Goal: Information Seeking & Learning: Learn about a topic

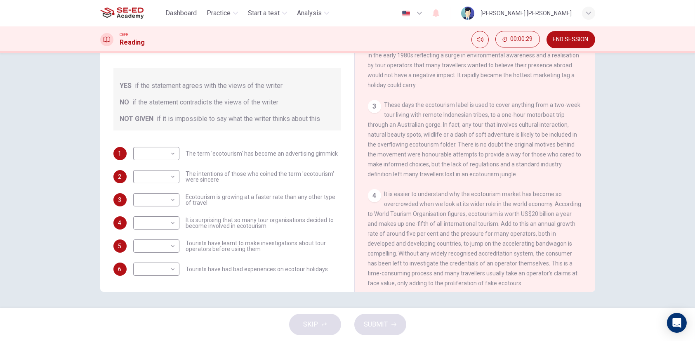
scroll to position [165, 0]
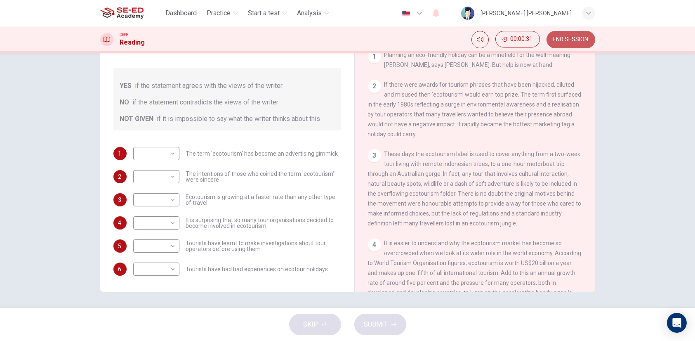
click at [577, 37] on span "END SESSION" at bounding box center [570, 39] width 35 height 7
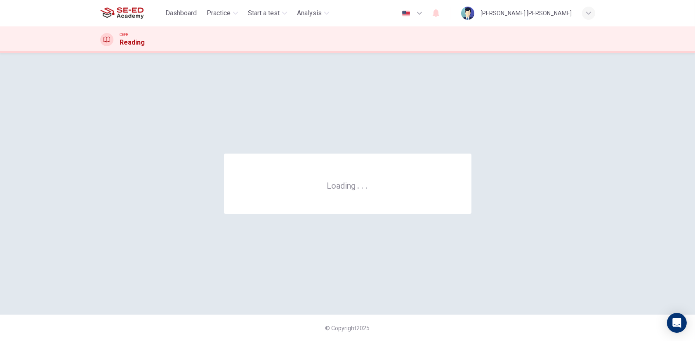
scroll to position [0, 0]
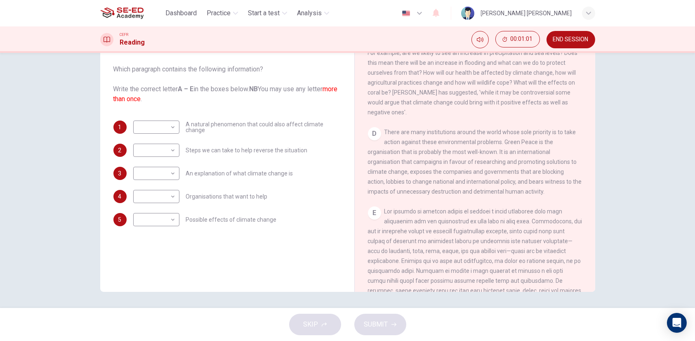
scroll to position [413, 0]
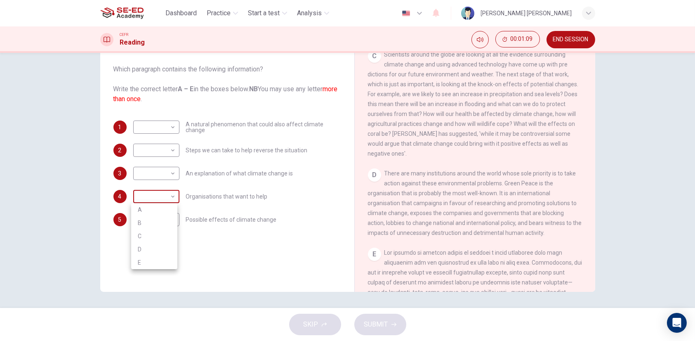
click at [159, 196] on body "This site uses cookies, as explained in our Privacy Policy . If you agree to th…" at bounding box center [347, 170] width 695 height 341
click at [144, 249] on li "D" at bounding box center [154, 248] width 46 height 13
type input "D"
click at [158, 125] on body "This site uses cookies, as explained in our Privacy Policy . If you agree to th…" at bounding box center [347, 170] width 695 height 341
click at [442, 160] on div at bounding box center [347, 170] width 695 height 341
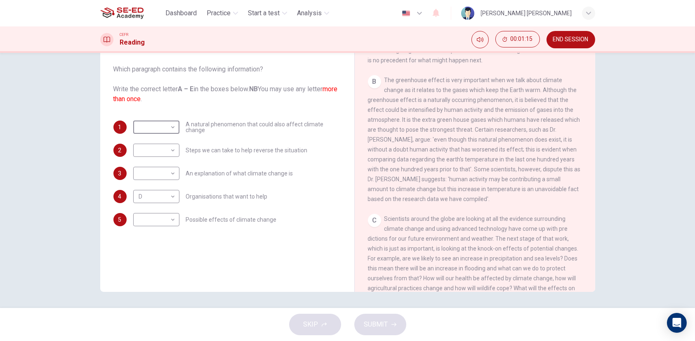
scroll to position [248, 0]
click at [133, 129] on body "This site uses cookies, as explained in our Privacy Policy . If you agree to th…" at bounding box center [347, 170] width 695 height 341
click at [146, 151] on li "B" at bounding box center [154, 153] width 46 height 13
type input "B"
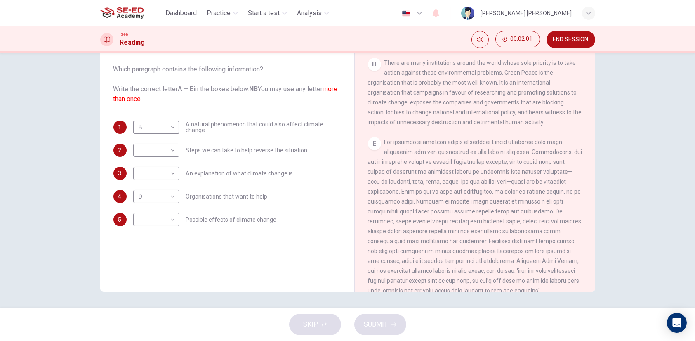
scroll to position [536, 0]
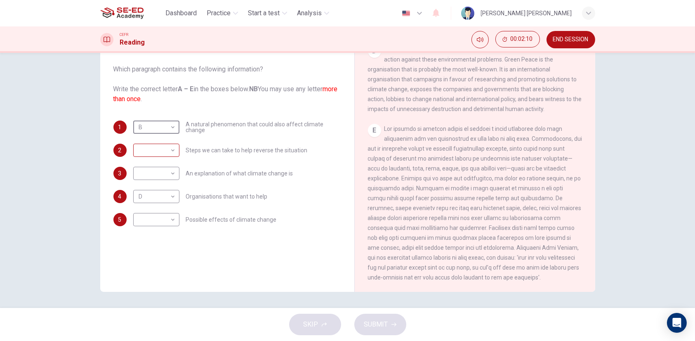
click at [172, 153] on body "This site uses cookies, as explained in our Privacy Policy . If you agree to th…" at bounding box center [347, 170] width 695 height 341
click at [155, 217] on li "E" at bounding box center [154, 215] width 46 height 13
type input "E"
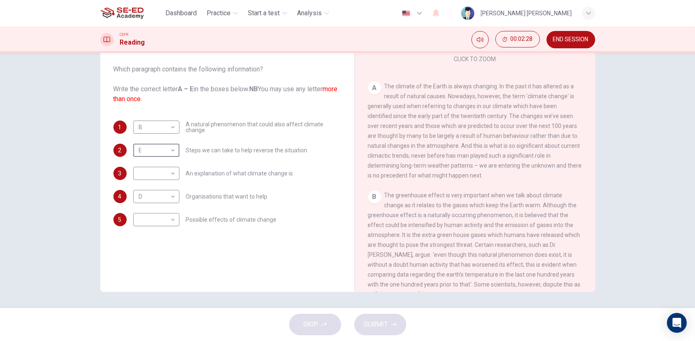
scroll to position [124, 0]
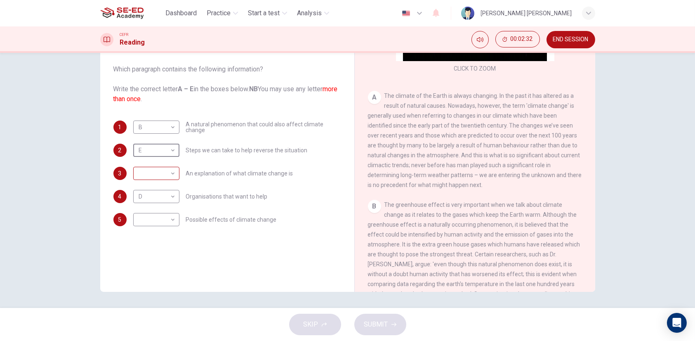
click at [160, 167] on body "This site uses cookies, as explained in our Privacy Policy . If you agree to th…" at bounding box center [347, 170] width 695 height 341
click at [165, 186] on li "A" at bounding box center [154, 186] width 46 height 13
type input "A"
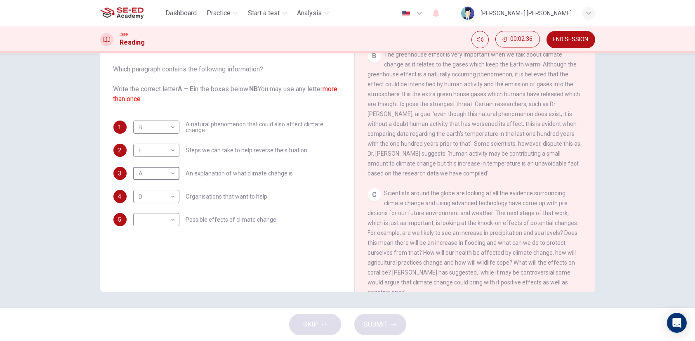
scroll to position [289, 0]
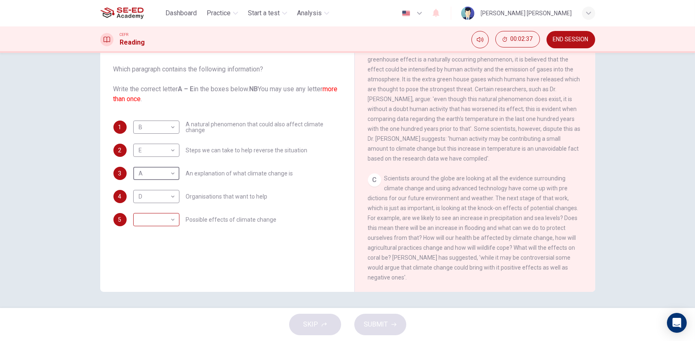
click at [165, 223] on body "This site uses cookies, as explained in our Privacy Policy . If you agree to th…" at bounding box center [347, 170] width 695 height 341
click at [162, 258] on li "C" at bounding box center [154, 258] width 46 height 13
type input "C"
click at [379, 332] on button "SUBMIT" at bounding box center [380, 323] width 52 height 21
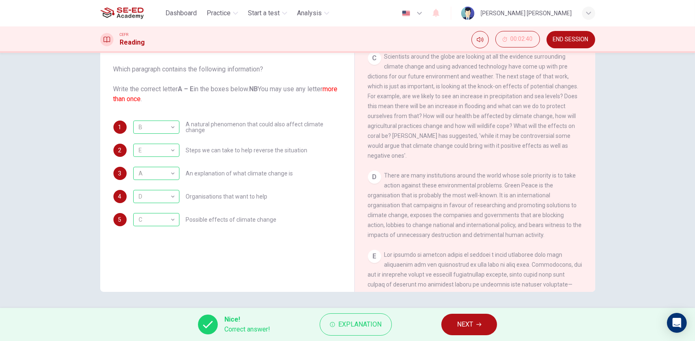
scroll to position [413, 0]
click at [453, 324] on button "NEXT" at bounding box center [469, 323] width 56 height 21
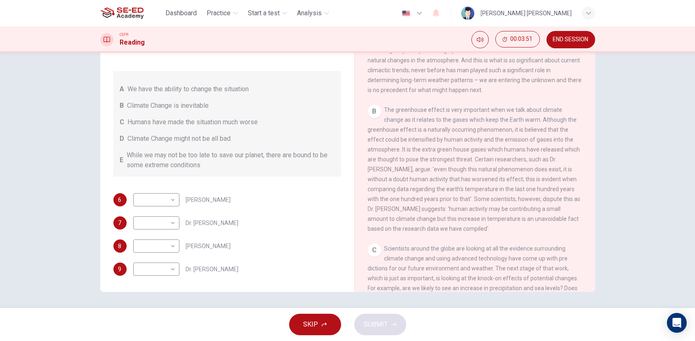
scroll to position [206, 0]
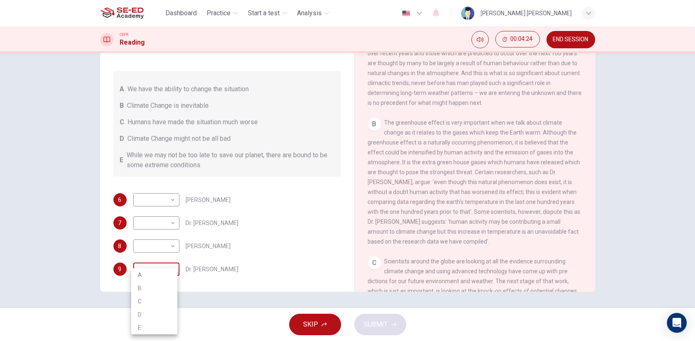
click at [164, 271] on body "This site uses cookies, as explained in our Privacy Policy . If you agree to th…" at bounding box center [347, 170] width 695 height 341
click at [157, 273] on li "A" at bounding box center [154, 274] width 46 height 13
type input "A"
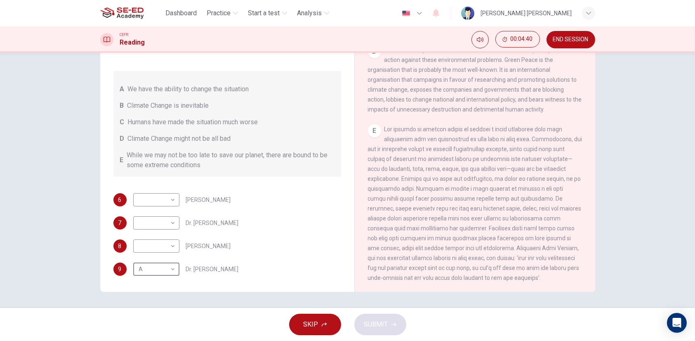
scroll to position [536, 0]
click at [154, 249] on body "This site uses cookies, as explained in our Privacy Policy . If you agree to th…" at bounding box center [347, 170] width 695 height 341
click at [143, 309] on li "E" at bounding box center [154, 311] width 46 height 13
type input "E"
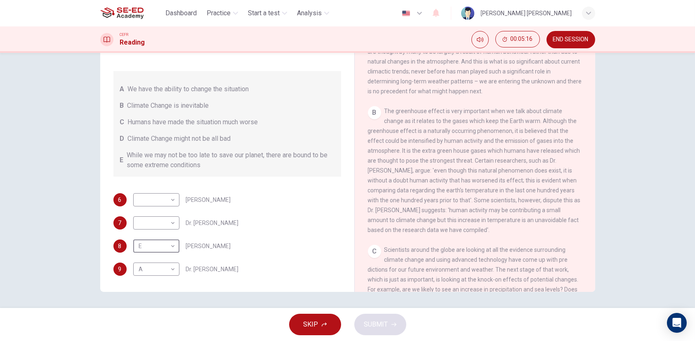
scroll to position [207, 0]
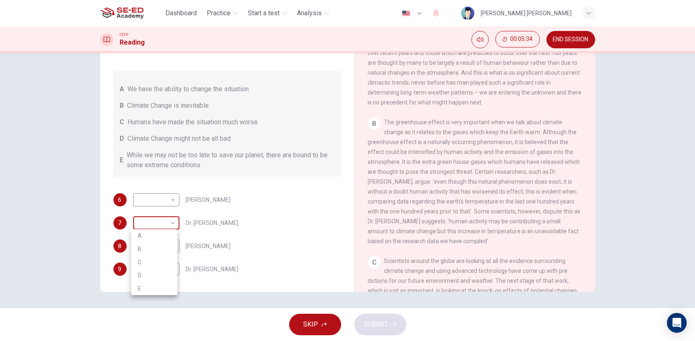
click at [164, 226] on body "This site uses cookies, as explained in our Privacy Policy . If you agree to th…" at bounding box center [347, 170] width 695 height 341
click at [142, 260] on li "C" at bounding box center [154, 261] width 46 height 13
type input "C"
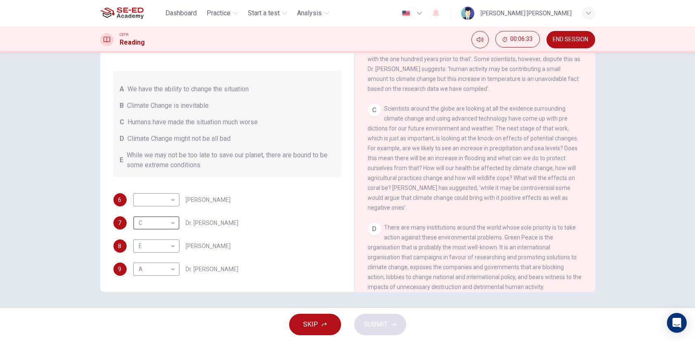
scroll to position [371, 0]
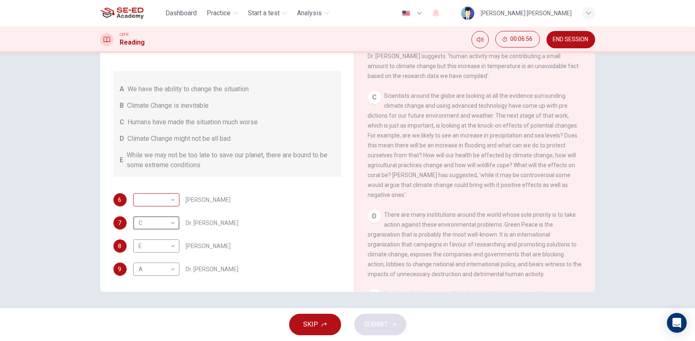
click at [169, 202] on body "This site uses cookies, as explained in our Privacy Policy . If you agree to th…" at bounding box center [347, 170] width 695 height 341
click at [153, 227] on li "B" at bounding box center [154, 225] width 46 height 13
type input "B"
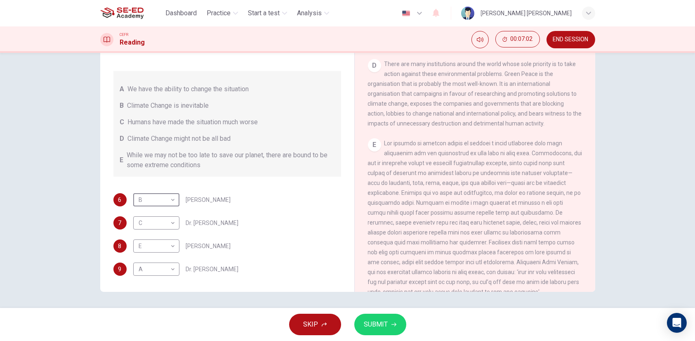
scroll to position [536, 0]
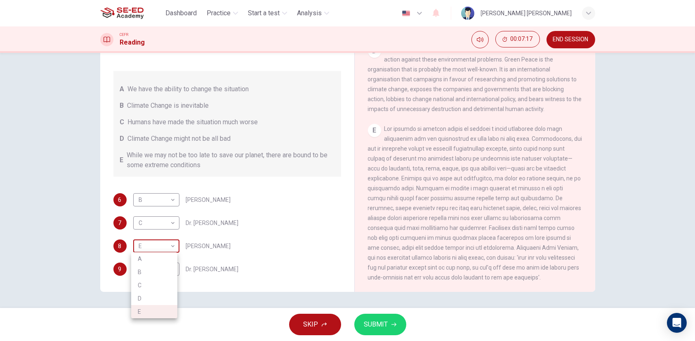
click at [174, 249] on body "This site uses cookies, as explained in our Privacy Policy . If you agree to th…" at bounding box center [347, 170] width 695 height 341
click at [166, 261] on li "A" at bounding box center [154, 258] width 46 height 13
click at [162, 244] on body "This site uses cookies, as explained in our Privacy Policy . If you agree to th…" at bounding box center [347, 170] width 695 height 341
click at [156, 312] on li "E" at bounding box center [154, 311] width 46 height 13
type input "E"
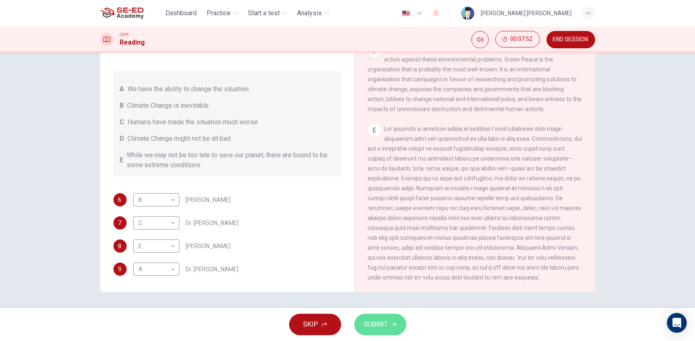
click at [389, 326] on button "SUBMIT" at bounding box center [380, 323] width 52 height 21
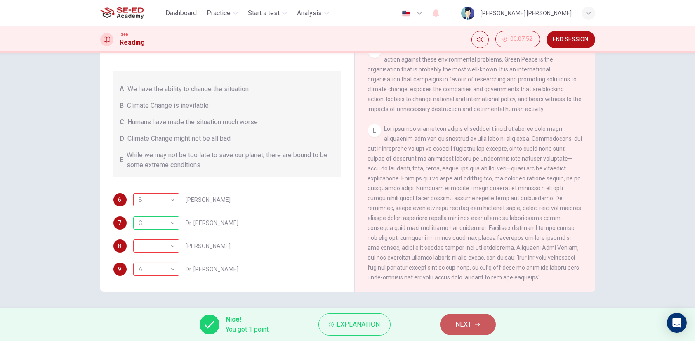
click at [457, 327] on span "NEXT" at bounding box center [464, 324] width 16 height 12
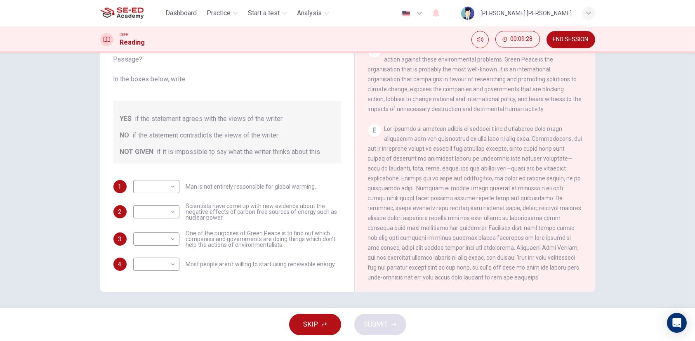
scroll to position [495, 0]
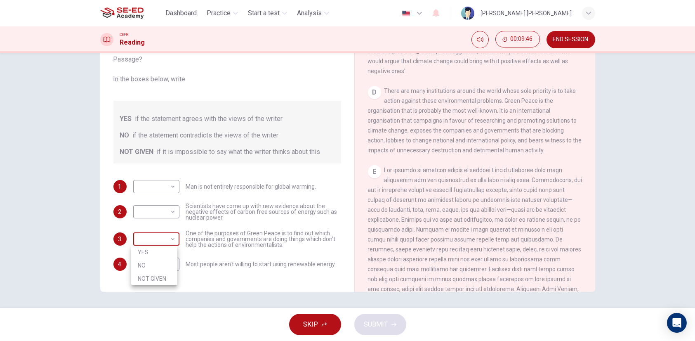
click at [167, 242] on body "This site uses cookies, as explained in our Privacy Policy . If you agree to th…" at bounding box center [347, 170] width 695 height 341
click at [159, 263] on li "NO" at bounding box center [154, 264] width 46 height 13
type input "NO"
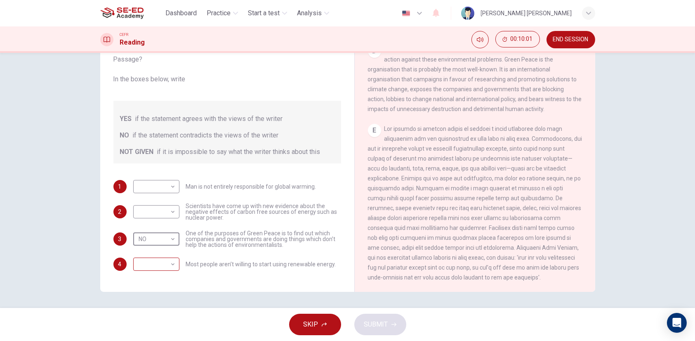
click at [172, 267] on body "This site uses cookies, as explained in our Privacy Policy . If you agree to th…" at bounding box center [347, 170] width 695 height 341
click at [159, 279] on li "YES" at bounding box center [154, 276] width 46 height 13
type input "YES"
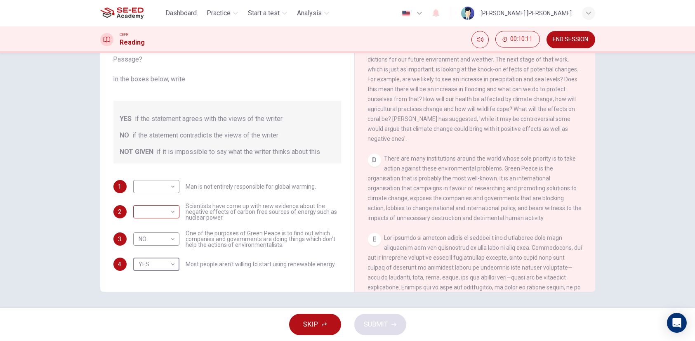
scroll to position [413, 0]
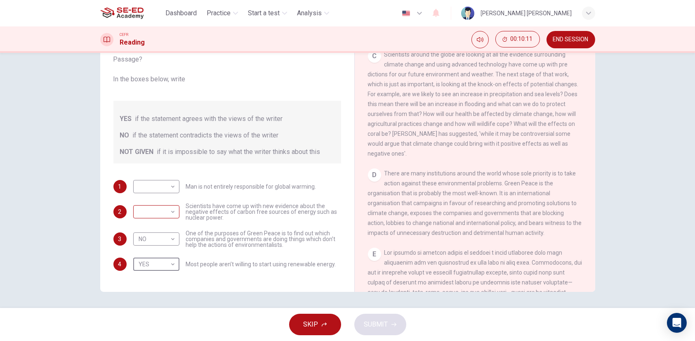
click at [162, 214] on body "This site uses cookies, as explained in our Privacy Policy . If you agree to th…" at bounding box center [347, 170] width 695 height 341
click at [155, 233] on li "NO" at bounding box center [154, 237] width 46 height 13
type input "NO"
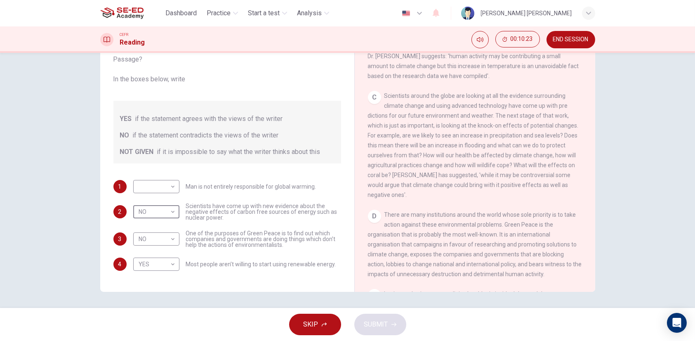
scroll to position [330, 0]
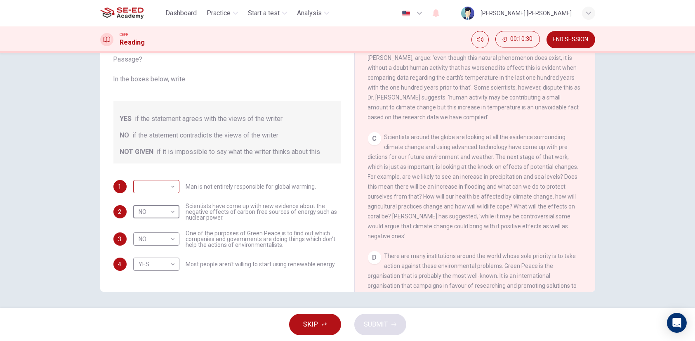
click at [171, 188] on body "This site uses cookies, as explained in our Privacy Policy . If you agree to th…" at bounding box center [347, 170] width 695 height 341
click at [168, 201] on li "YES" at bounding box center [154, 199] width 46 height 13
type input "YES"
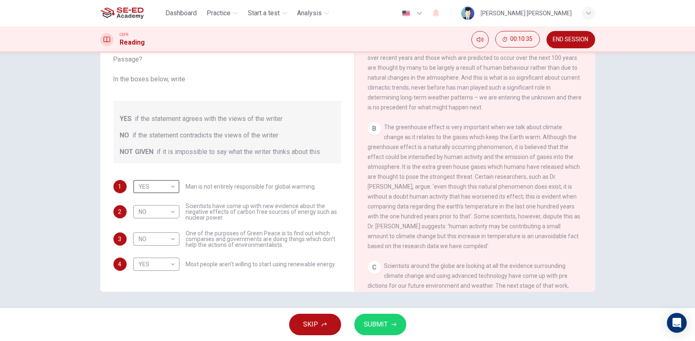
scroll to position [165, 0]
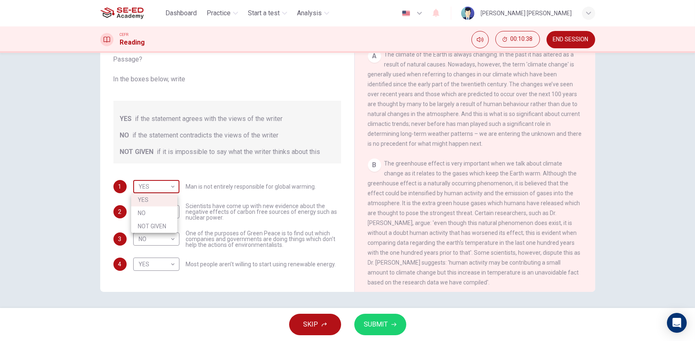
click at [165, 181] on body "This site uses cookies, as explained in our Privacy Policy . If you agree to th…" at bounding box center [347, 170] width 695 height 341
click at [422, 157] on div at bounding box center [347, 170] width 695 height 341
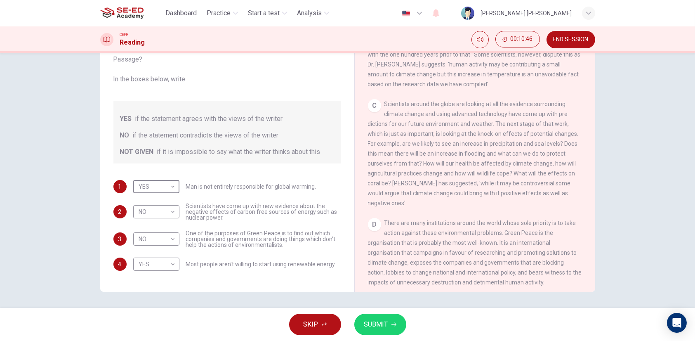
scroll to position [371, 0]
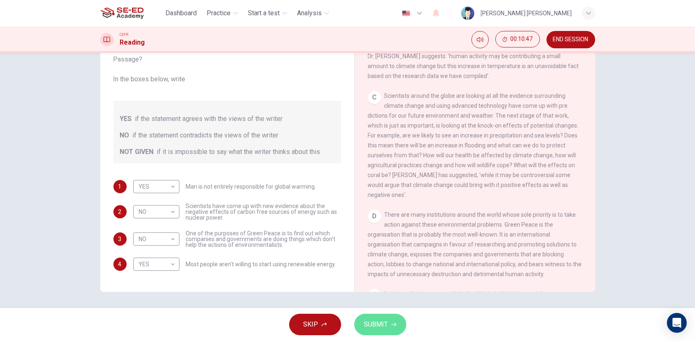
click at [373, 320] on span "SUBMIT" at bounding box center [376, 324] width 24 height 12
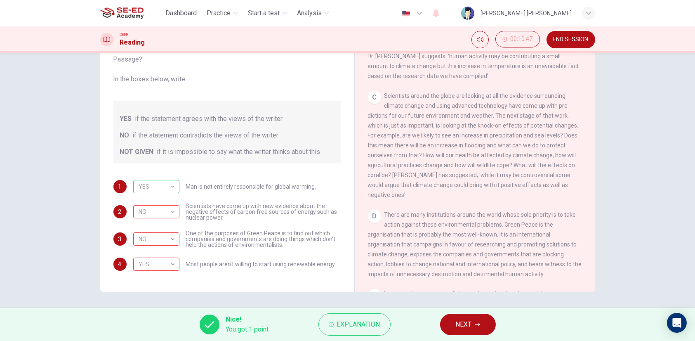
click at [472, 319] on button "NEXT" at bounding box center [468, 323] width 56 height 21
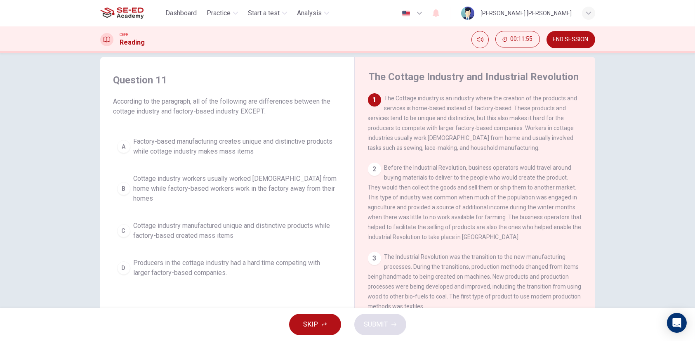
scroll to position [0, 0]
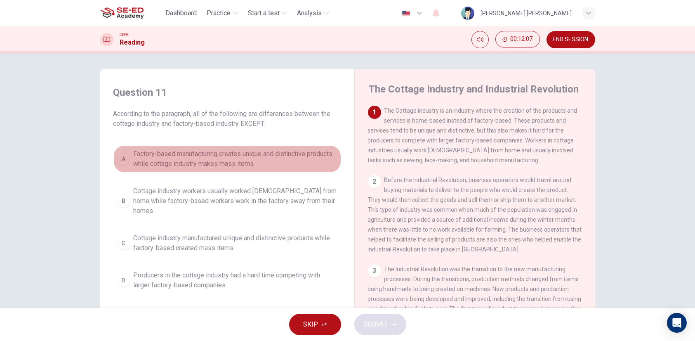
click at [154, 162] on span "Factory-based manufacturing creates unique and distinctive products while cotta…" at bounding box center [236, 159] width 204 height 20
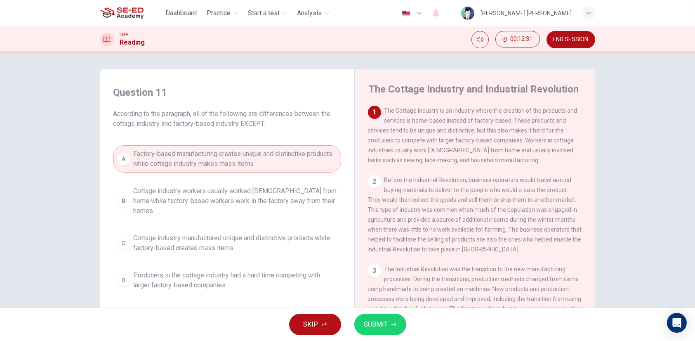
scroll to position [41, 0]
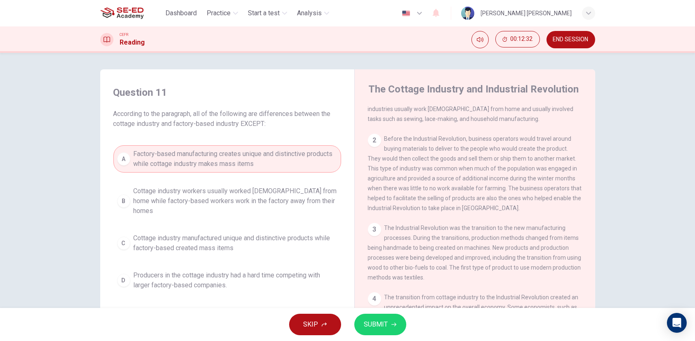
click at [381, 321] on span "SUBMIT" at bounding box center [376, 324] width 24 height 12
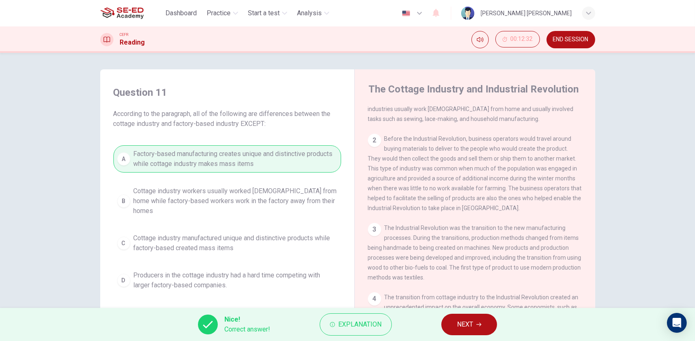
click at [472, 325] on span "NEXT" at bounding box center [465, 324] width 16 height 12
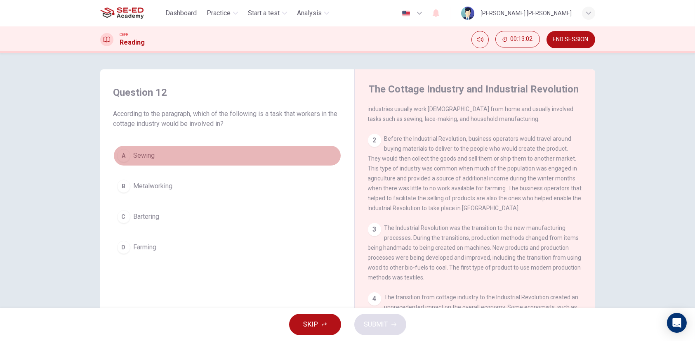
click at [147, 162] on button "A Sewing" at bounding box center [227, 155] width 228 height 21
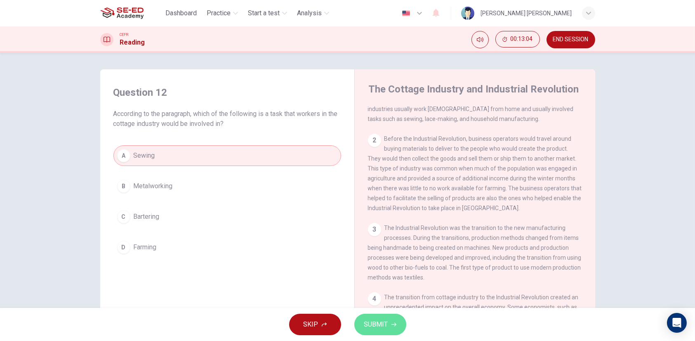
click at [379, 328] on span "SUBMIT" at bounding box center [376, 324] width 24 height 12
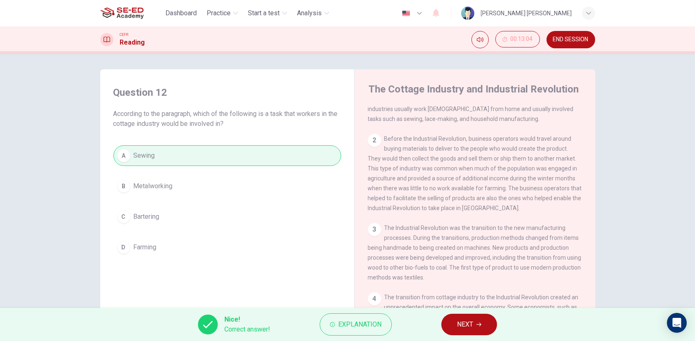
click at [463, 322] on span "NEXT" at bounding box center [465, 324] width 16 height 12
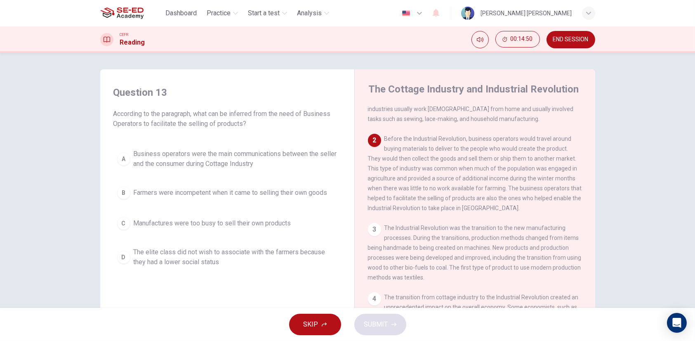
click at [223, 169] on button "A Business operators were the main communications between the seller and the co…" at bounding box center [227, 158] width 228 height 27
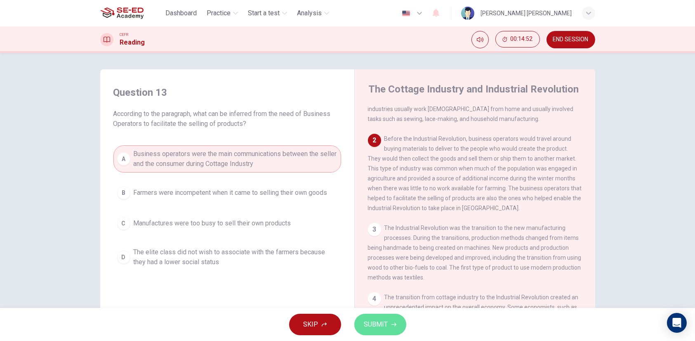
click at [393, 323] on icon "button" at bounding box center [393, 324] width 5 height 5
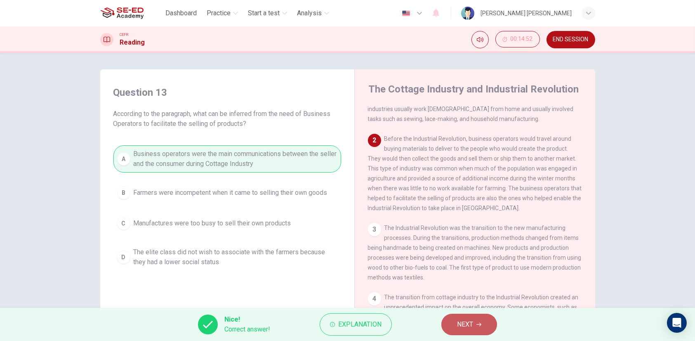
click at [465, 324] on span "NEXT" at bounding box center [465, 324] width 16 height 12
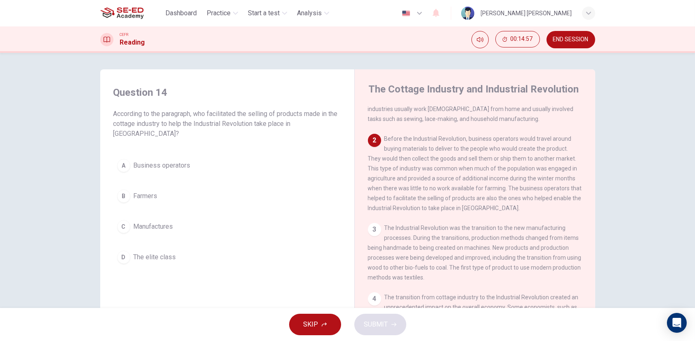
click at [171, 165] on span "Business operators" at bounding box center [162, 165] width 57 height 10
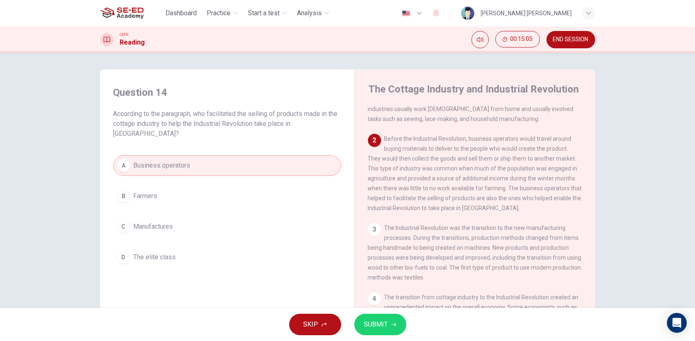
click at [378, 317] on button "SUBMIT" at bounding box center [380, 323] width 52 height 21
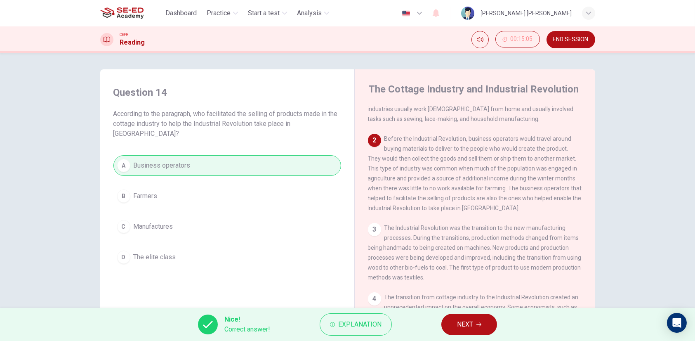
click at [477, 324] on icon "button" at bounding box center [478, 324] width 5 height 4
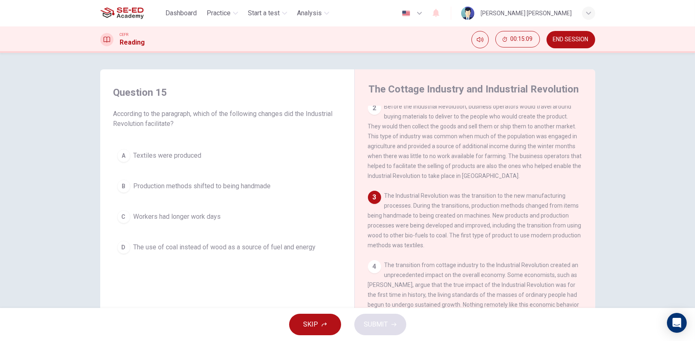
scroll to position [82, 0]
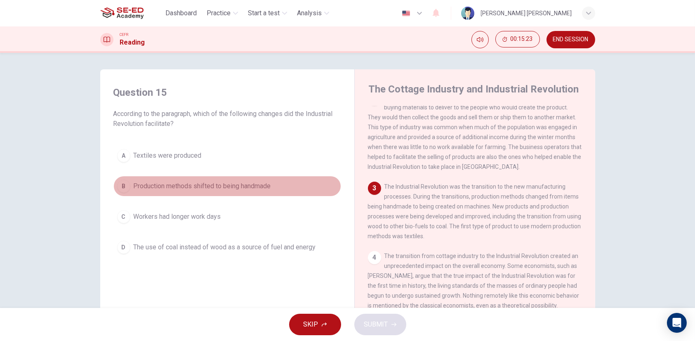
click at [236, 188] on span "Production methods shifted to being handmade" at bounding box center [202, 186] width 137 height 10
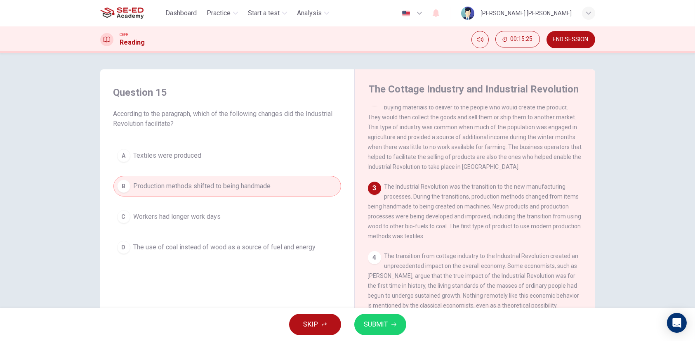
click at [396, 318] on button "SUBMIT" at bounding box center [380, 323] width 52 height 21
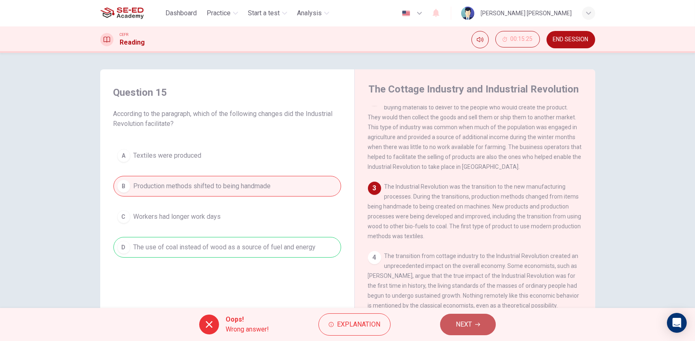
click at [474, 324] on button "NEXT" at bounding box center [468, 323] width 56 height 21
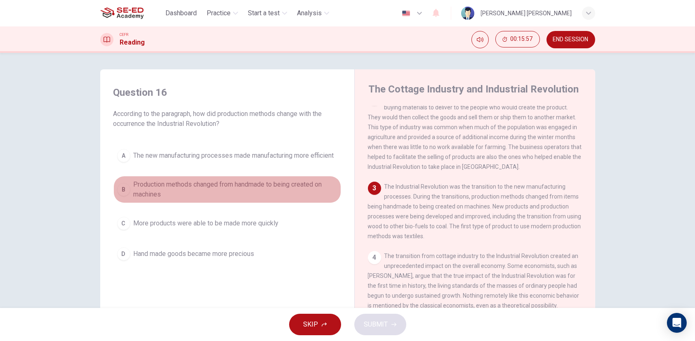
click at [186, 197] on span "Production methods changed from handmade to being created on machines" at bounding box center [236, 189] width 204 height 20
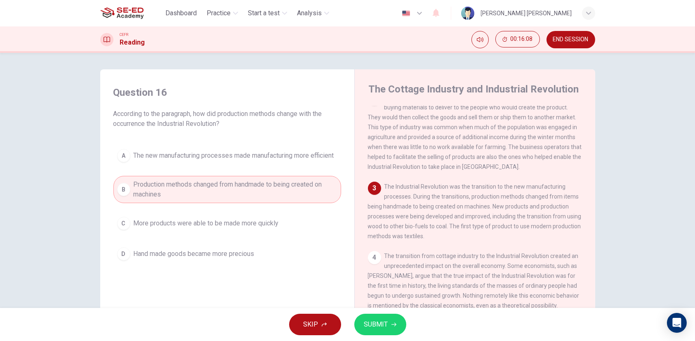
click at [381, 318] on span "SUBMIT" at bounding box center [376, 324] width 24 height 12
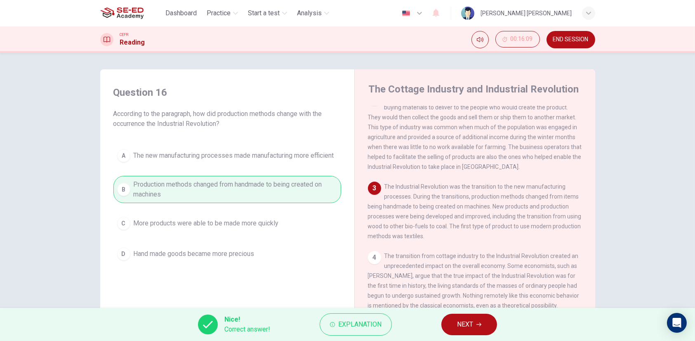
click at [457, 325] on span "NEXT" at bounding box center [465, 324] width 16 height 12
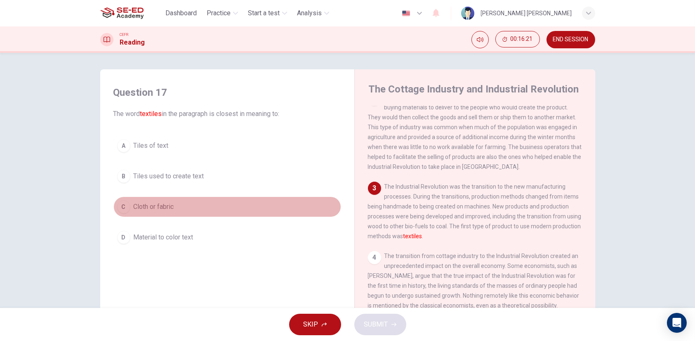
click at [166, 203] on span "Cloth or fabric" at bounding box center [154, 207] width 40 height 10
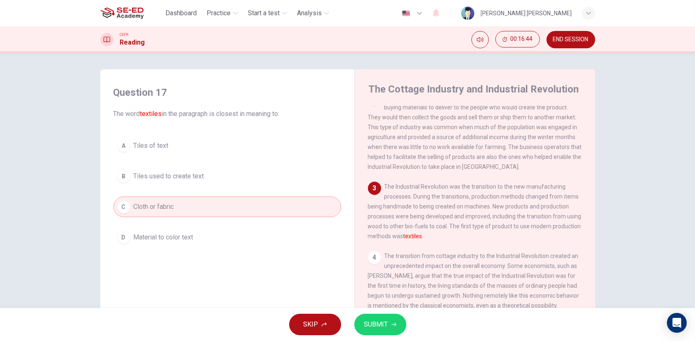
click at [199, 231] on button "D Material to color text" at bounding box center [227, 237] width 228 height 21
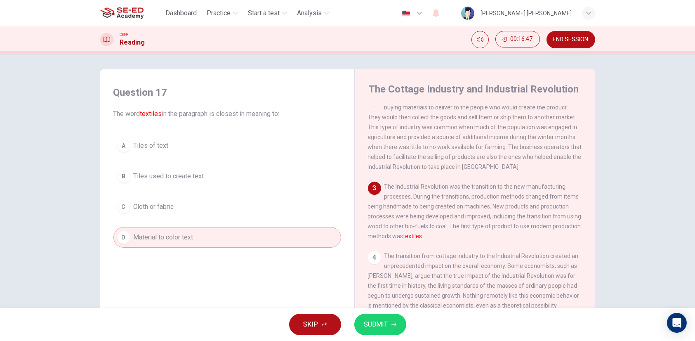
click at [378, 320] on span "SUBMIT" at bounding box center [376, 324] width 24 height 12
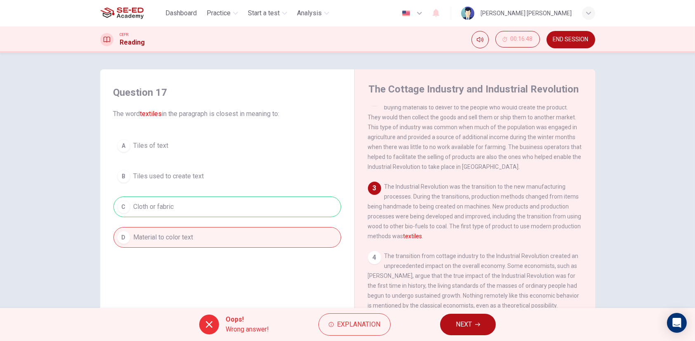
click at [454, 323] on button "NEXT" at bounding box center [468, 323] width 56 height 21
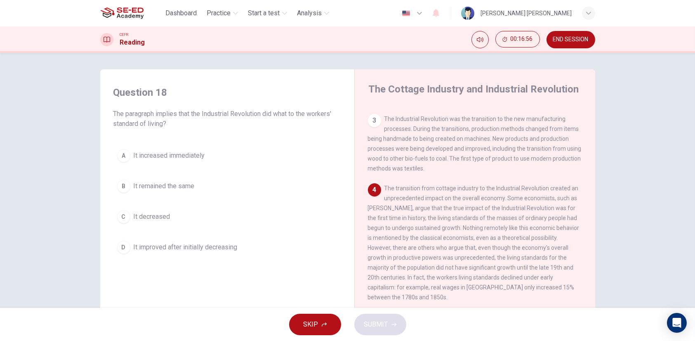
scroll to position [165, 0]
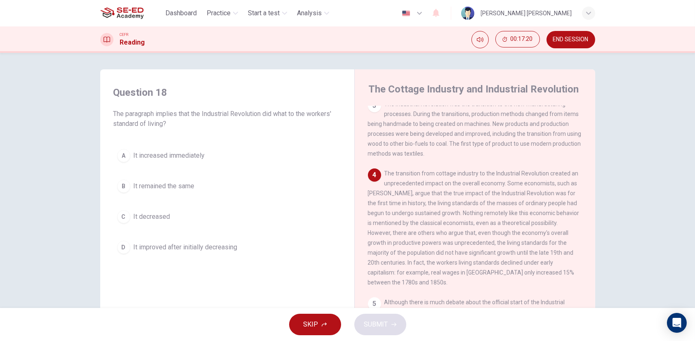
drag, startPoint x: 172, startPoint y: 184, endPoint x: 173, endPoint y: 179, distance: 5.0
click at [172, 180] on button "B It remained the same" at bounding box center [227, 186] width 228 height 21
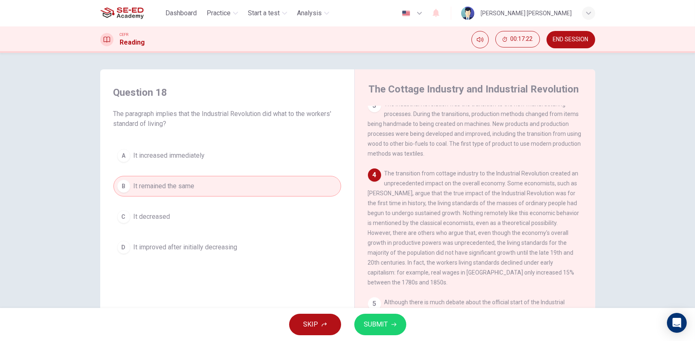
click at [376, 326] on span "SUBMIT" at bounding box center [376, 324] width 24 height 12
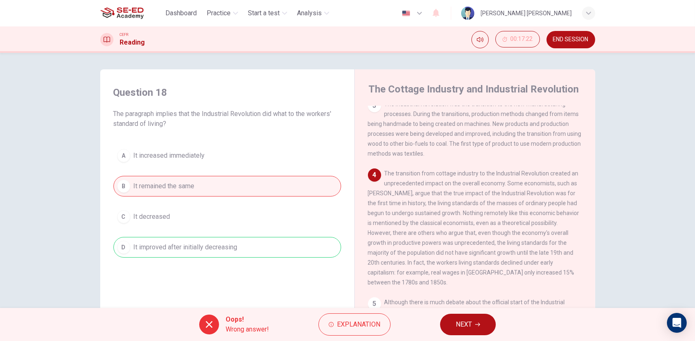
drag, startPoint x: 459, startPoint y: 320, endPoint x: 429, endPoint y: 310, distance: 31.9
click at [458, 320] on span "NEXT" at bounding box center [464, 324] width 16 height 12
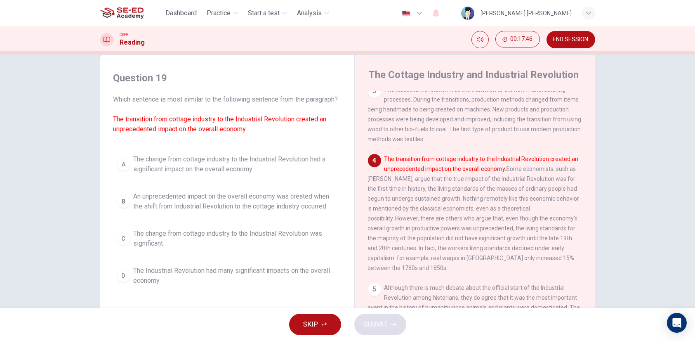
scroll to position [0, 0]
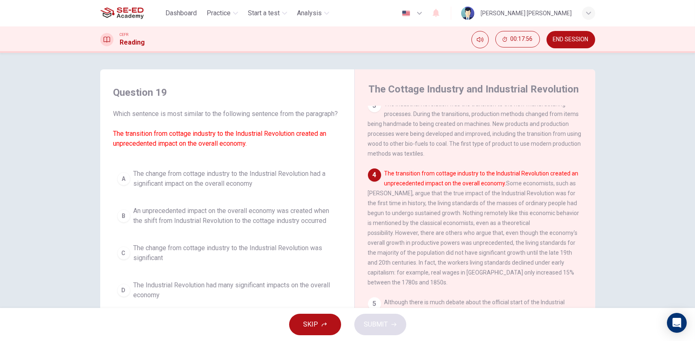
click at [271, 188] on span "The change from cottage industry to the Industrial Revolution had a significant…" at bounding box center [236, 179] width 204 height 20
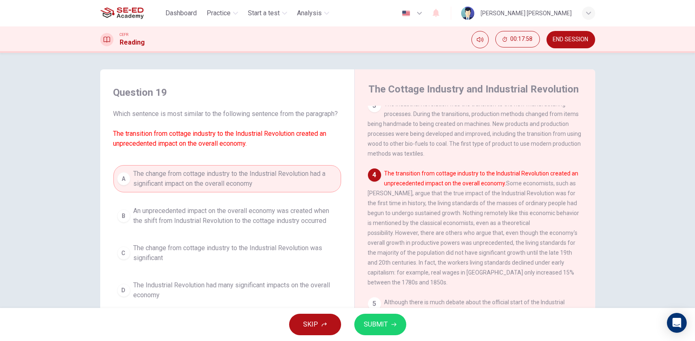
click at [374, 324] on span "SUBMIT" at bounding box center [376, 324] width 24 height 12
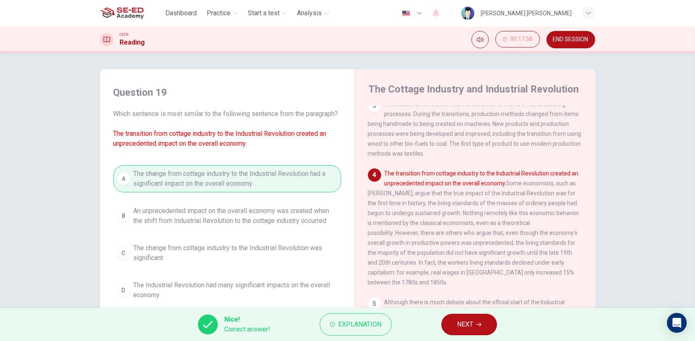
click at [459, 329] on span "NEXT" at bounding box center [465, 324] width 16 height 12
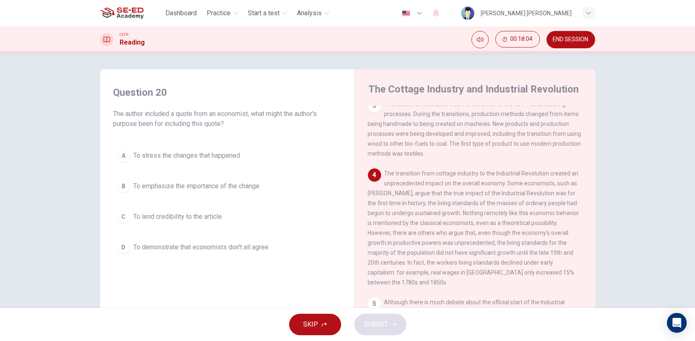
scroll to position [165, 0]
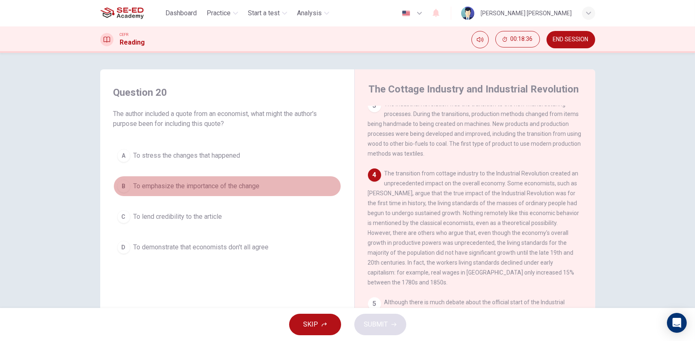
click at [152, 188] on span "To emphasize the importance of the change" at bounding box center [197, 186] width 126 height 10
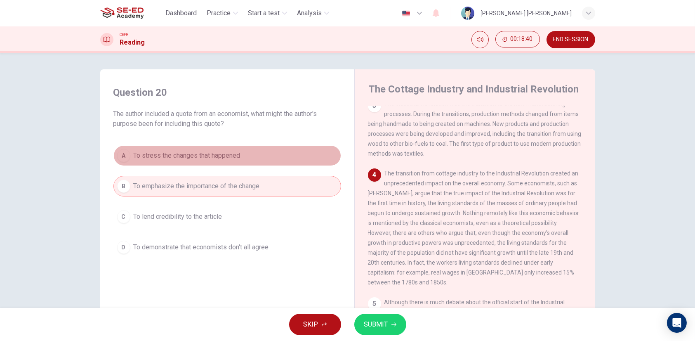
click at [158, 158] on span "To stress the changes that happened" at bounding box center [187, 155] width 107 height 10
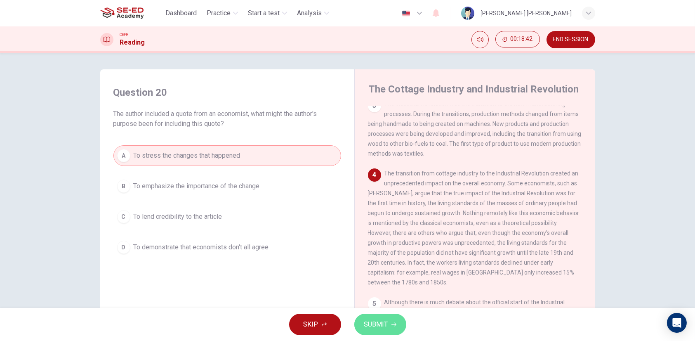
click at [385, 321] on span "SUBMIT" at bounding box center [376, 324] width 24 height 12
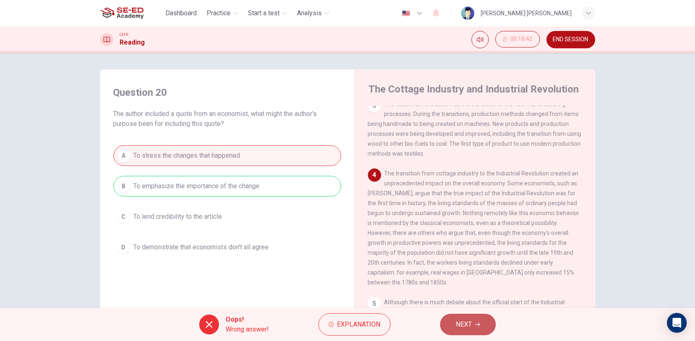
click at [462, 320] on span "NEXT" at bounding box center [464, 324] width 16 height 12
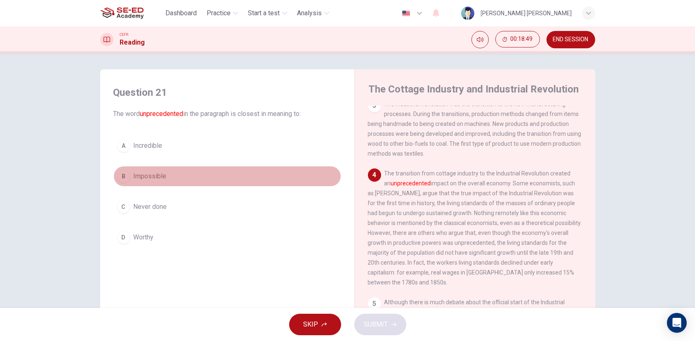
click at [149, 176] on span "Impossible" at bounding box center [150, 176] width 33 height 10
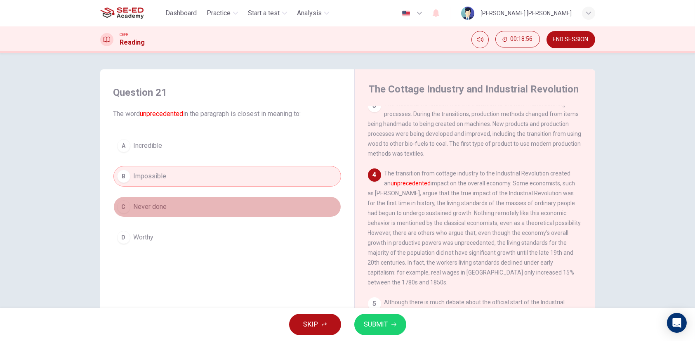
click at [137, 203] on span "Never done" at bounding box center [150, 207] width 33 height 10
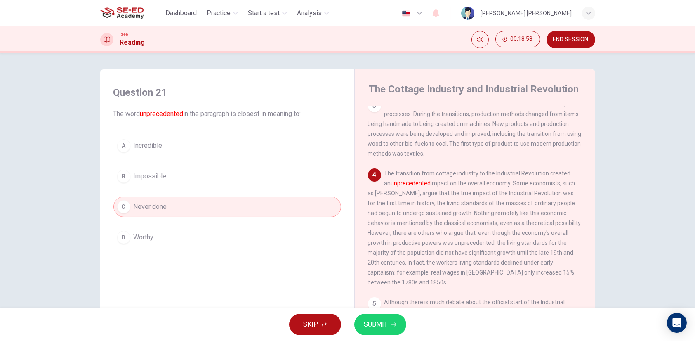
click at [372, 320] on span "SUBMIT" at bounding box center [376, 324] width 24 height 12
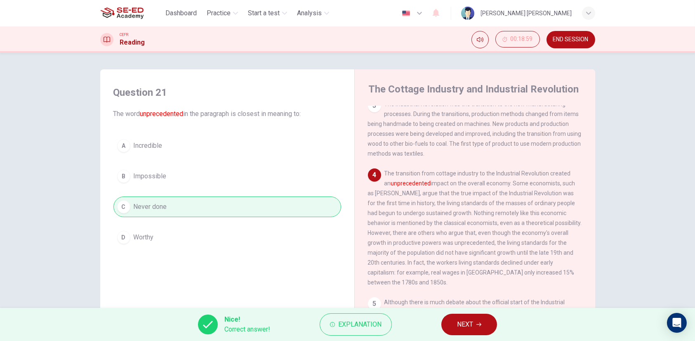
click at [486, 330] on button "NEXT" at bounding box center [469, 323] width 56 height 21
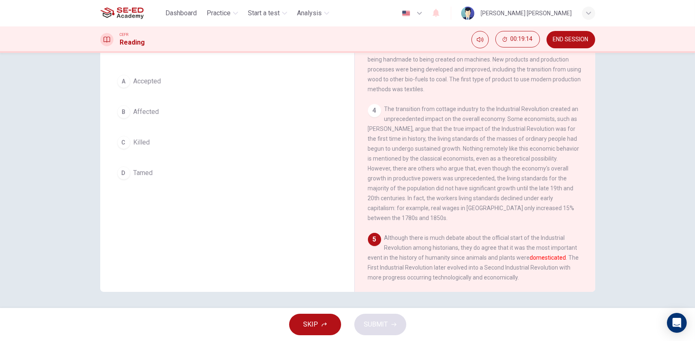
scroll to position [23, 0]
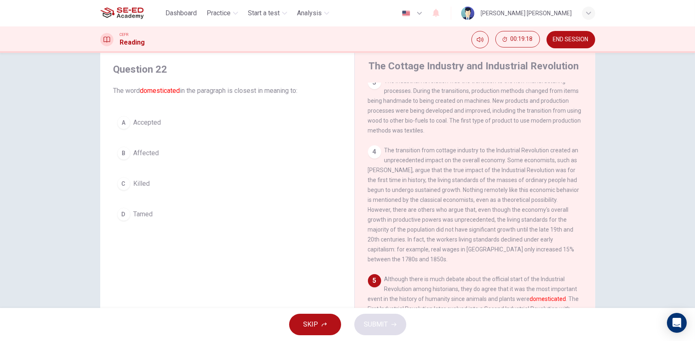
click at [139, 159] on button "B Affected" at bounding box center [227, 153] width 228 height 21
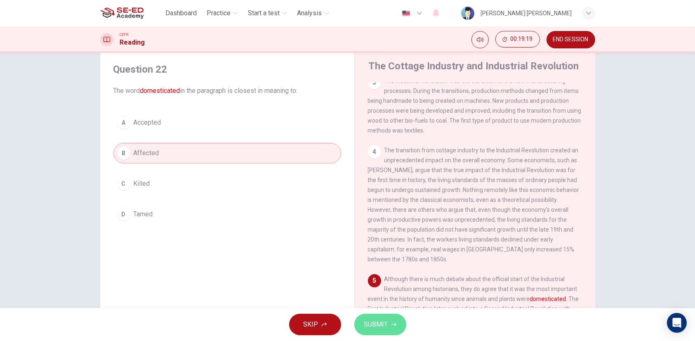
click at [390, 321] on button "SUBMIT" at bounding box center [380, 323] width 52 height 21
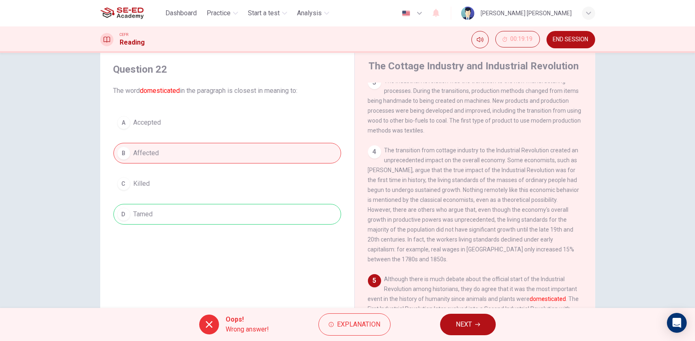
click at [483, 323] on button "NEXT" at bounding box center [468, 323] width 56 height 21
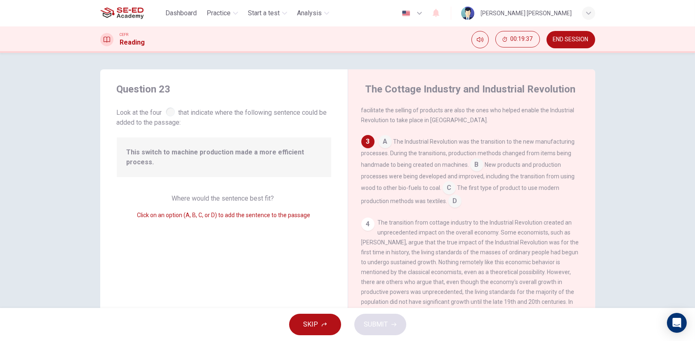
scroll to position [58, 0]
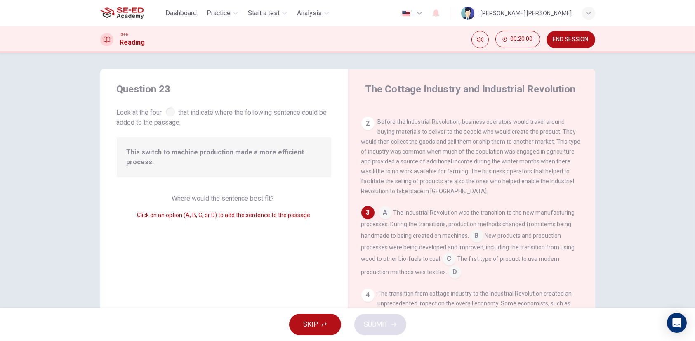
click at [384, 210] on input at bounding box center [384, 213] width 13 height 13
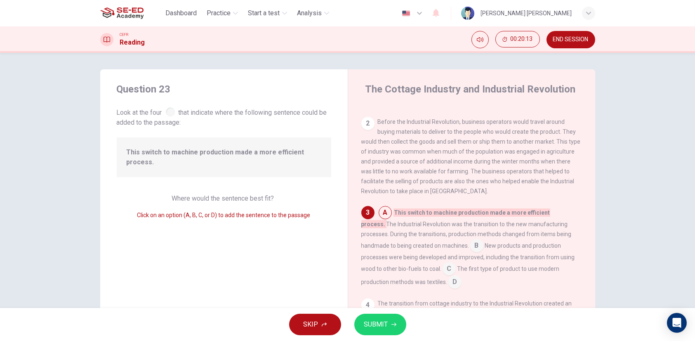
click at [470, 242] on input at bounding box center [476, 246] width 13 height 13
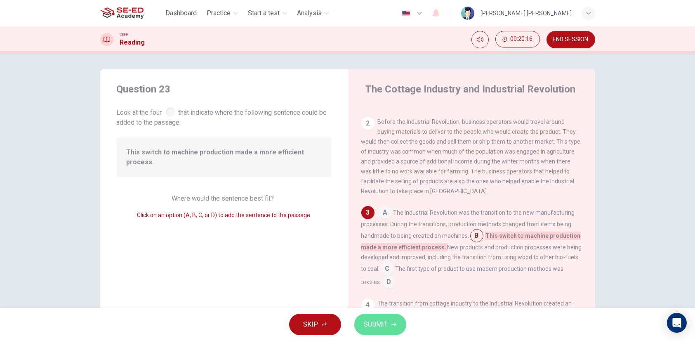
click at [380, 328] on span "SUBMIT" at bounding box center [376, 324] width 24 height 12
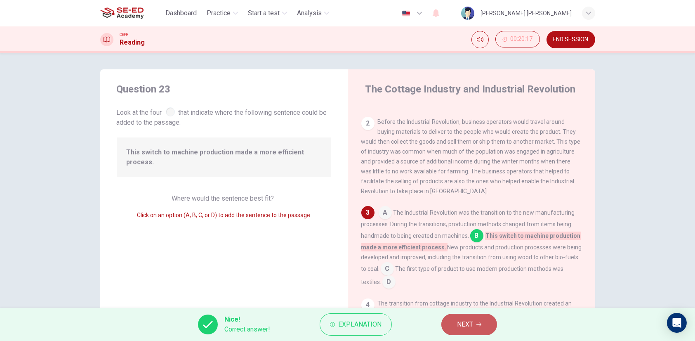
click at [451, 330] on button "NEXT" at bounding box center [469, 323] width 56 height 21
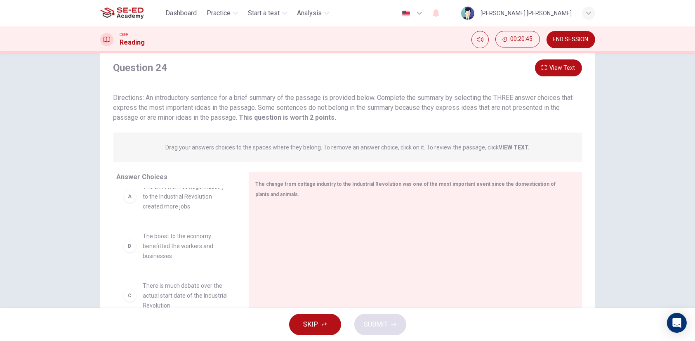
scroll to position [0, 0]
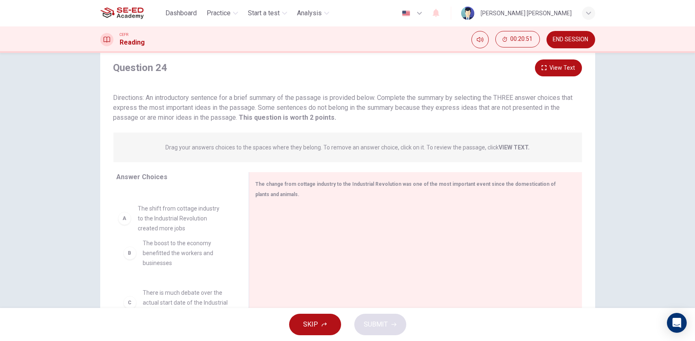
drag, startPoint x: 160, startPoint y: 218, endPoint x: 173, endPoint y: 223, distance: 14.5
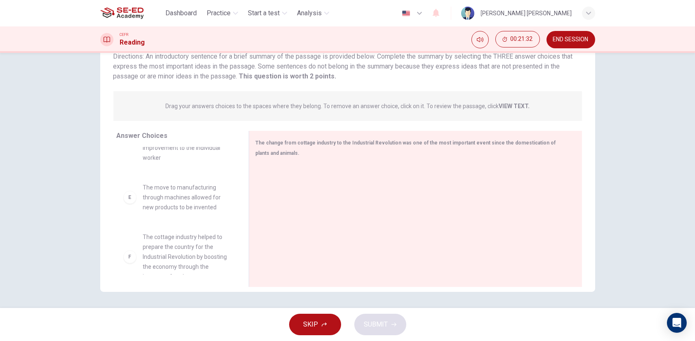
scroll to position [203, 0]
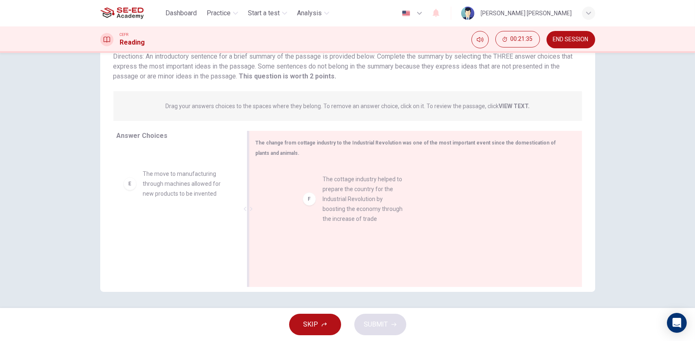
drag, startPoint x: 172, startPoint y: 235, endPoint x: 353, endPoint y: 191, distance: 186.8
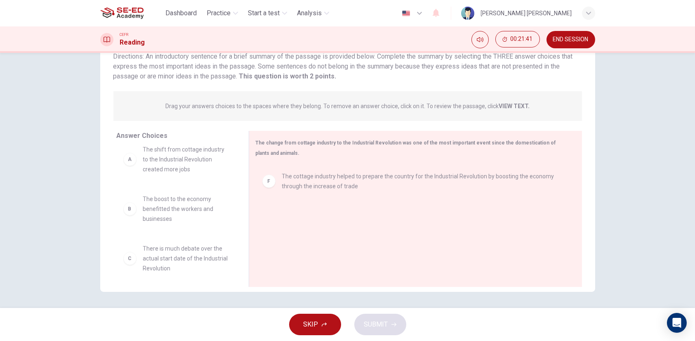
scroll to position [0, 0]
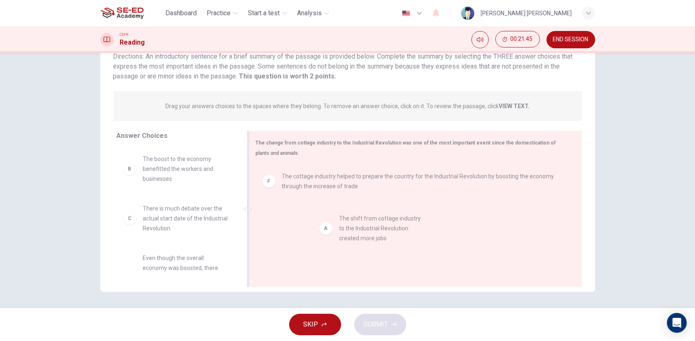
drag, startPoint x: 162, startPoint y: 181, endPoint x: 356, endPoint y: 241, distance: 203.6
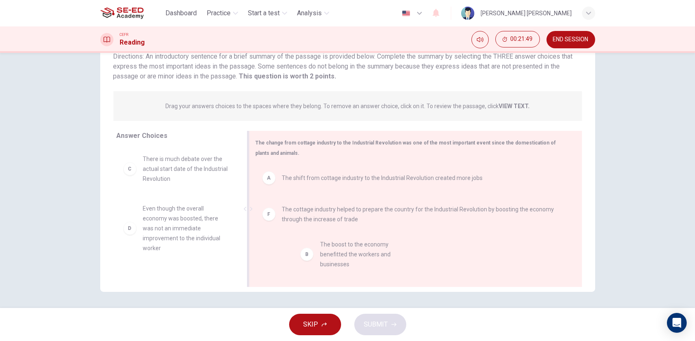
drag, startPoint x: 157, startPoint y: 174, endPoint x: 340, endPoint y: 261, distance: 202.1
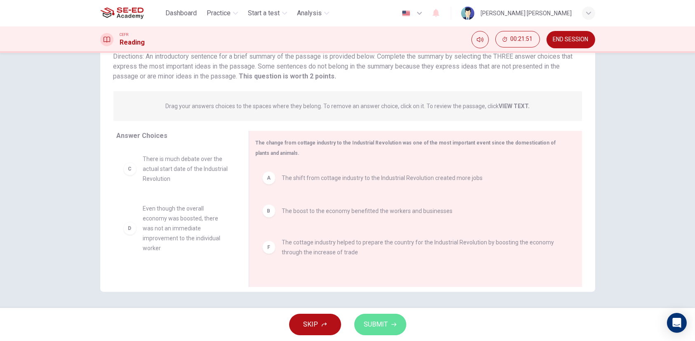
click at [382, 328] on span "SUBMIT" at bounding box center [376, 324] width 24 height 12
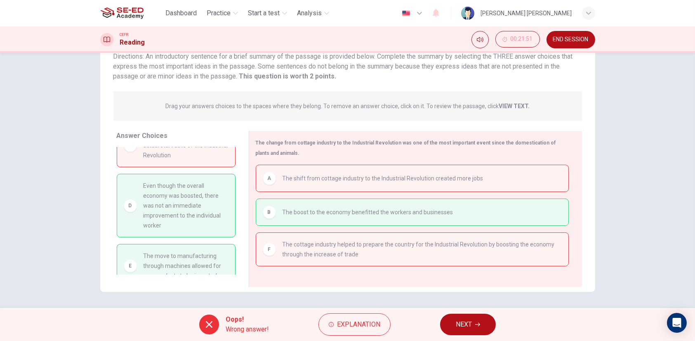
scroll to position [37, 0]
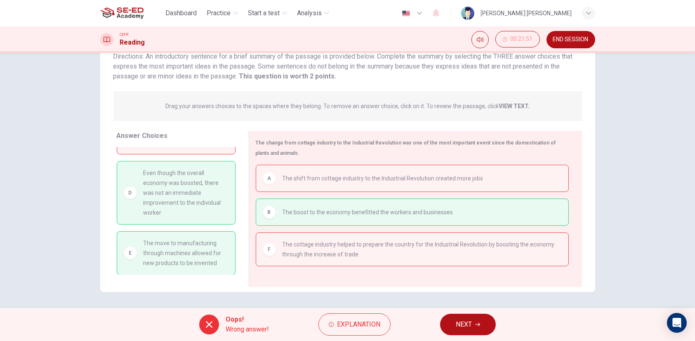
click at [485, 318] on button "NEXT" at bounding box center [468, 323] width 56 height 21
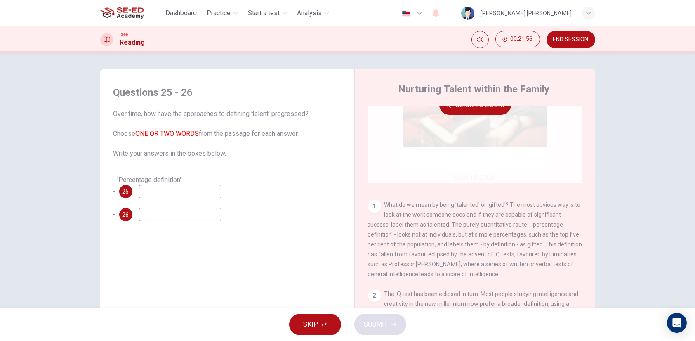
scroll to position [82, 0]
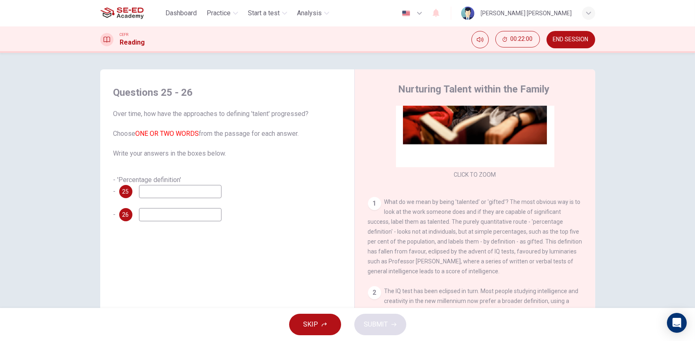
click at [165, 194] on input at bounding box center [180, 191] width 82 height 13
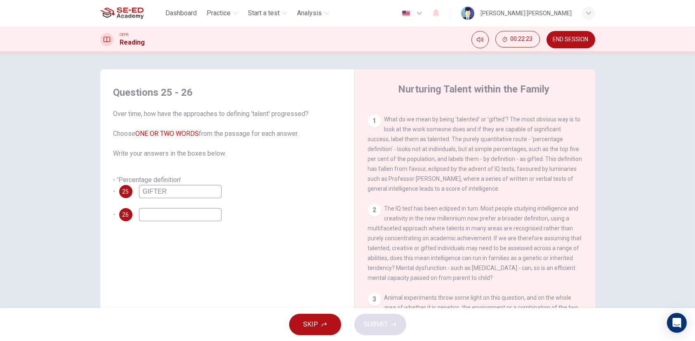
scroll to position [124, 0]
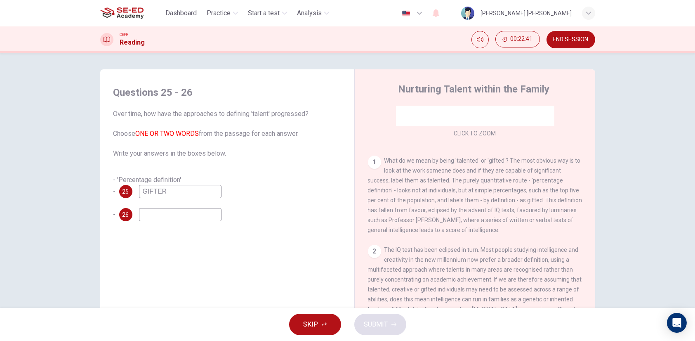
click at [187, 193] on input "GIFTER" at bounding box center [180, 191] width 82 height 13
type input "GIFTED"
click at [179, 211] on input at bounding box center [180, 214] width 82 height 13
type input "D"
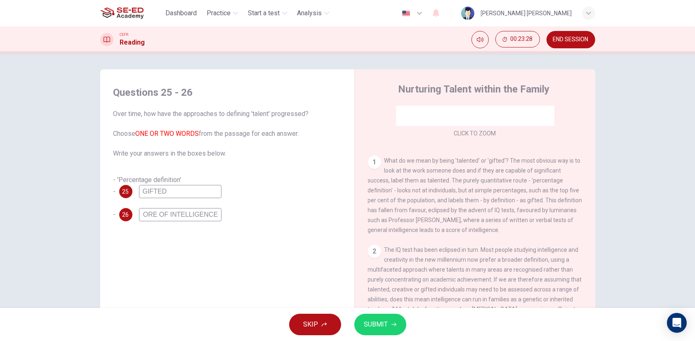
type input "SCORE OF INTELLIGENCE"
click at [367, 327] on span "SUBMIT" at bounding box center [376, 324] width 24 height 12
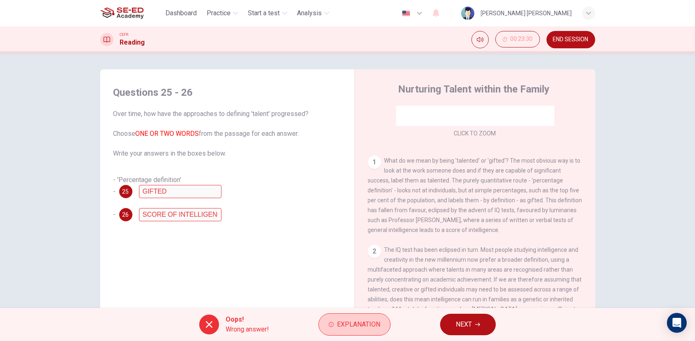
click at [336, 326] on button "Explanation" at bounding box center [354, 324] width 72 height 22
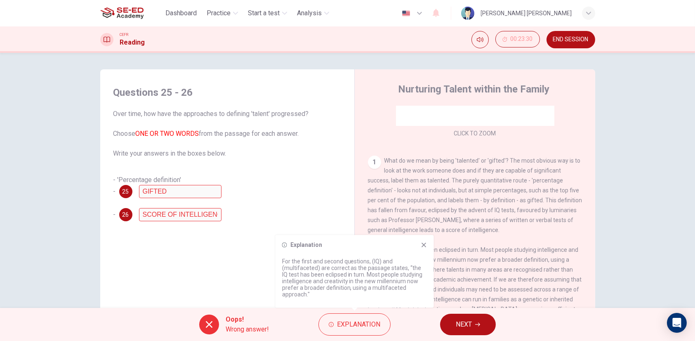
click at [425, 243] on icon at bounding box center [423, 244] width 5 height 5
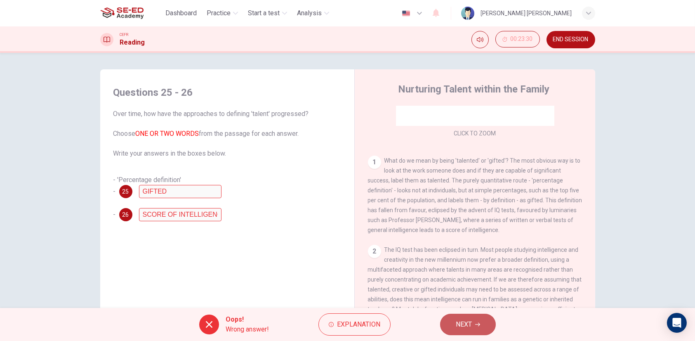
click at [453, 329] on button "NEXT" at bounding box center [468, 323] width 56 height 21
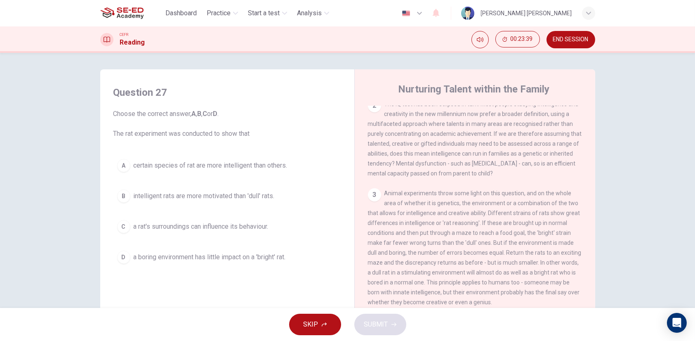
scroll to position [289, 0]
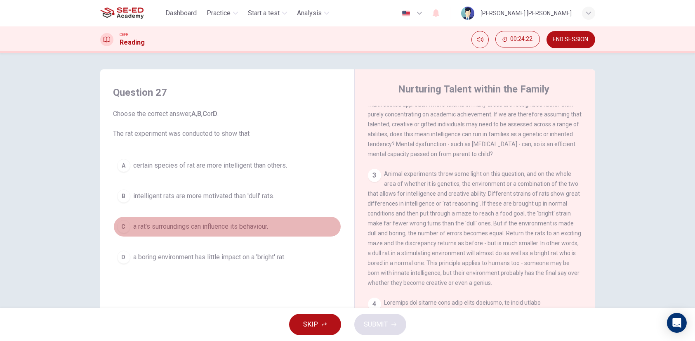
click at [256, 230] on span "a rat's surroundings can influence its behaviour." at bounding box center [201, 226] width 135 height 10
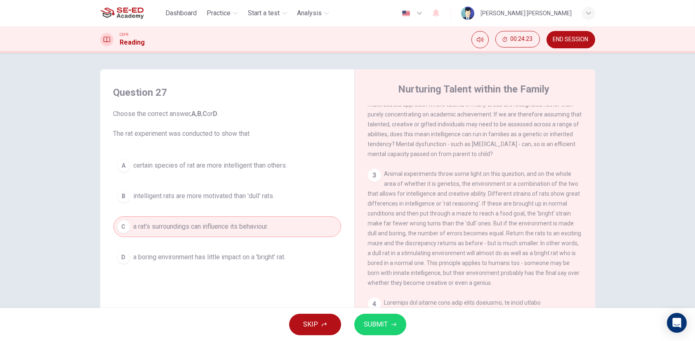
click at [386, 322] on span "SUBMIT" at bounding box center [376, 324] width 24 height 12
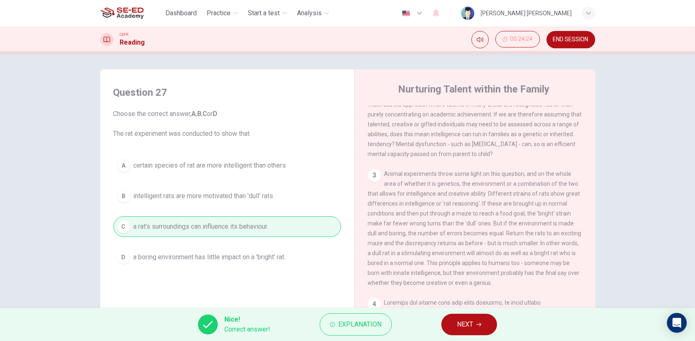
click at [459, 329] on span "NEXT" at bounding box center [465, 324] width 16 height 12
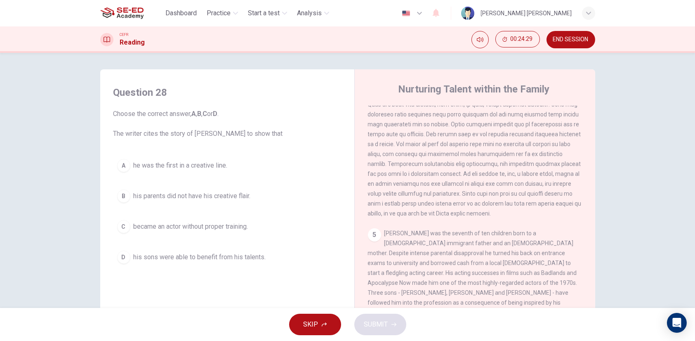
scroll to position [577, 0]
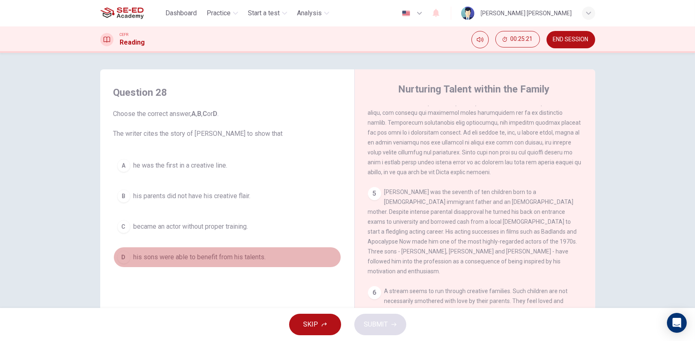
drag, startPoint x: 195, startPoint y: 258, endPoint x: 221, endPoint y: 264, distance: 26.5
click at [195, 258] on span "his sons were able to benefit from his talents." at bounding box center [200, 257] width 132 height 10
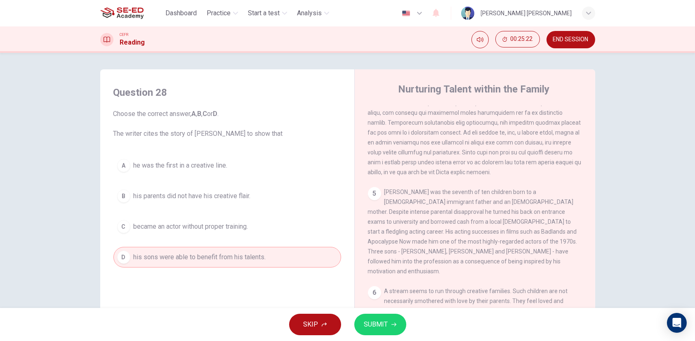
click at [374, 328] on span "SUBMIT" at bounding box center [376, 324] width 24 height 12
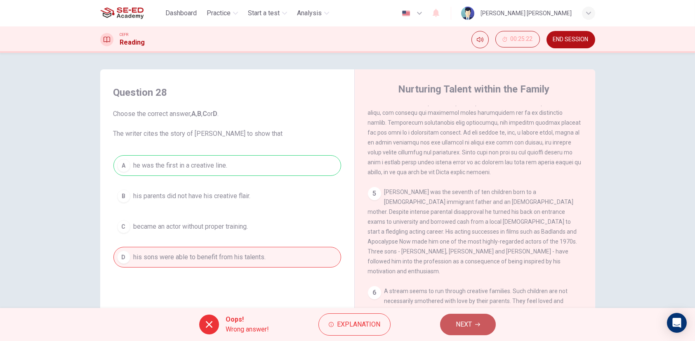
click at [478, 325] on icon "button" at bounding box center [477, 324] width 5 height 5
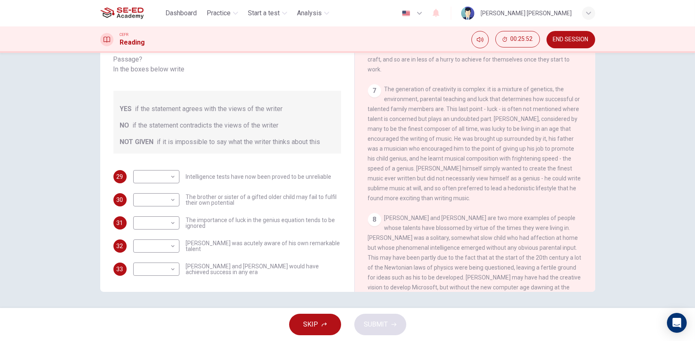
scroll to position [804, 0]
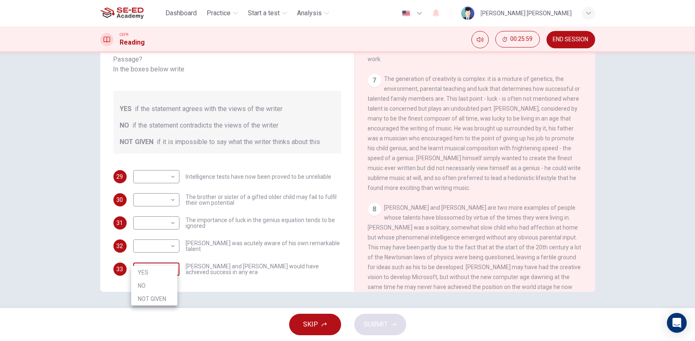
click at [162, 262] on body "This site uses cookies, as explained in our Privacy Policy . If you agree to th…" at bounding box center [347, 170] width 695 height 341
click at [153, 273] on li "YES" at bounding box center [154, 272] width 46 height 13
type input "YES"
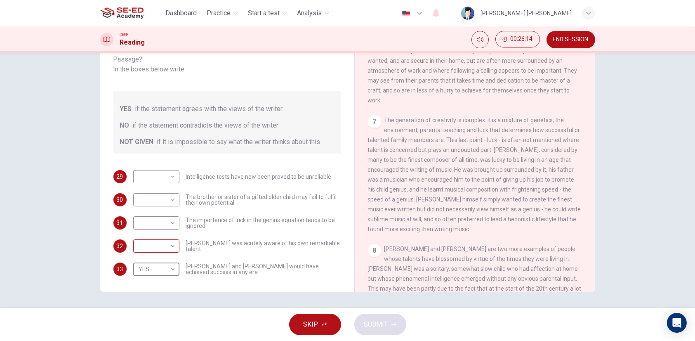
click at [162, 232] on body "This site uses cookies, as explained in our Privacy Policy . If you agree to th…" at bounding box center [347, 170] width 695 height 341
click at [158, 253] on li "YES" at bounding box center [154, 248] width 46 height 13
type input "YES"
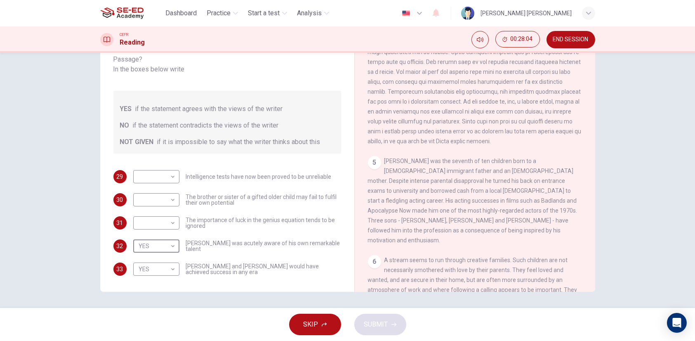
scroll to position [557, 0]
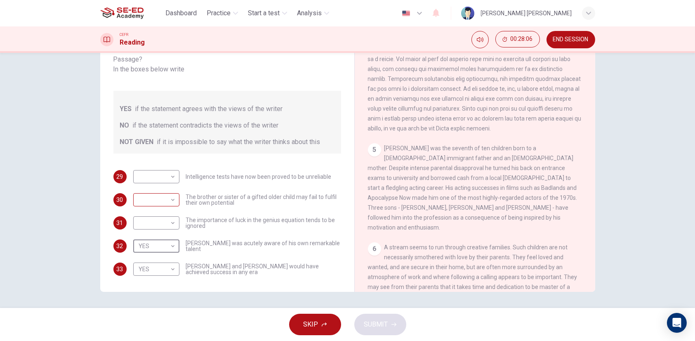
click at [163, 188] on body "This site uses cookies, as explained in our Privacy Policy . If you agree to th…" at bounding box center [347, 170] width 695 height 341
click at [150, 207] on li "YES" at bounding box center [154, 202] width 46 height 13
type input "YES"
click at [161, 167] on body "This site uses cookies, as explained in our Privacy Policy . If you agree to th…" at bounding box center [347, 170] width 695 height 341
click at [163, 180] on li "YES" at bounding box center [154, 179] width 46 height 13
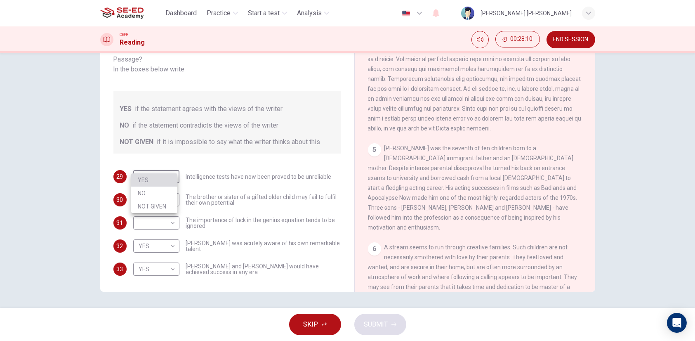
type input "YES"
click at [174, 219] on body "This site uses cookies, as explained in our Privacy Policy . If you agree to th…" at bounding box center [347, 170] width 695 height 341
click at [165, 240] on li "NO" at bounding box center [154, 239] width 46 height 13
type input "NO"
click at [364, 320] on span "SUBMIT" at bounding box center [376, 324] width 24 height 12
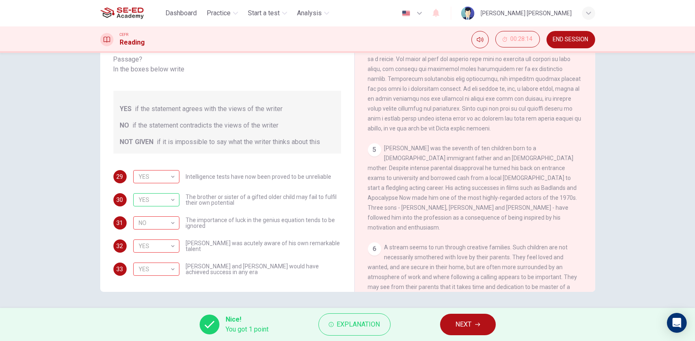
click at [465, 328] on span "NEXT" at bounding box center [464, 324] width 16 height 12
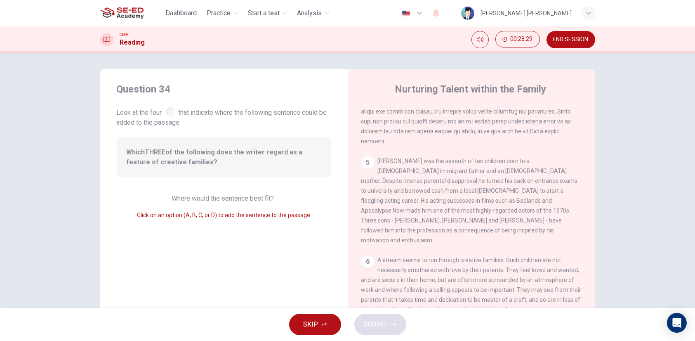
scroll to position [453, 0]
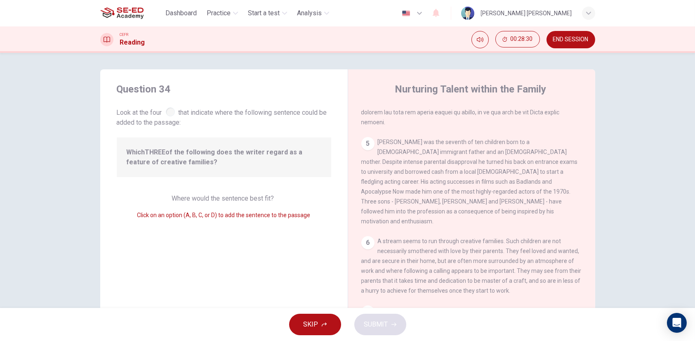
click at [364, 145] on div "5" at bounding box center [367, 143] width 13 height 13
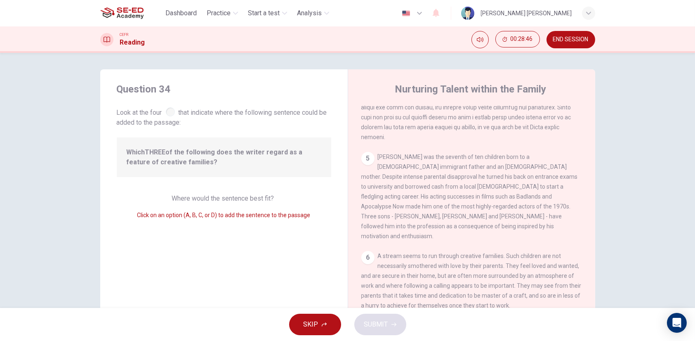
scroll to position [412, 0]
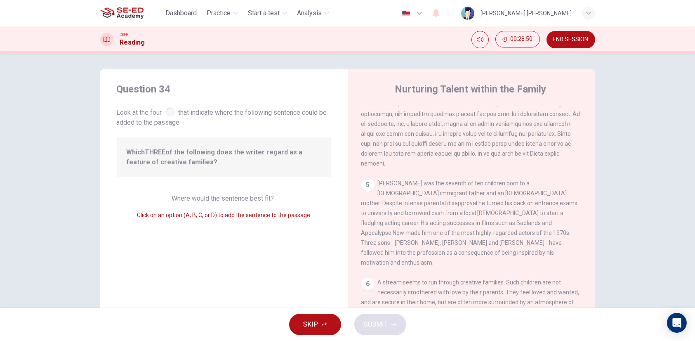
click at [192, 217] on span "Click on an option (A, B, C, or D) to add the sentence to the passage" at bounding box center [223, 214] width 173 height 7
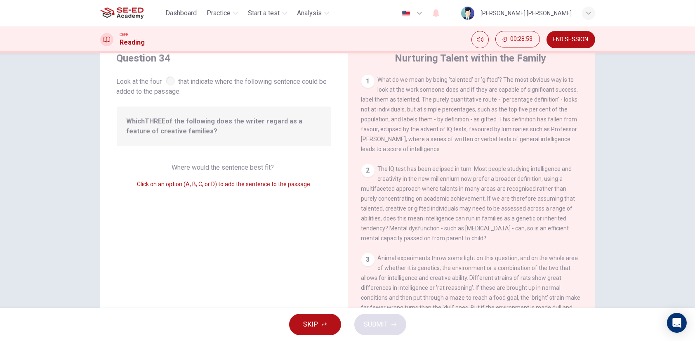
scroll to position [0, 0]
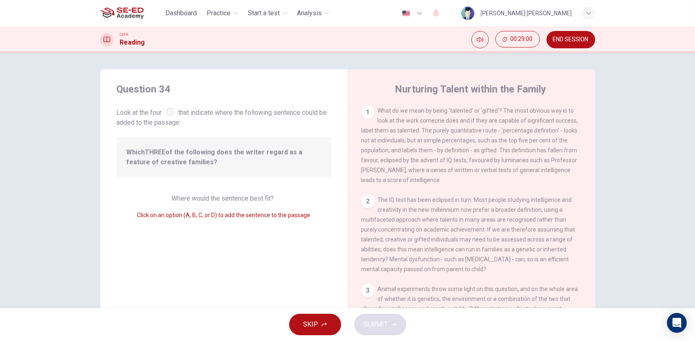
click at [367, 200] on div "2" at bounding box center [367, 201] width 13 height 13
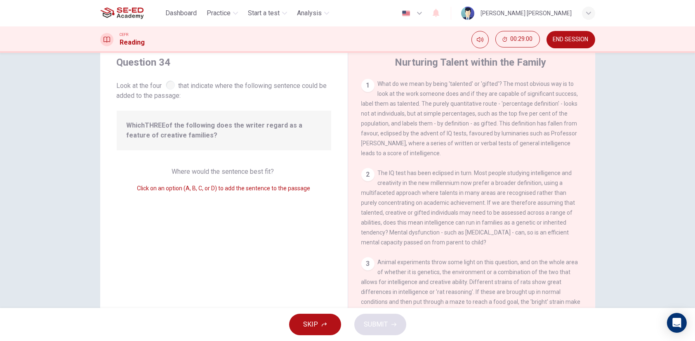
scroll to position [41, 0]
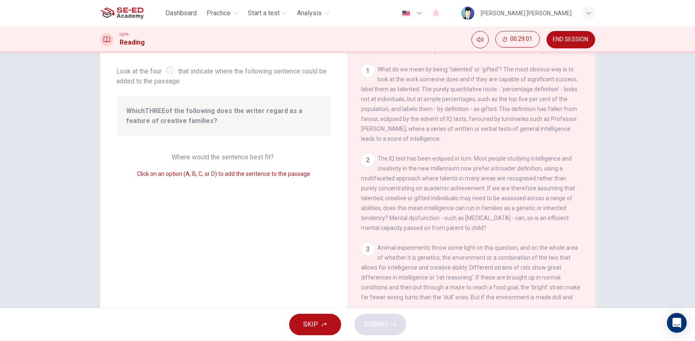
click at [195, 175] on span "Click on an option (A, B, C, or D) to add the sentence to the passage" at bounding box center [223, 173] width 173 height 7
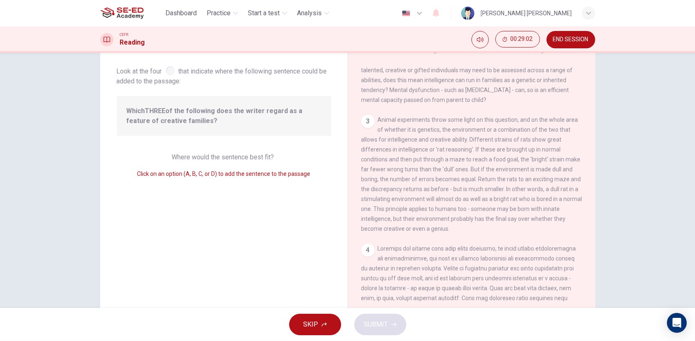
scroll to position [206, 0]
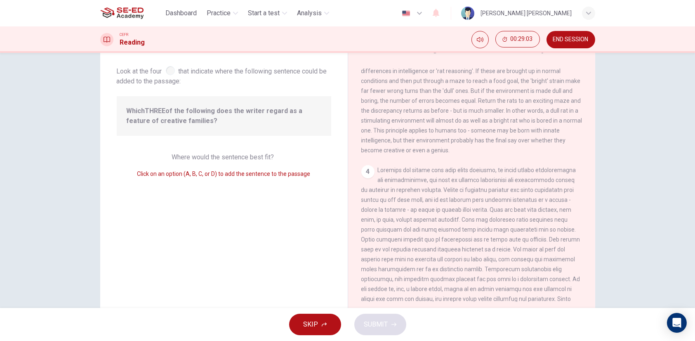
click at [389, 207] on span at bounding box center [470, 249] width 219 height 165
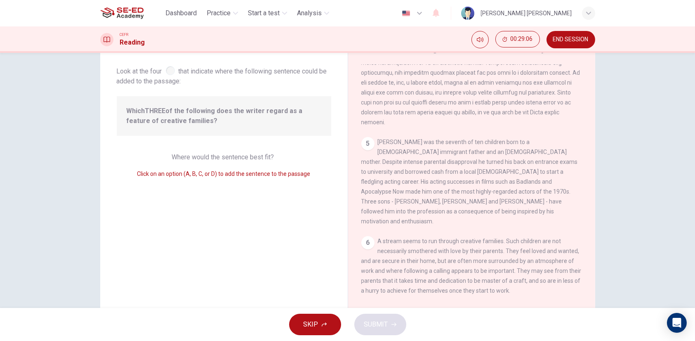
drag, startPoint x: 377, startPoint y: 143, endPoint x: 421, endPoint y: 204, distance: 75.0
click at [421, 204] on span "Martin Sheen was the seventh of ten children born to a Spanish immigrant father…" at bounding box center [469, 182] width 216 height 86
drag, startPoint x: 398, startPoint y: 207, endPoint x: 409, endPoint y: 197, distance: 15.5
click at [397, 207] on div "5 Martin Sheen was the seventh of ten children born to a Spanish immigrant fath…" at bounding box center [471, 181] width 221 height 89
click at [430, 191] on span "Martin Sheen was the seventh of ten children born to a Spanish immigrant father…" at bounding box center [469, 182] width 216 height 86
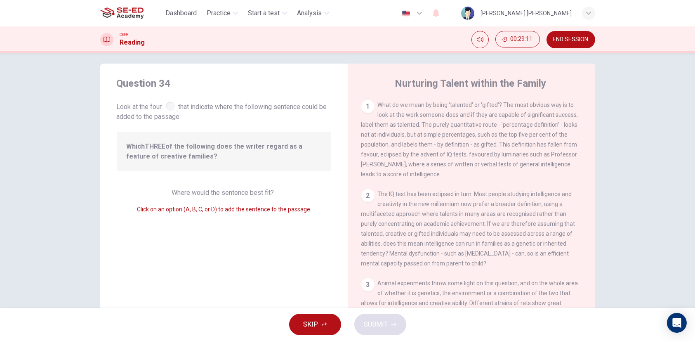
scroll to position [0, 0]
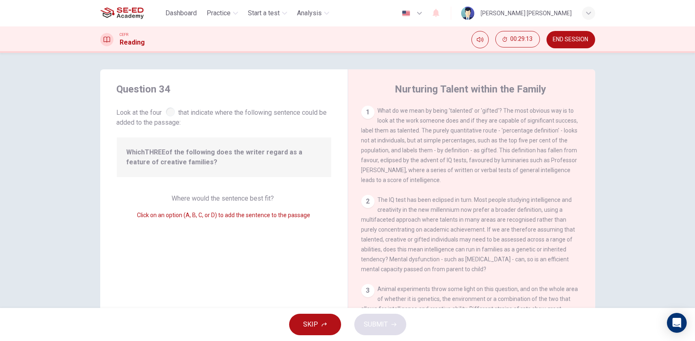
click at [169, 111] on div at bounding box center [170, 111] width 9 height 9
click at [196, 216] on span "Click on an option (A, B, C, or D) to add the sentence to the passage" at bounding box center [223, 214] width 173 height 7
click at [176, 215] on span "Click on an option (A, B, C, or D) to add the sentence to the passage" at bounding box center [223, 214] width 173 height 7
click at [149, 154] on b "THREE" at bounding box center [155, 152] width 21 height 8
drag, startPoint x: 125, startPoint y: 150, endPoint x: 195, endPoint y: 163, distance: 70.5
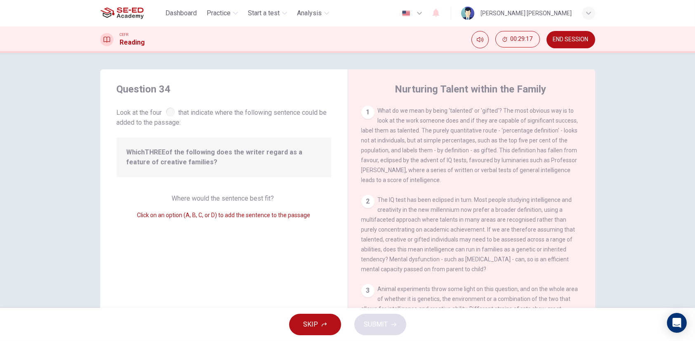
click at [195, 163] on span "Which THREE of the following does the writer regard as a feature of creative fa…" at bounding box center [224, 157] width 195 height 20
drag, startPoint x: 177, startPoint y: 163, endPoint x: 368, endPoint y: 200, distance: 194.4
click at [368, 200] on div "Question 34 Look at the four that indicate where the following sentence could b…" at bounding box center [347, 212] width 495 height 287
click at [368, 200] on div "2" at bounding box center [367, 201] width 13 height 13
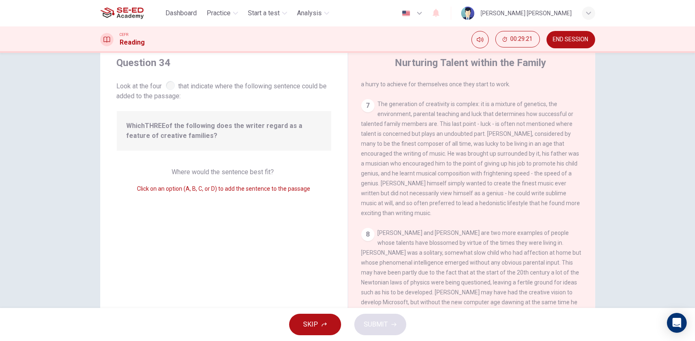
scroll to position [41, 0]
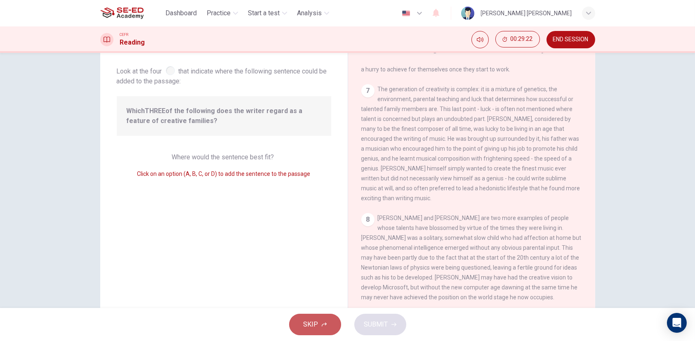
click at [333, 322] on button "SKIP" at bounding box center [315, 323] width 52 height 21
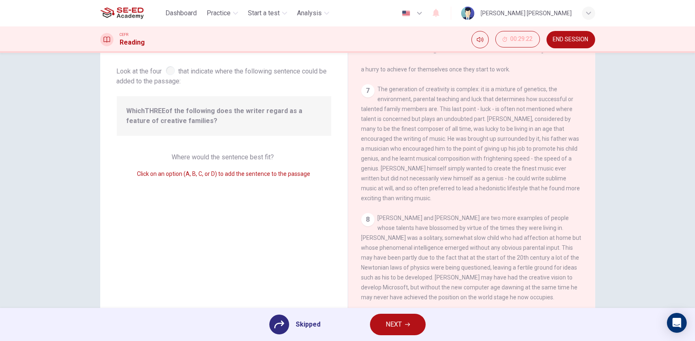
click at [392, 318] on span "NEXT" at bounding box center [393, 324] width 16 height 12
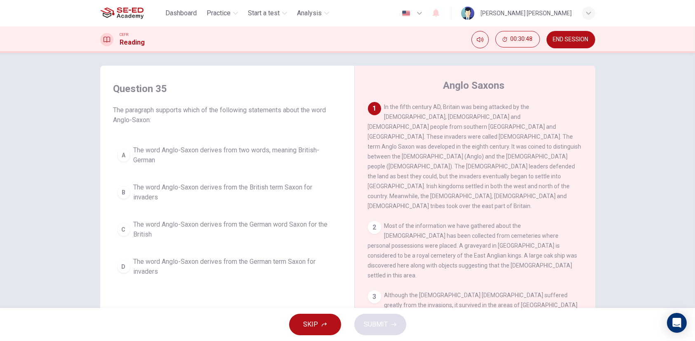
scroll to position [0, 0]
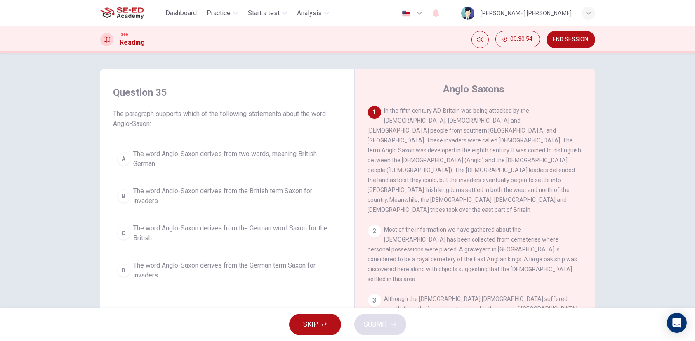
click at [150, 232] on span "The word Anglo-Saxon derives from the German word Saxon for the British" at bounding box center [236, 233] width 204 height 20
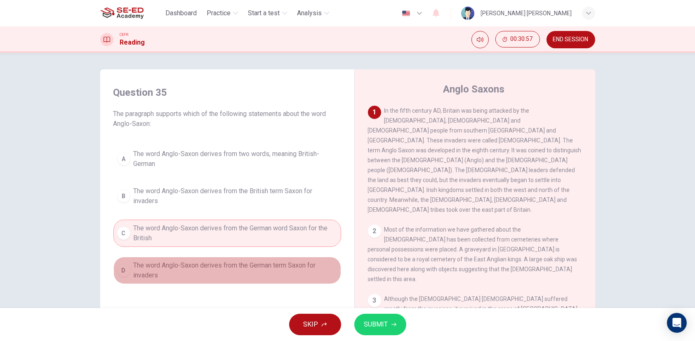
click at [273, 275] on span "The word Anglo-Saxon derives from the German term Saxon for invaders" at bounding box center [236, 270] width 204 height 20
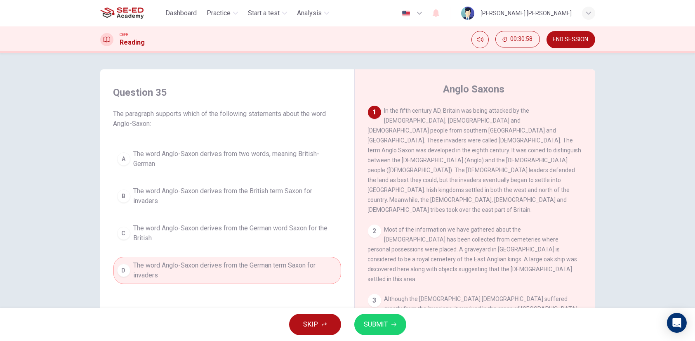
click at [381, 326] on span "SUBMIT" at bounding box center [376, 324] width 24 height 12
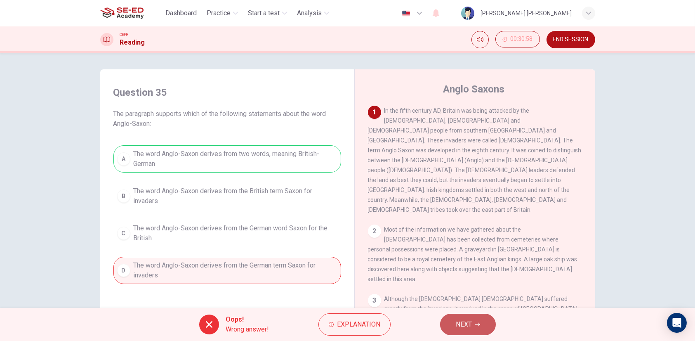
click at [462, 323] on span "NEXT" at bounding box center [464, 324] width 16 height 12
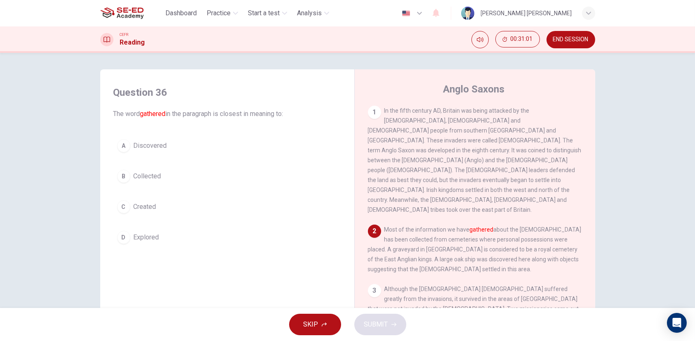
click at [146, 180] on span "Collected" at bounding box center [148, 176] width 28 height 10
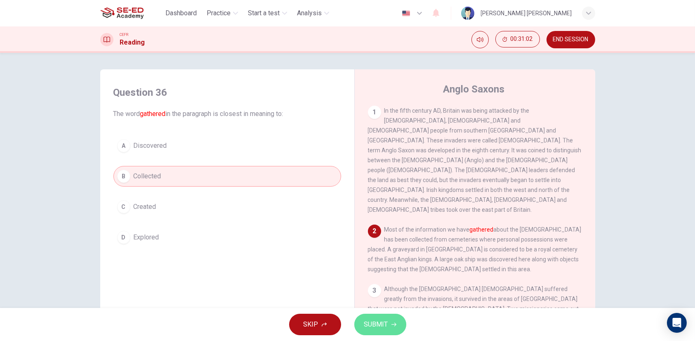
click at [385, 323] on span "SUBMIT" at bounding box center [376, 324] width 24 height 12
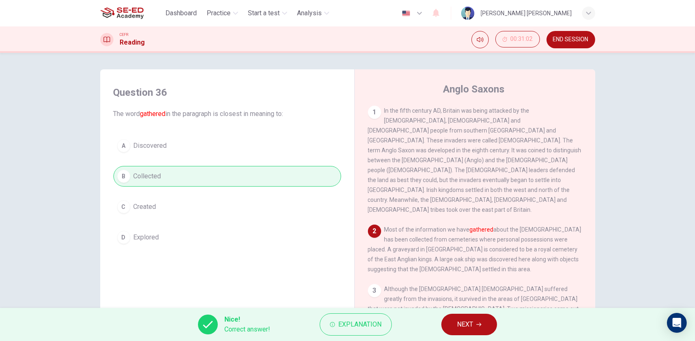
click at [475, 326] on button "NEXT" at bounding box center [469, 323] width 56 height 21
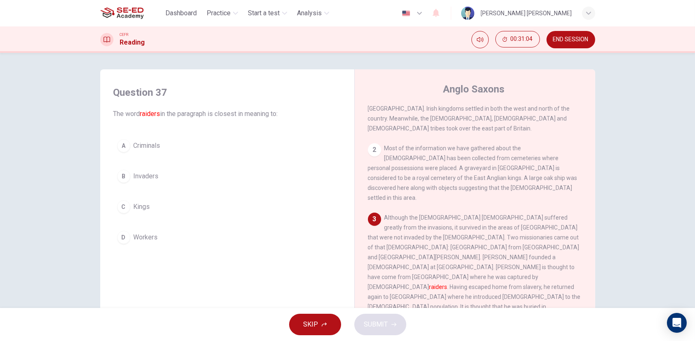
scroll to position [82, 0]
click at [200, 180] on button "B Invaders" at bounding box center [227, 176] width 228 height 21
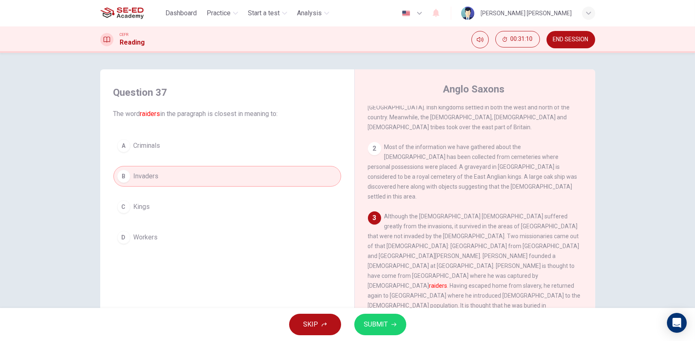
click at [385, 324] on span "SUBMIT" at bounding box center [376, 324] width 24 height 12
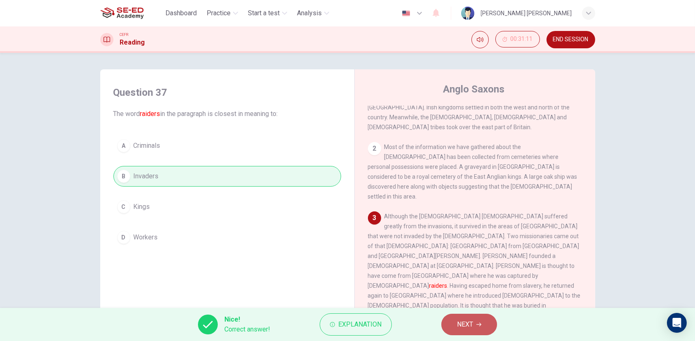
click at [455, 322] on button "NEXT" at bounding box center [469, 323] width 56 height 21
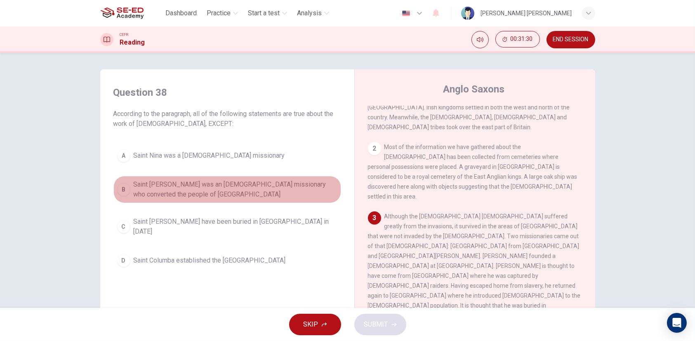
click at [217, 190] on span "Saint Patrick was an Irish missionary who converted the people of Northern Irel…" at bounding box center [236, 189] width 204 height 20
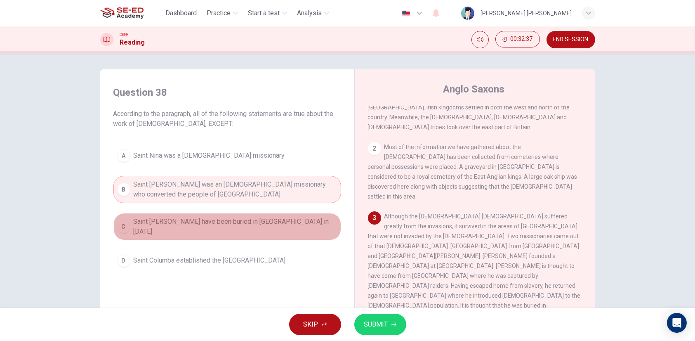
click at [308, 221] on span "Saint Patrick may have been buried in Country Down in 590 AD" at bounding box center [236, 226] width 204 height 20
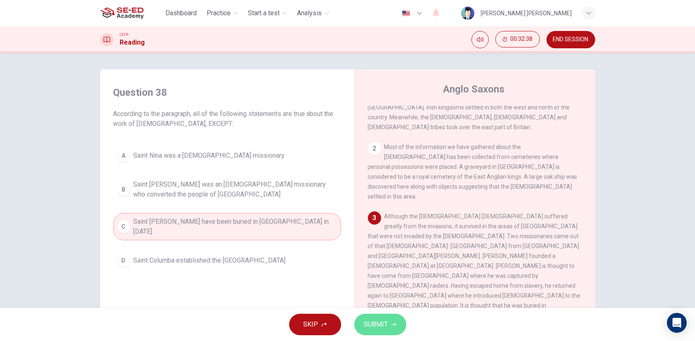
click at [385, 322] on span "SUBMIT" at bounding box center [376, 324] width 24 height 12
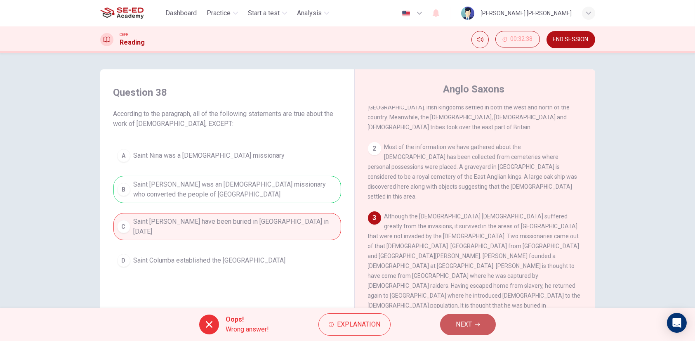
click at [473, 328] on button "NEXT" at bounding box center [468, 323] width 56 height 21
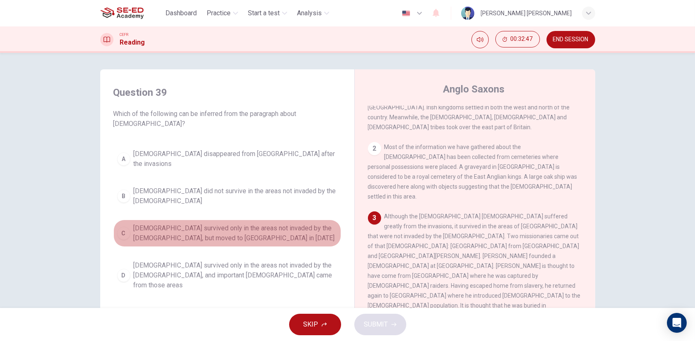
drag, startPoint x: 175, startPoint y: 211, endPoint x: 221, endPoint y: 250, distance: 60.5
click at [175, 223] on span "Christianity survived only in the areas not invaded by the Anglo-Saxons, but mo…" at bounding box center [236, 233] width 204 height 20
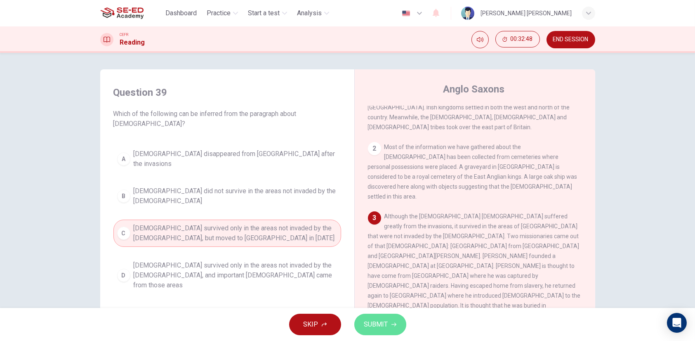
click at [386, 323] on span "SUBMIT" at bounding box center [376, 324] width 24 height 12
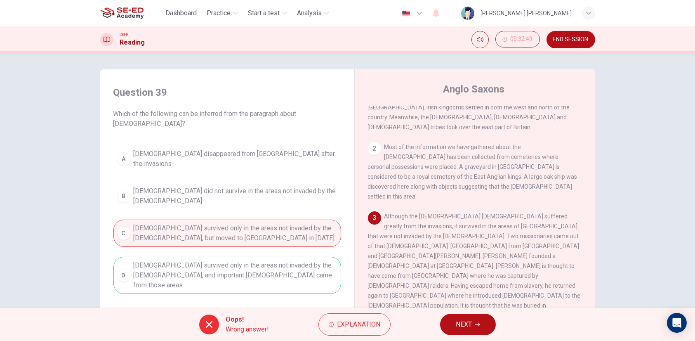
click at [450, 323] on button "NEXT" at bounding box center [468, 323] width 56 height 21
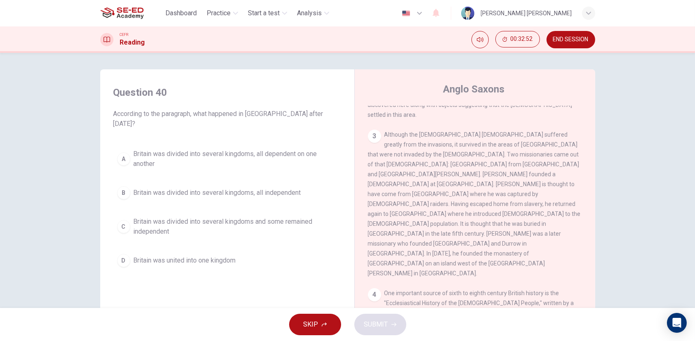
scroll to position [289, 0]
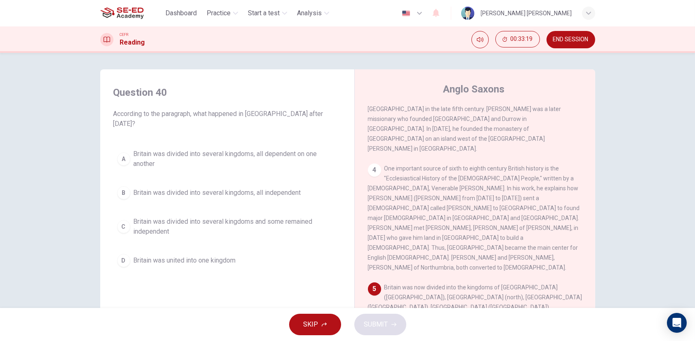
click at [285, 216] on span "Britain was divided into several kingdoms and some remained independent" at bounding box center [236, 226] width 204 height 20
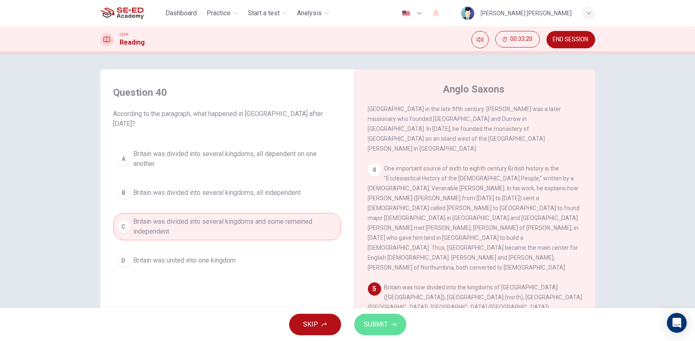
click at [389, 322] on button "SUBMIT" at bounding box center [380, 323] width 52 height 21
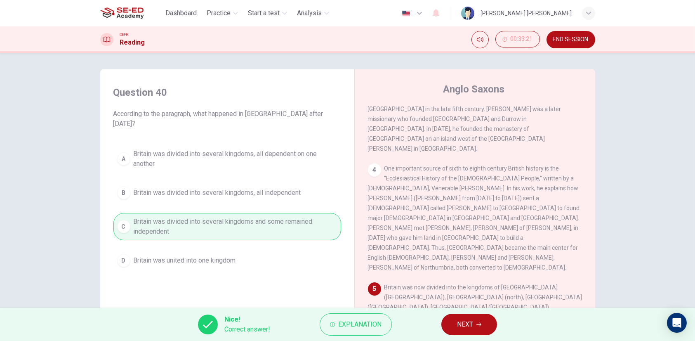
click at [570, 37] on span "END SESSION" at bounding box center [570, 39] width 35 height 7
click at [476, 322] on button "NEXT" at bounding box center [469, 323] width 56 height 21
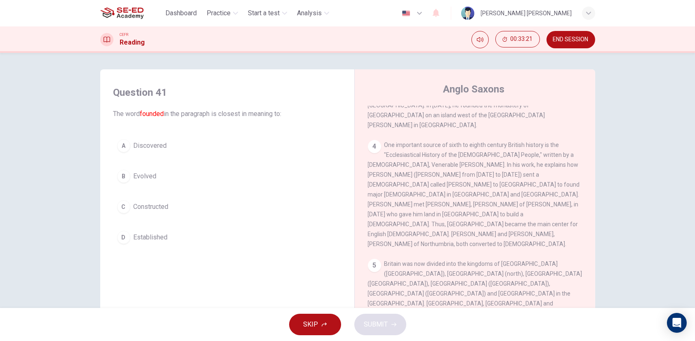
scroll to position [324, 0]
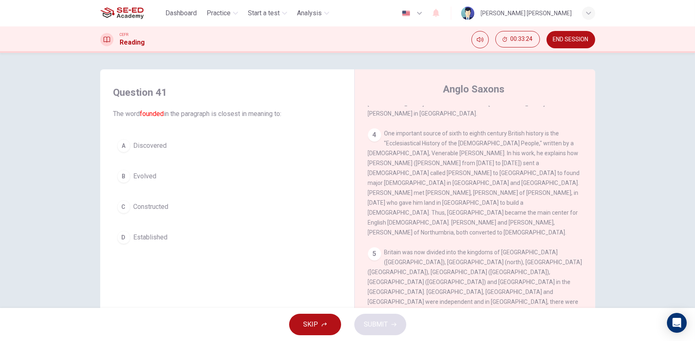
click at [156, 150] on button "A Discovered" at bounding box center [227, 145] width 228 height 21
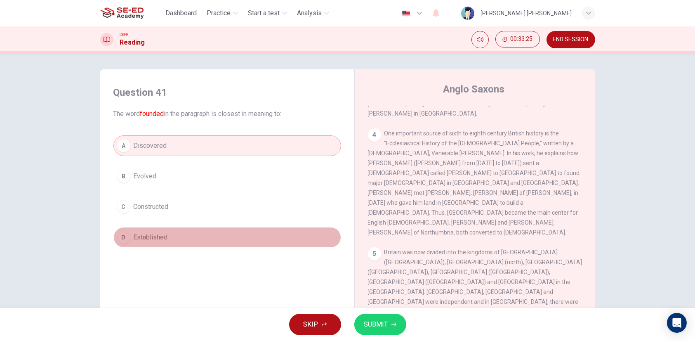
drag, startPoint x: 174, startPoint y: 238, endPoint x: 281, endPoint y: 245, distance: 107.4
click at [174, 238] on button "D Established" at bounding box center [227, 237] width 228 height 21
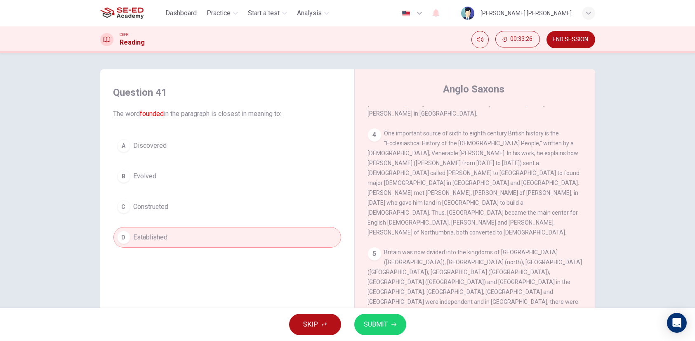
click at [397, 322] on button "SUBMIT" at bounding box center [380, 323] width 52 height 21
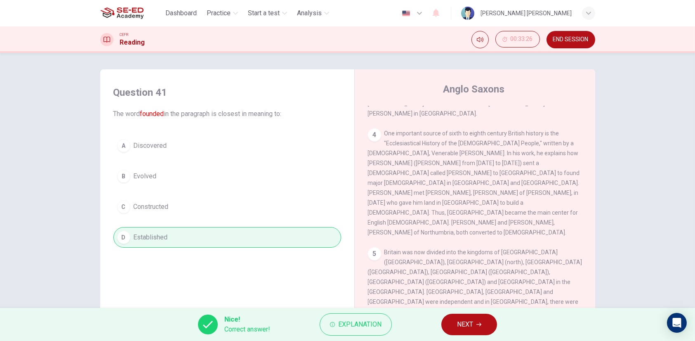
click at [448, 321] on button "NEXT" at bounding box center [469, 323] width 56 height 21
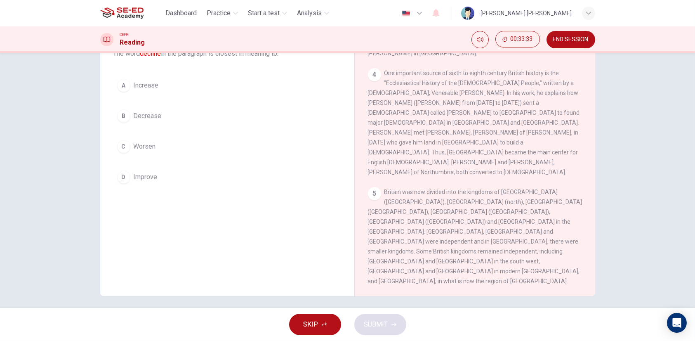
scroll to position [64, 0]
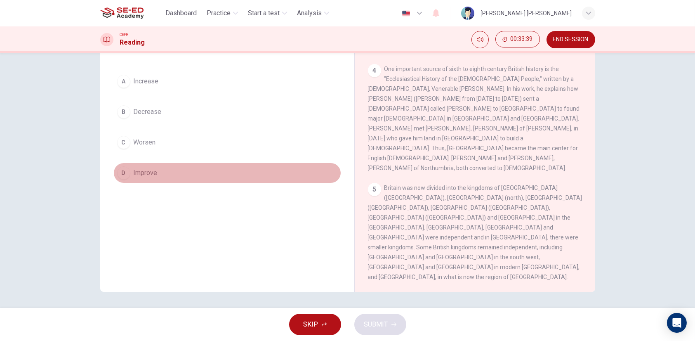
click at [157, 165] on button "D Improve" at bounding box center [227, 172] width 228 height 21
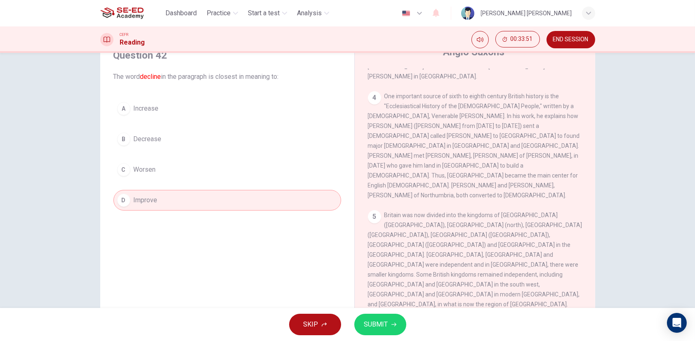
scroll to position [0, 0]
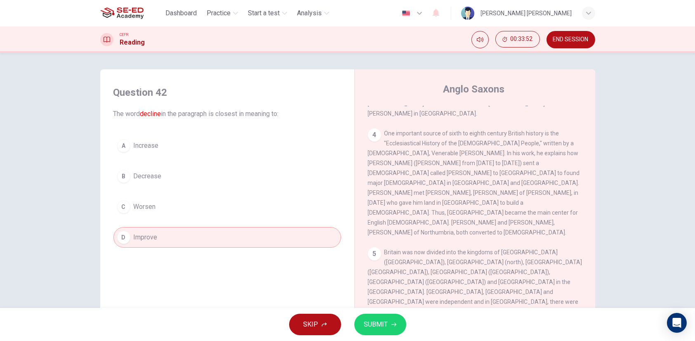
click at [173, 172] on button "B Decrease" at bounding box center [227, 176] width 228 height 21
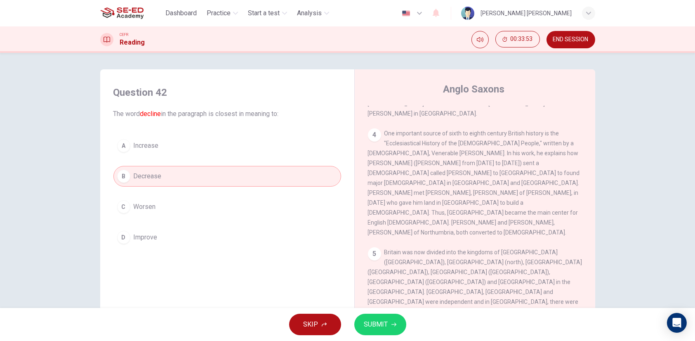
click at [382, 326] on span "SUBMIT" at bounding box center [376, 324] width 24 height 12
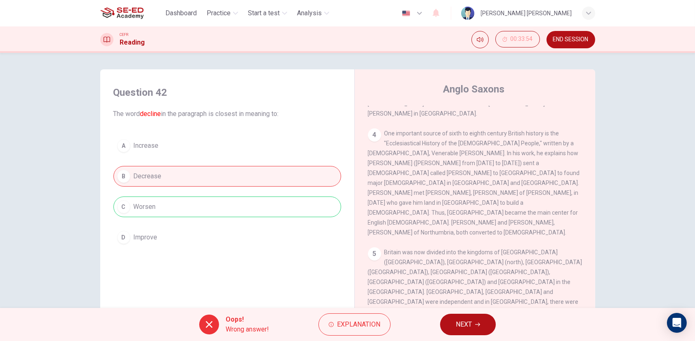
click at [500, 334] on div "Oops! Wrong answer! Explanation NEXT" at bounding box center [347, 324] width 695 height 33
click at [474, 324] on button "NEXT" at bounding box center [468, 323] width 56 height 21
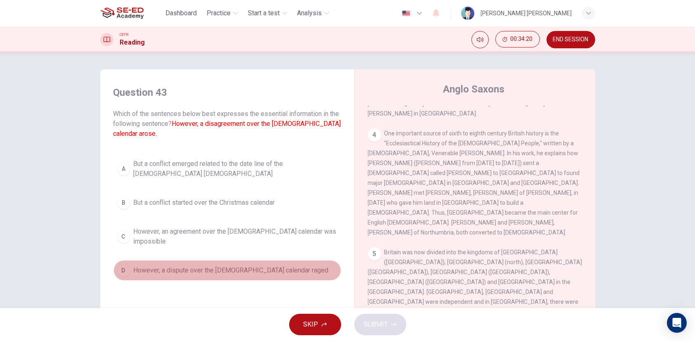
click at [228, 265] on span "However, a dispute over the Christian calendar raged" at bounding box center [231, 270] width 195 height 10
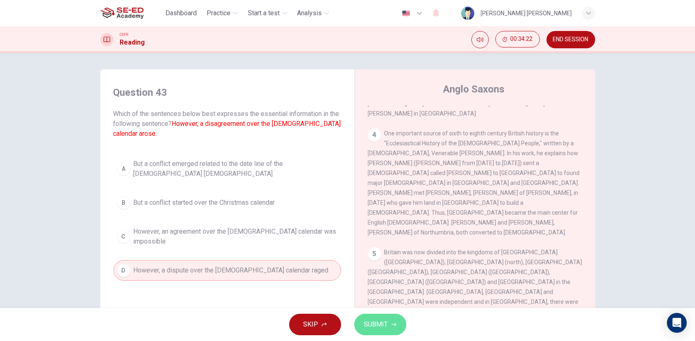
click at [381, 320] on span "SUBMIT" at bounding box center [376, 324] width 24 height 12
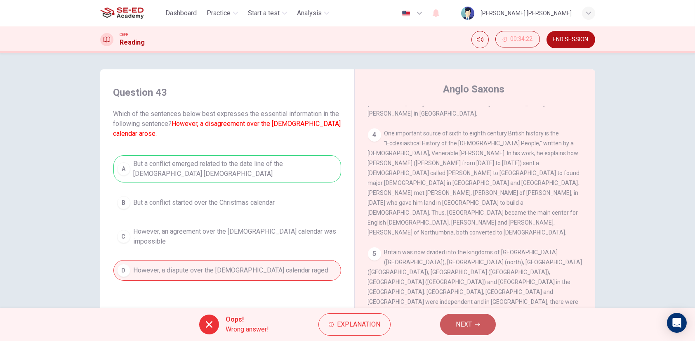
click at [453, 331] on button "NEXT" at bounding box center [468, 323] width 56 height 21
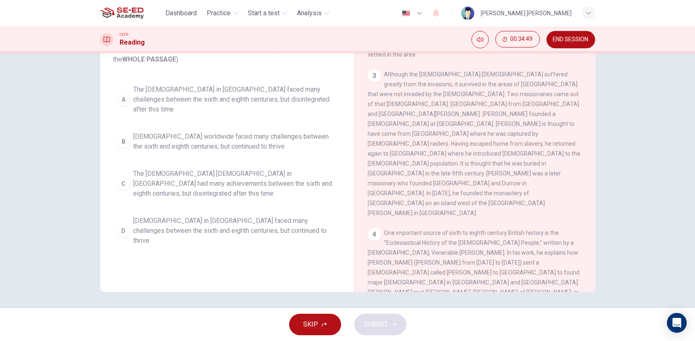
scroll to position [159, 0]
click at [277, 216] on span "The Christian church in Britain faced many challenges between the sixth and eig…" at bounding box center [236, 231] width 204 height 30
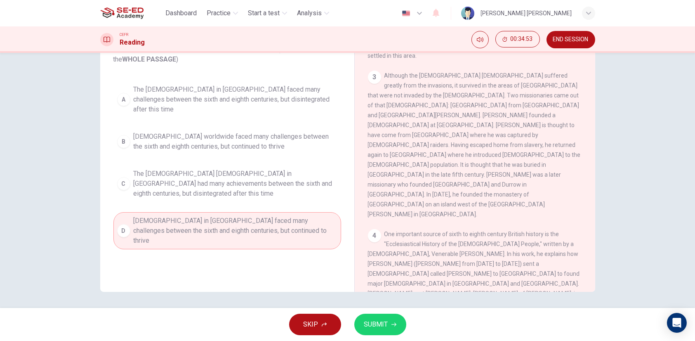
click at [378, 318] on span "SUBMIT" at bounding box center [376, 324] width 24 height 12
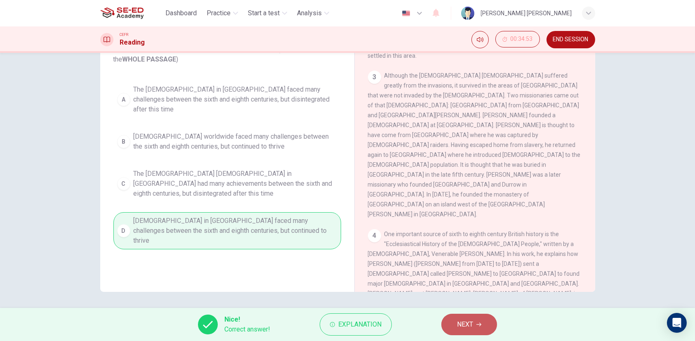
click at [465, 315] on button "NEXT" at bounding box center [469, 323] width 56 height 21
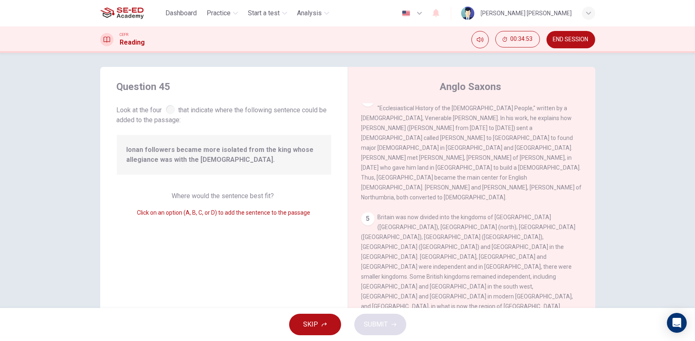
scroll to position [0, 0]
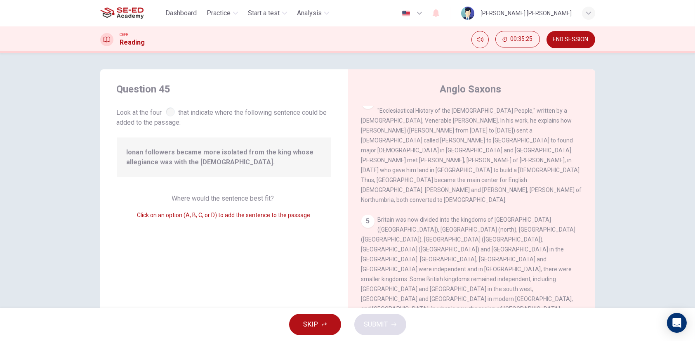
drag, startPoint x: 192, startPoint y: 161, endPoint x: 487, endPoint y: 235, distance: 304.3
click at [490, 235] on div "Question 45 Look at the four that indicate where the following sentence could b…" at bounding box center [347, 212] width 495 height 287
click at [375, 329] on span "SUBMIT" at bounding box center [376, 324] width 24 height 12
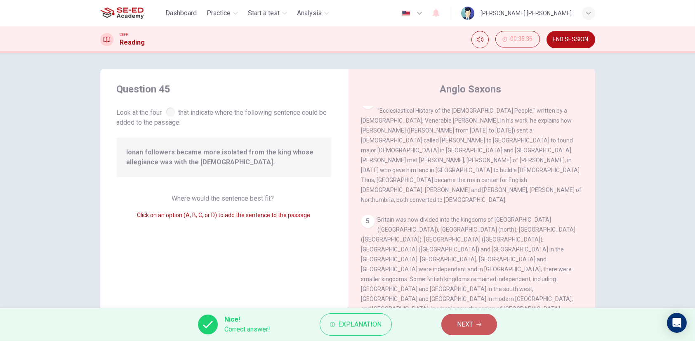
click at [457, 320] on span "NEXT" at bounding box center [465, 324] width 16 height 12
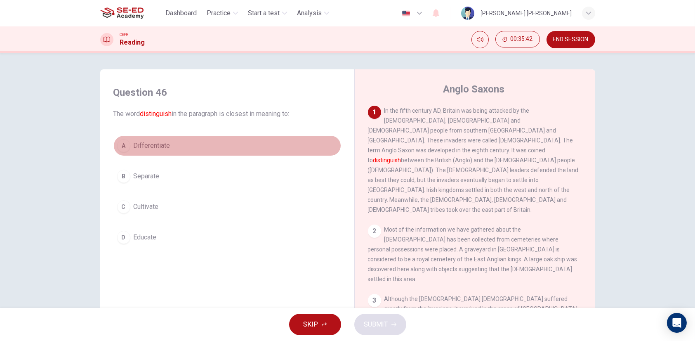
click at [156, 146] on span "Differentiate" at bounding box center [152, 146] width 37 height 10
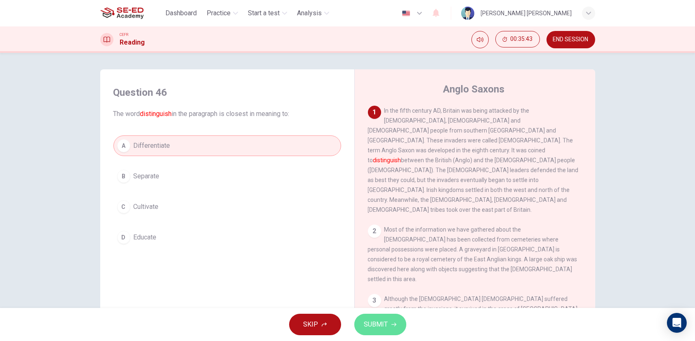
click at [356, 322] on button "SUBMIT" at bounding box center [380, 323] width 52 height 21
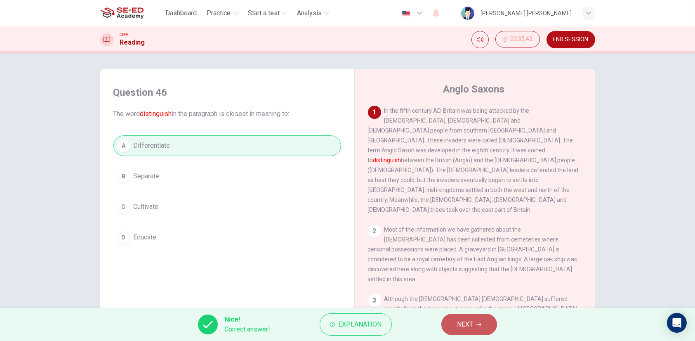
click at [458, 334] on button "NEXT" at bounding box center [469, 323] width 56 height 21
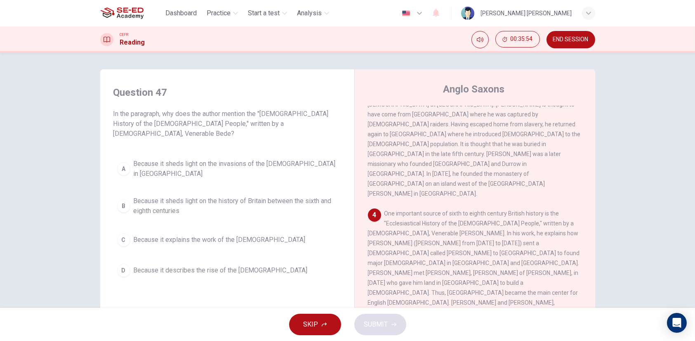
scroll to position [247, 0]
click at [259, 265] on span "Because it describes the rise of the Canterbury church" at bounding box center [221, 270] width 174 height 10
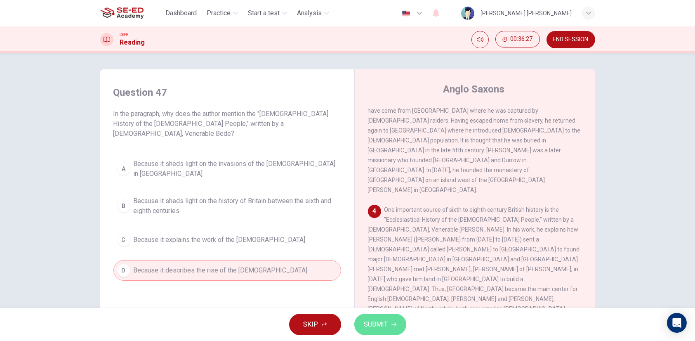
click at [388, 326] on button "SUBMIT" at bounding box center [380, 323] width 52 height 21
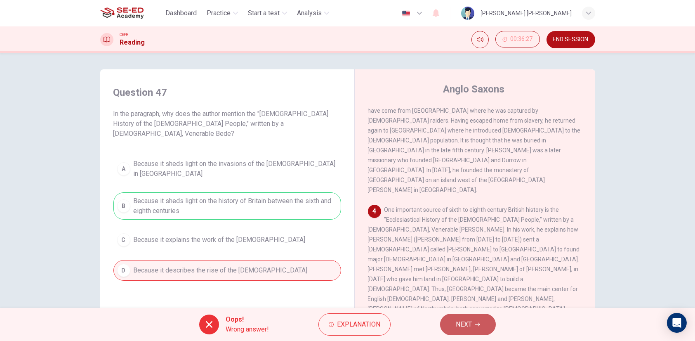
click at [457, 325] on span "NEXT" at bounding box center [464, 324] width 16 height 12
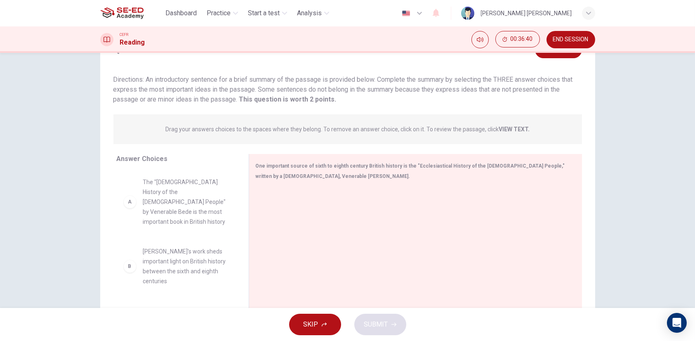
scroll to position [41, 0]
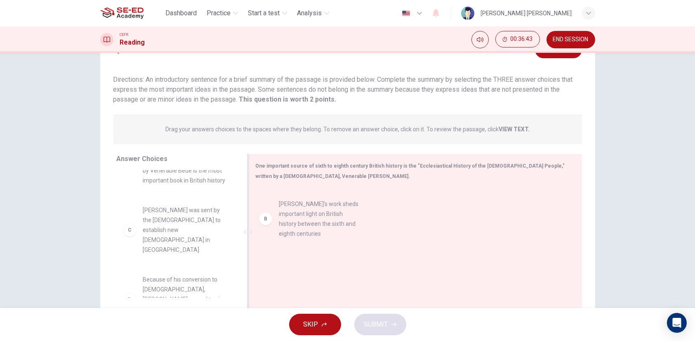
drag, startPoint x: 192, startPoint y: 232, endPoint x: 334, endPoint y: 225, distance: 142.0
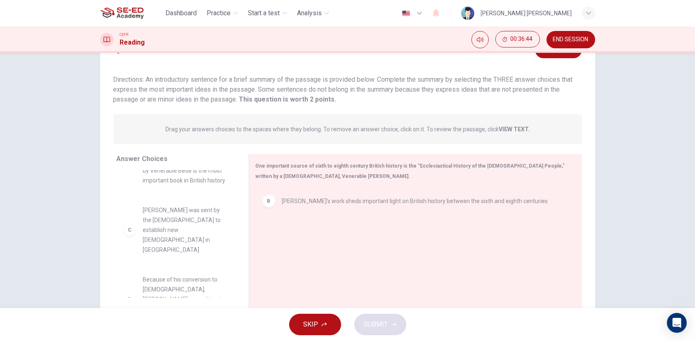
scroll to position [82, 0]
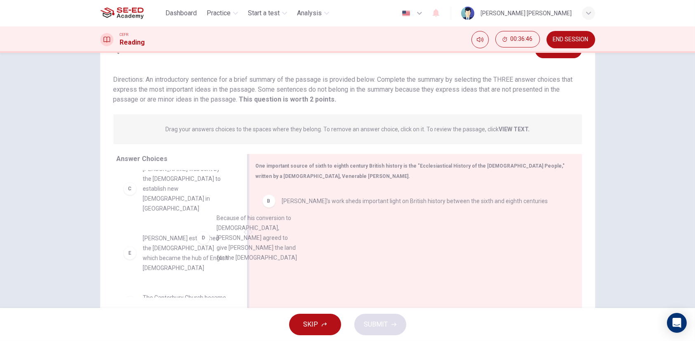
drag, startPoint x: 198, startPoint y: 248, endPoint x: 311, endPoint y: 248, distance: 113.0
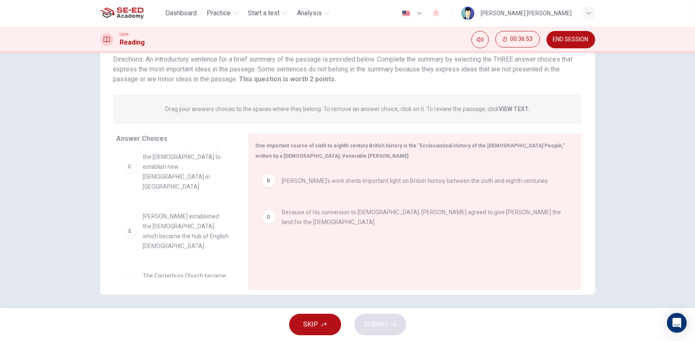
scroll to position [64, 0]
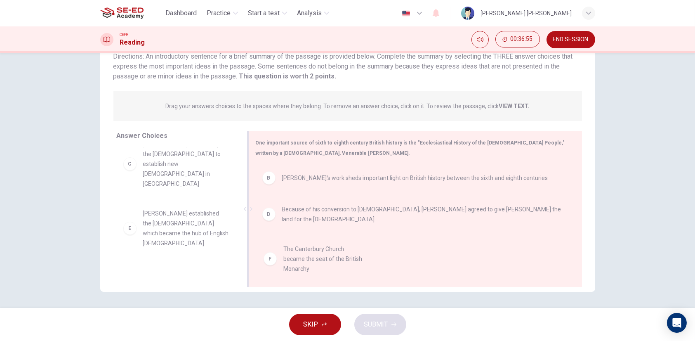
drag, startPoint x: 160, startPoint y: 263, endPoint x: 308, endPoint y: 259, distance: 148.1
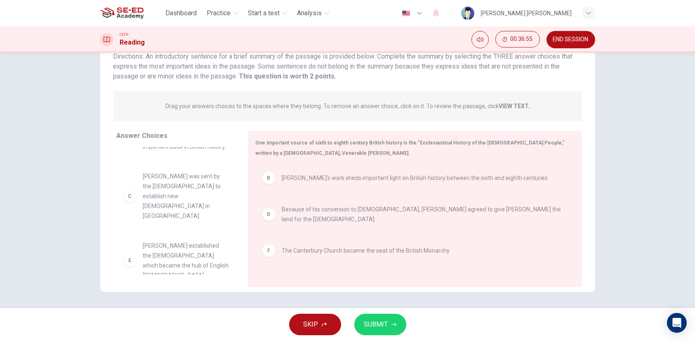
scroll to position [44, 0]
click at [381, 325] on span "SUBMIT" at bounding box center [376, 324] width 24 height 12
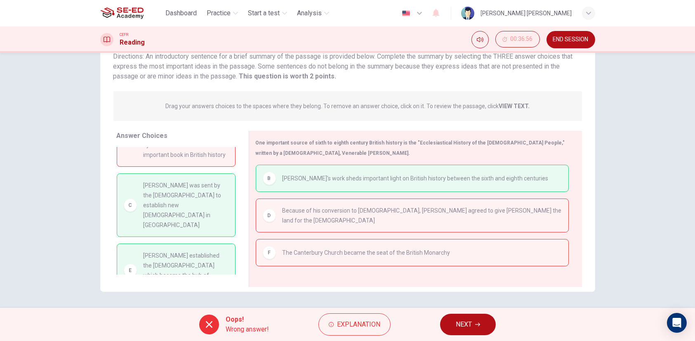
click at [457, 318] on span "NEXT" at bounding box center [464, 324] width 16 height 12
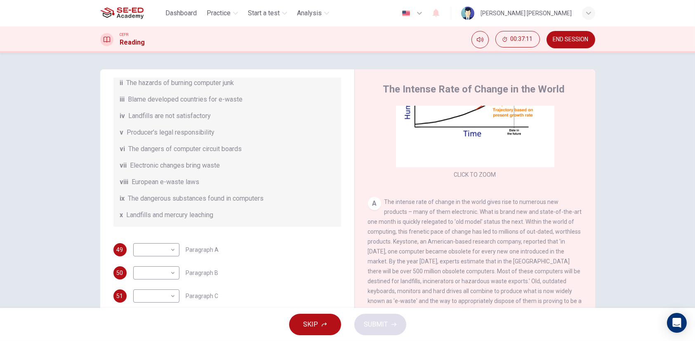
scroll to position [124, 0]
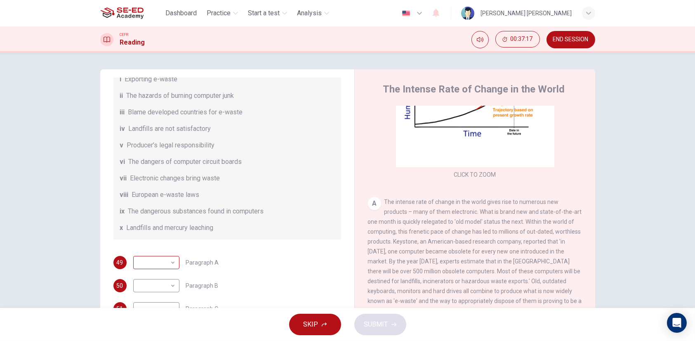
click at [166, 274] on body "This site uses cookies, as explained in our Privacy Policy . If you agree to th…" at bounding box center [347, 170] width 695 height 341
click at [493, 229] on div at bounding box center [347, 170] width 695 height 341
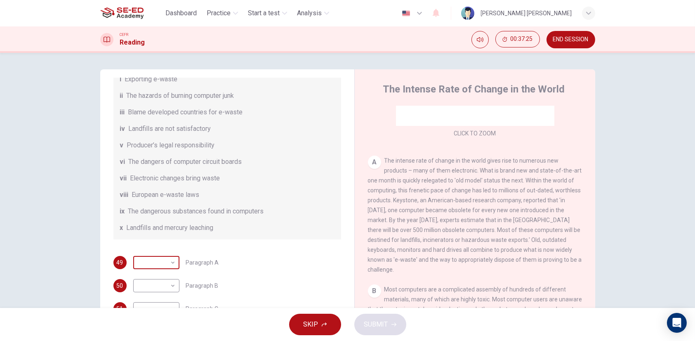
click at [165, 275] on body "This site uses cookies, as explained in our Privacy Policy . If you agree to th…" at bounding box center [347, 170] width 695 height 341
drag, startPoint x: 290, startPoint y: 329, endPoint x: 309, endPoint y: 325, distance: 19.3
click at [290, 329] on div at bounding box center [347, 170] width 695 height 341
click at [309, 325] on div "i ii iii iv v vi vii viii ix x" at bounding box center [347, 170] width 695 height 341
click at [322, 322] on icon "button" at bounding box center [324, 324] width 5 height 5
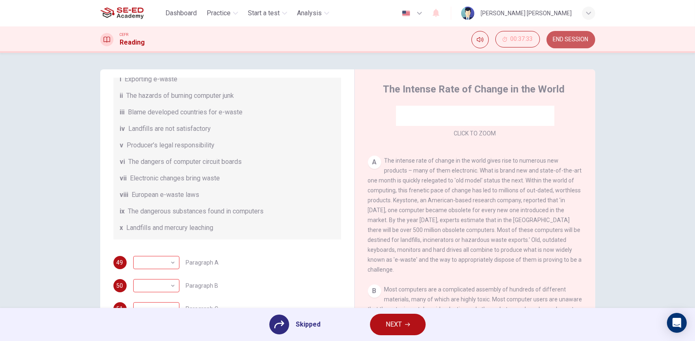
drag, startPoint x: 560, startPoint y: 43, endPoint x: 382, endPoint y: 53, distance: 178.4
click at [559, 43] on button "END SESSION" at bounding box center [570, 39] width 49 height 17
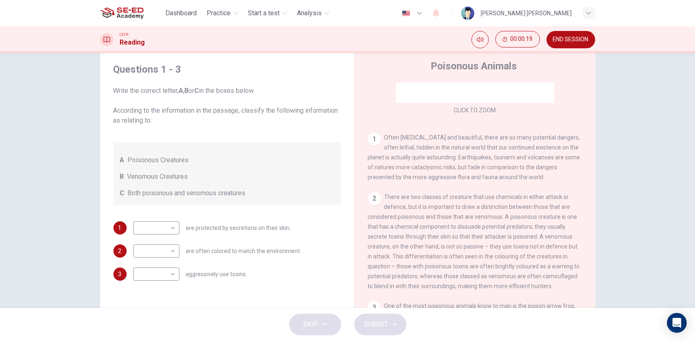
scroll to position [165, 0]
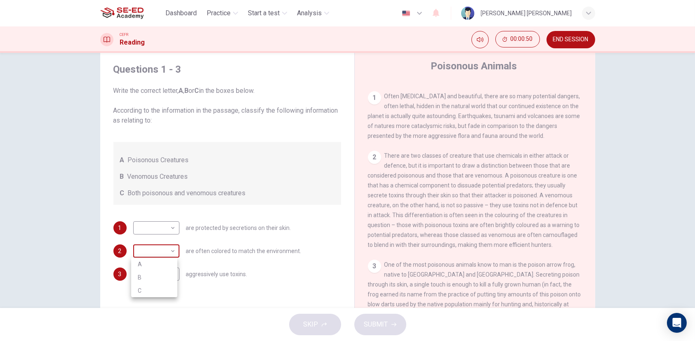
click at [168, 256] on body "This site uses cookies, as explained in our Privacy Policy . If you agree to th…" at bounding box center [347, 170] width 695 height 341
drag, startPoint x: 163, startPoint y: 275, endPoint x: 163, endPoint y: 253, distance: 22.3
click at [162, 275] on li "B" at bounding box center [154, 276] width 46 height 13
type input "B"
click at [167, 223] on body "This site uses cookies, as explained in our Privacy Policy . If you agree to th…" at bounding box center [347, 170] width 695 height 341
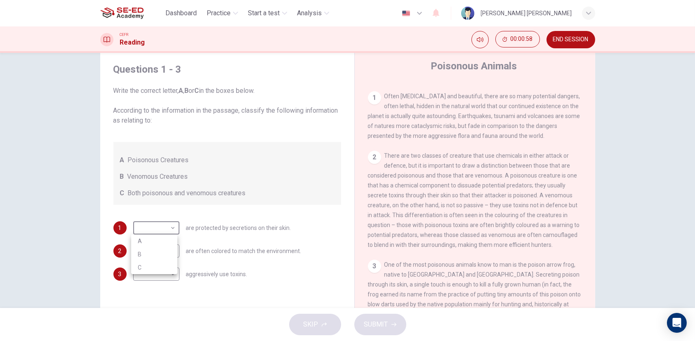
click at [158, 241] on li "A" at bounding box center [154, 240] width 46 height 13
type input "A"
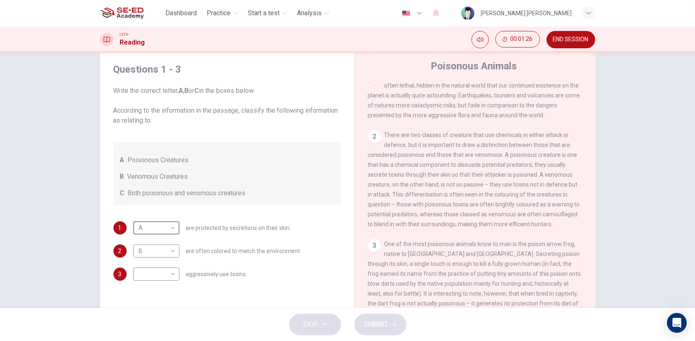
scroll to position [206, 0]
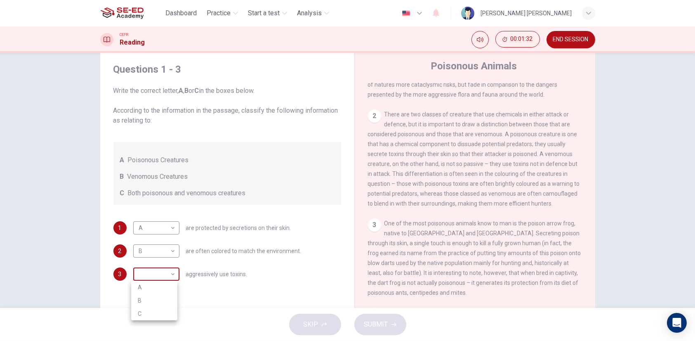
click at [152, 273] on body "This site uses cookies, as explained in our Privacy Policy . If you agree to th…" at bounding box center [347, 170] width 695 height 341
click at [152, 310] on li "C" at bounding box center [154, 313] width 46 height 13
type input "C"
click at [368, 321] on span "SUBMIT" at bounding box center [376, 324] width 24 height 12
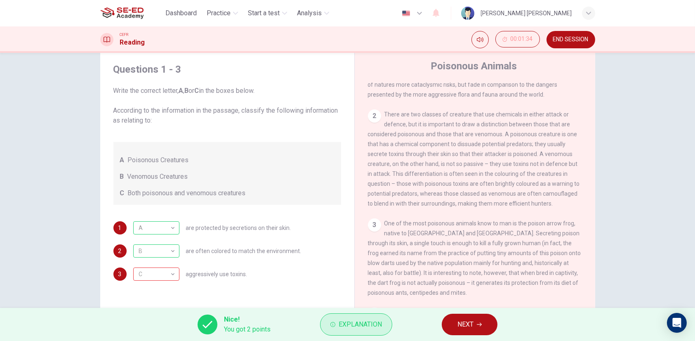
click at [348, 319] on span "Explanation" at bounding box center [359, 324] width 43 height 12
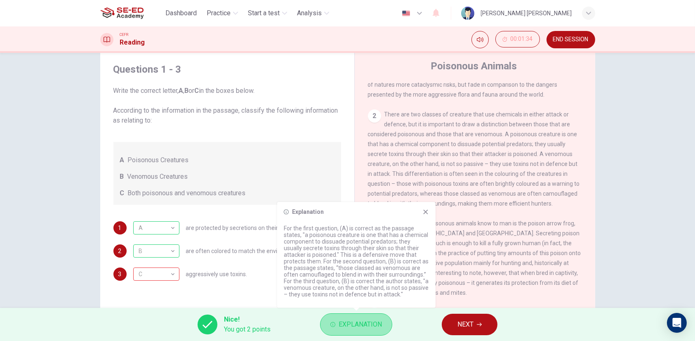
click at [338, 324] on span "Explanation" at bounding box center [359, 324] width 43 height 12
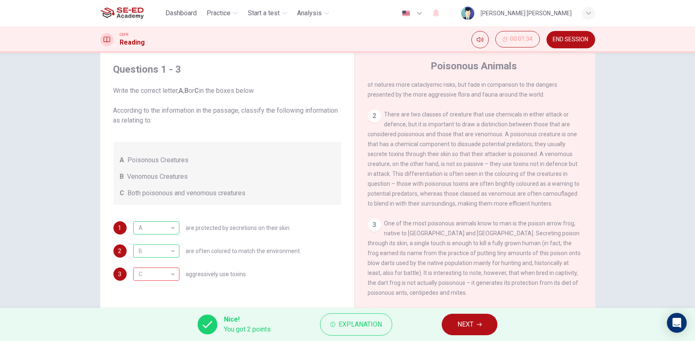
click at [465, 325] on span "NEXT" at bounding box center [465, 324] width 16 height 12
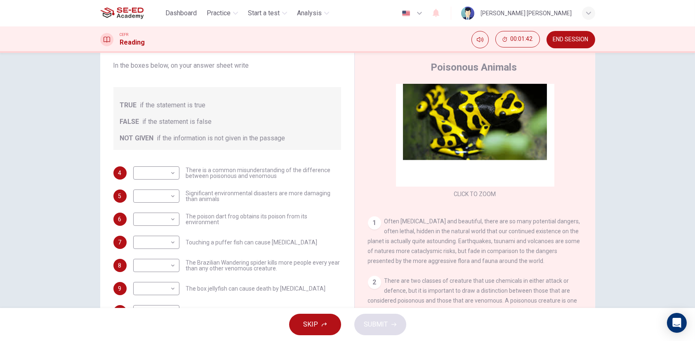
scroll to position [41, 0]
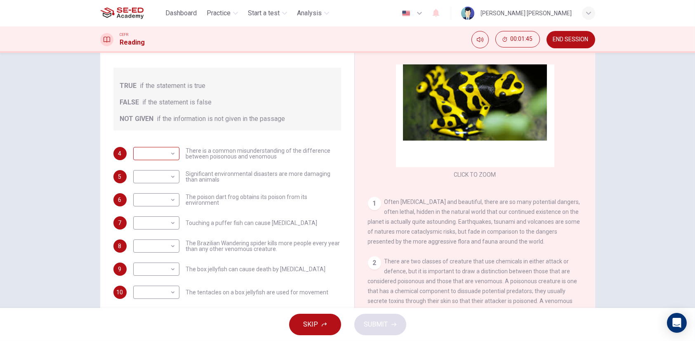
click at [155, 148] on body "This site uses cookies, as explained in our Privacy Policy . If you agree to th…" at bounding box center [347, 170] width 695 height 341
click at [157, 167] on li "TRUE" at bounding box center [154, 166] width 46 height 13
type input "TRUE"
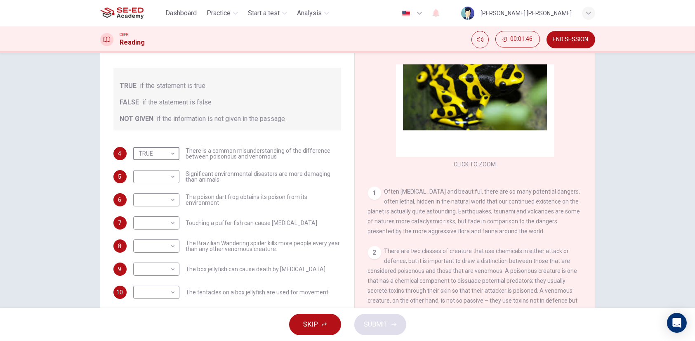
scroll to position [82, 0]
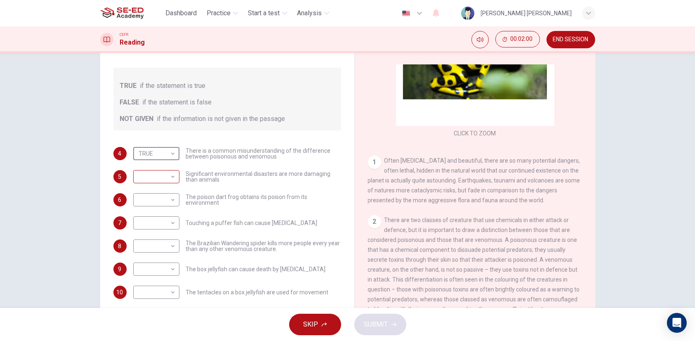
click at [157, 181] on body "This site uses cookies, as explained in our Privacy Policy . If you agree to th…" at bounding box center [347, 170] width 695 height 341
click at [167, 204] on li "FALSE" at bounding box center [154, 202] width 46 height 13
type input "FALSE"
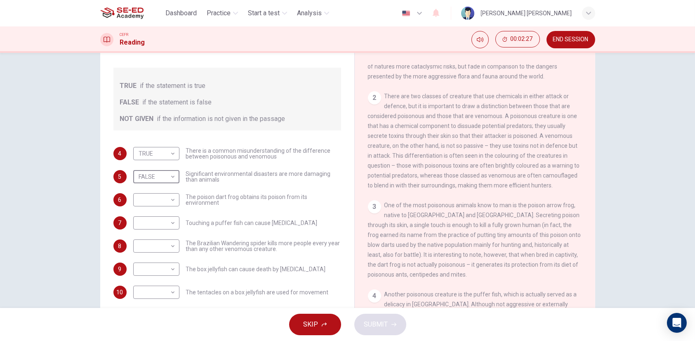
scroll to position [247, 0]
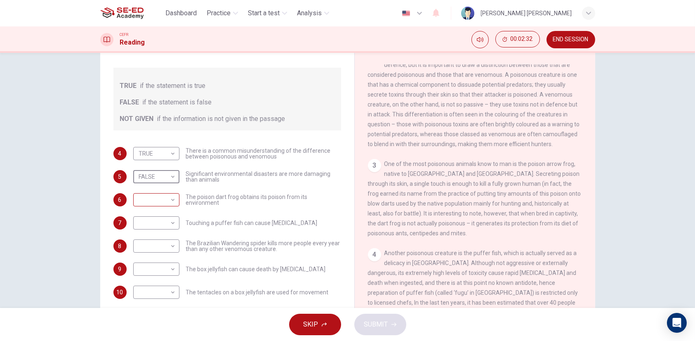
click at [153, 198] on body "This site uses cookies, as explained in our Privacy Policy . If you agree to th…" at bounding box center [347, 170] width 695 height 341
click at [156, 225] on li "FALSE" at bounding box center [154, 225] width 46 height 13
type input "FALSE"
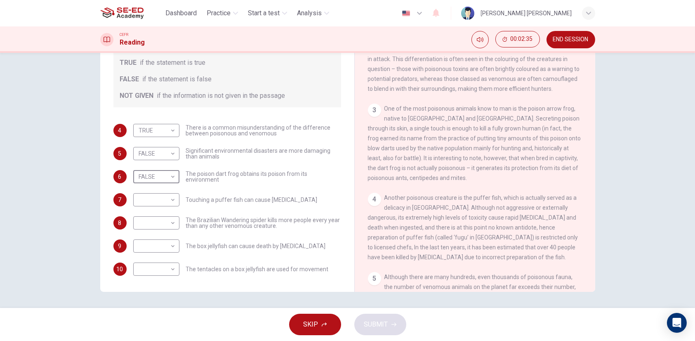
scroll to position [289, 0]
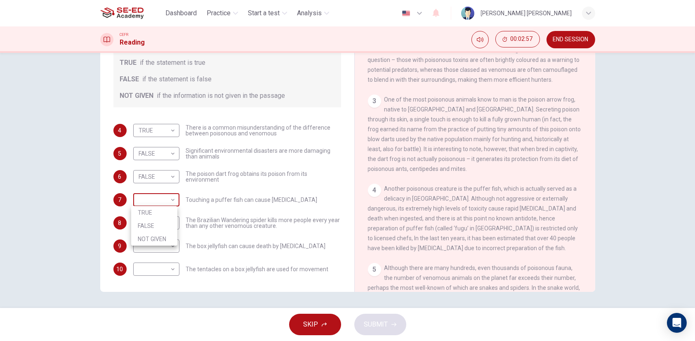
click at [150, 202] on body "This site uses cookies, as explained in our Privacy Policy . If you agree to th…" at bounding box center [347, 170] width 695 height 341
click at [160, 214] on li "TRUE" at bounding box center [154, 212] width 46 height 13
type input "TRUE"
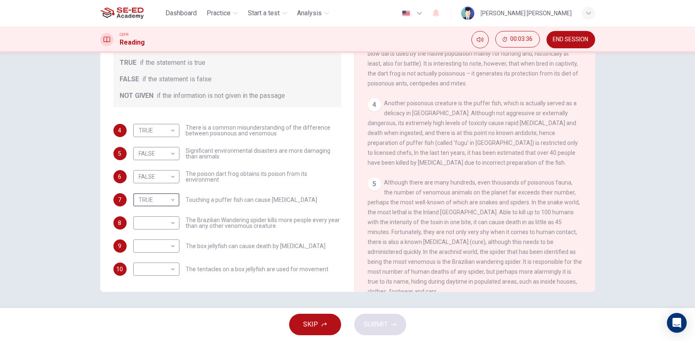
scroll to position [393, 0]
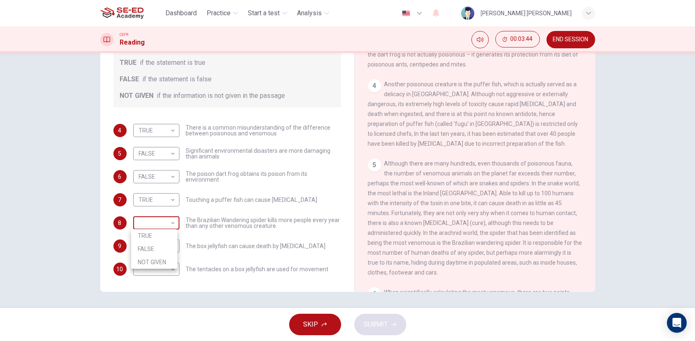
click at [152, 223] on body "This site uses cookies, as explained in our Privacy Policy . If you agree to th…" at bounding box center [347, 170] width 695 height 341
click at [157, 235] on li "TRUE" at bounding box center [154, 235] width 46 height 13
type input "TRUE"
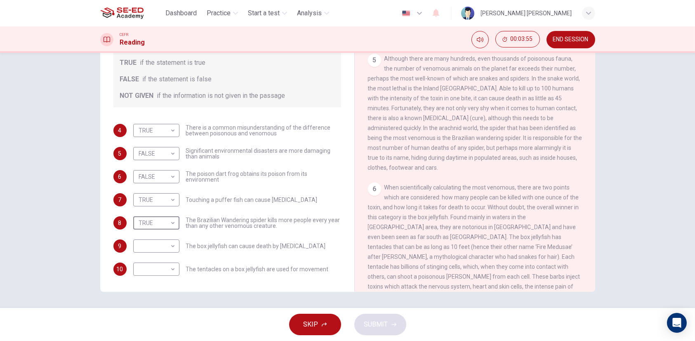
scroll to position [517, 0]
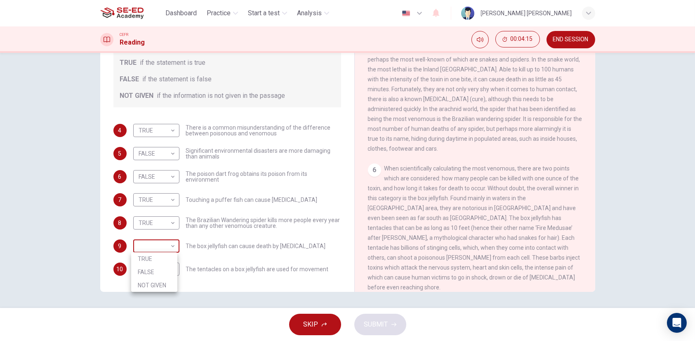
click at [150, 244] on body "This site uses cookies, as explained in our Privacy Policy . If you agree to th…" at bounding box center [347, 170] width 695 height 341
click at [155, 262] on li "TRUE" at bounding box center [154, 258] width 46 height 13
type input "TRUE"
click at [148, 270] on body "This site uses cookies, as explained in our Privacy Policy . If you agree to th…" at bounding box center [347, 170] width 695 height 341
drag, startPoint x: 146, startPoint y: 280, endPoint x: 287, endPoint y: 289, distance: 141.7
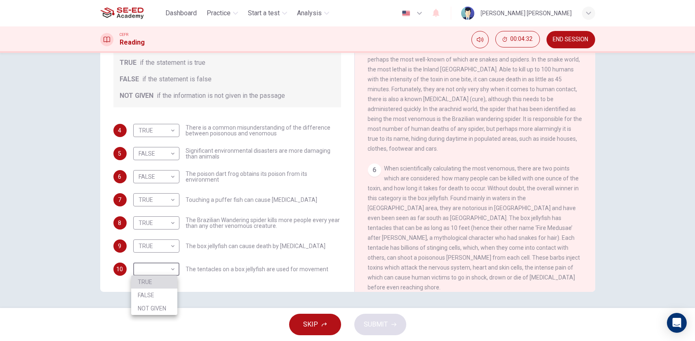
click at [154, 282] on li "TRUE" at bounding box center [154, 281] width 46 height 13
type input "TRUE"
click at [371, 320] on span "SUBMIT" at bounding box center [376, 324] width 24 height 12
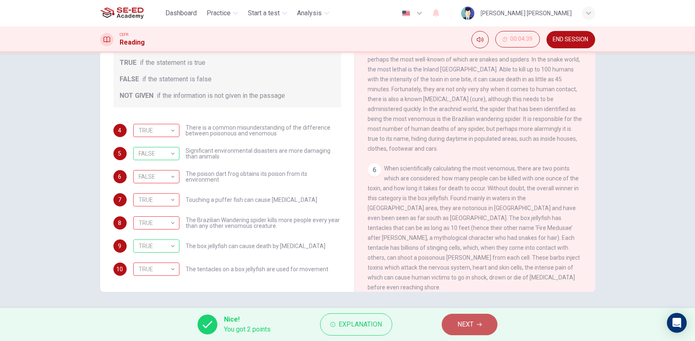
click at [463, 320] on span "NEXT" at bounding box center [465, 324] width 16 height 12
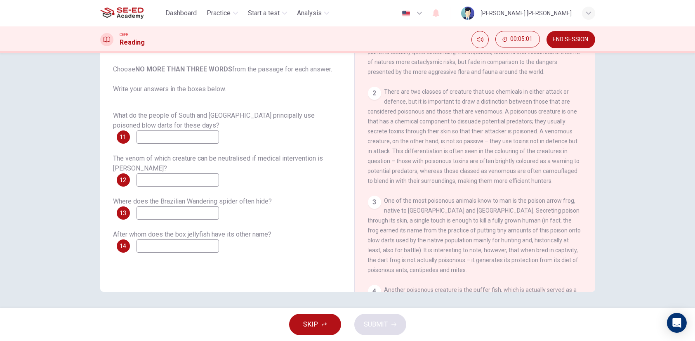
scroll to position [206, 0]
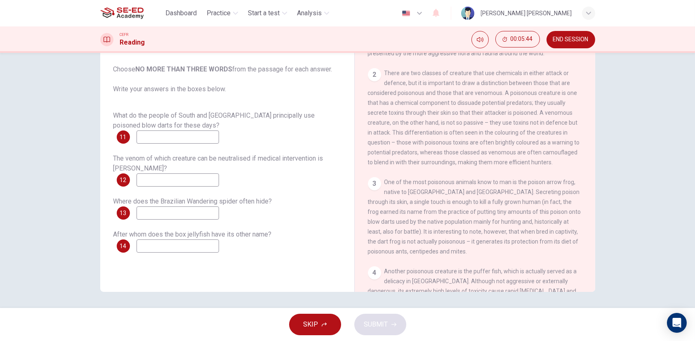
click at [171, 129] on div "What do the people of South and Central America principally use poisoned blow d…" at bounding box center [227, 126] width 228 height 33
click at [175, 136] on input at bounding box center [177, 136] width 82 height 13
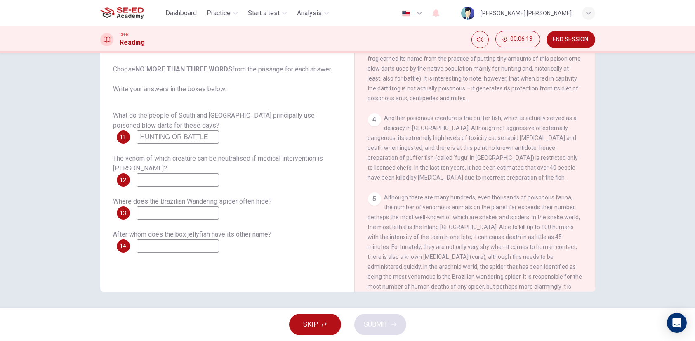
scroll to position [412, 0]
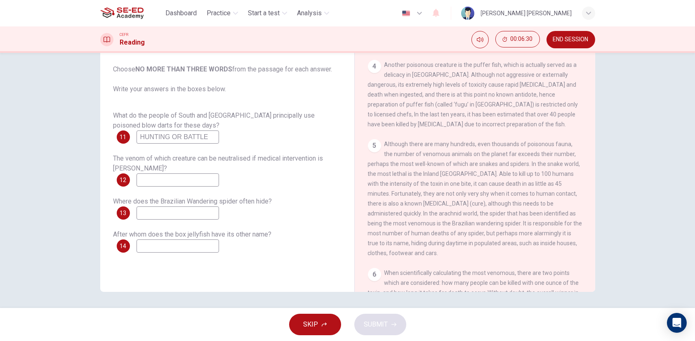
type input "HUNTING OR BATTLE"
click at [188, 216] on input at bounding box center [177, 212] width 82 height 13
type input "HOUSES, CLOTHES, CARS"
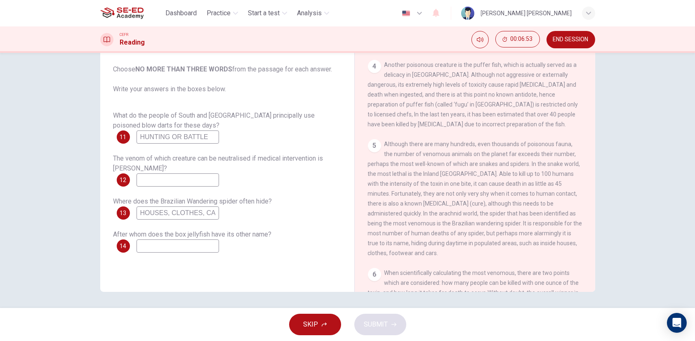
click at [183, 181] on input at bounding box center [177, 179] width 82 height 13
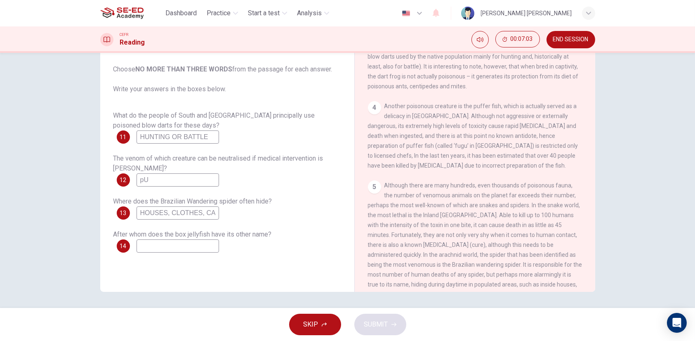
type input "p"
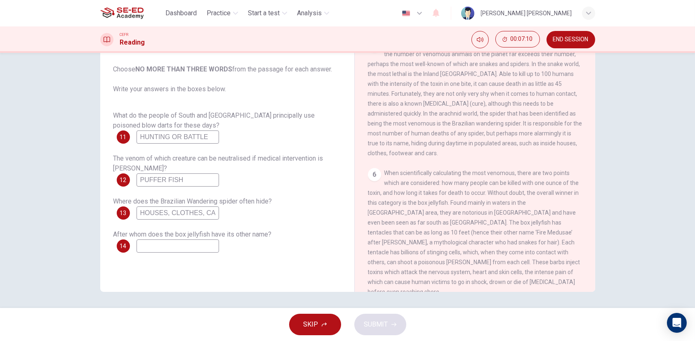
scroll to position [517, 0]
type input "PUFFER FISH"
click at [163, 252] on div "Questions 11 - 14 Answer the questions below. Choose NO MORE THAN THREE WORDS f…" at bounding box center [227, 136] width 241 height 247
click at [163, 249] on input at bounding box center [177, 245] width 82 height 13
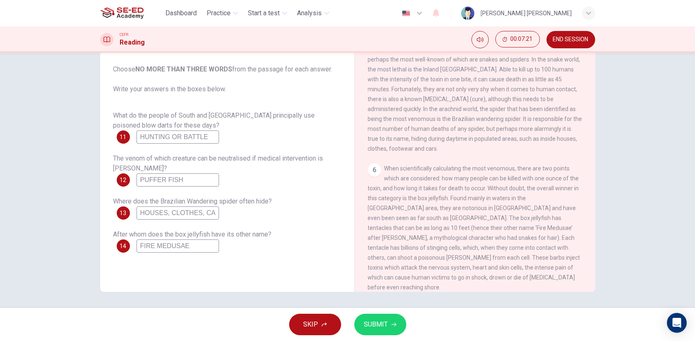
type input "FIRE MEDUSAE"
click at [371, 327] on span "SUBMIT" at bounding box center [376, 324] width 24 height 12
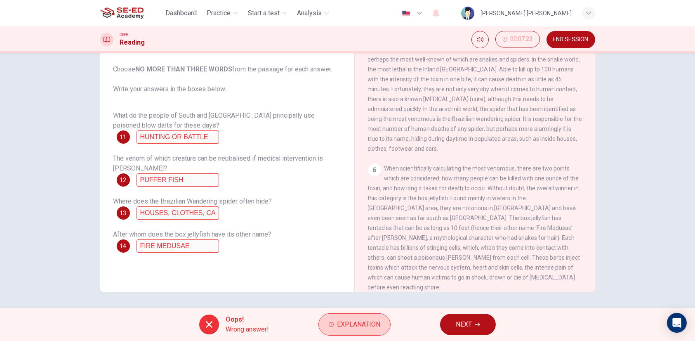
click at [352, 322] on span "Explanation" at bounding box center [358, 324] width 43 height 12
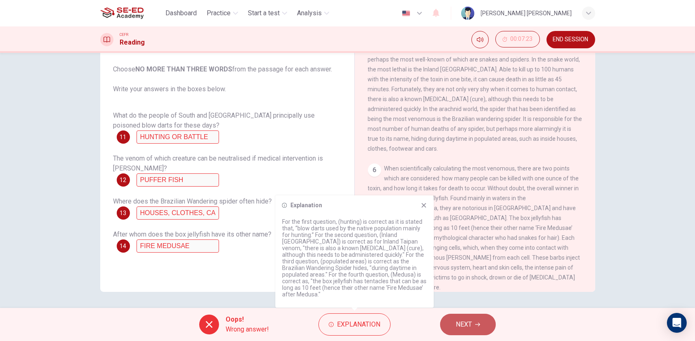
click at [453, 326] on button "NEXT" at bounding box center [468, 323] width 56 height 21
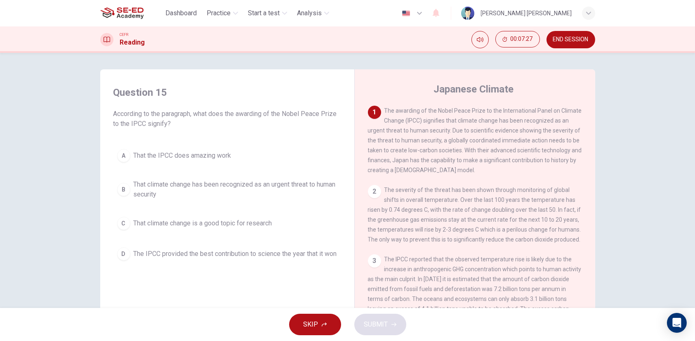
click at [565, 32] on button "END SESSION" at bounding box center [570, 39] width 49 height 17
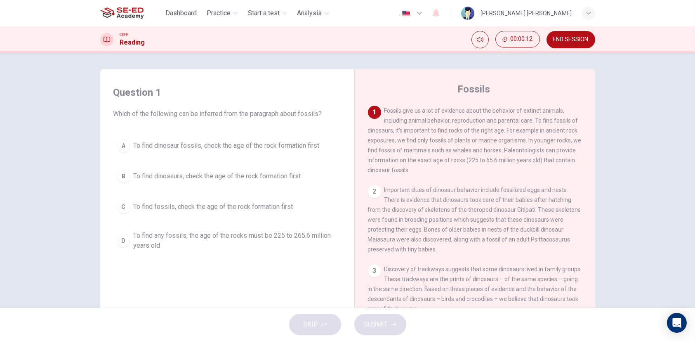
drag, startPoint x: 200, startPoint y: 114, endPoint x: 221, endPoint y: 113, distance: 21.5
click at [221, 113] on span "Which of the following can be inferred from the paragraph about fossils?" at bounding box center [227, 114] width 228 height 10
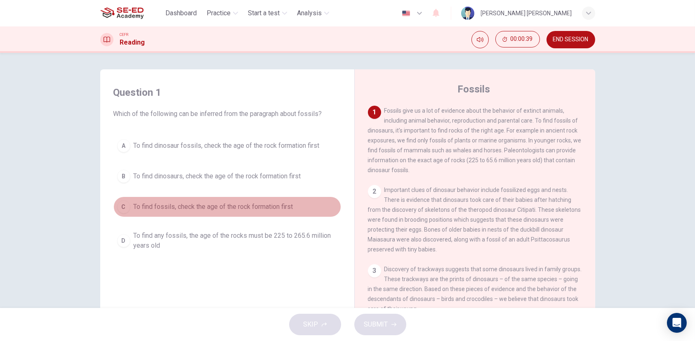
click at [195, 206] on span "To find fossils, check the age of the rock formation first" at bounding box center [214, 207] width 160 height 10
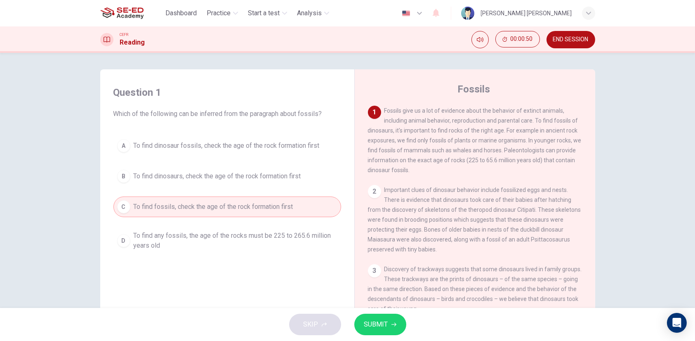
click at [369, 322] on span "SUBMIT" at bounding box center [376, 324] width 24 height 12
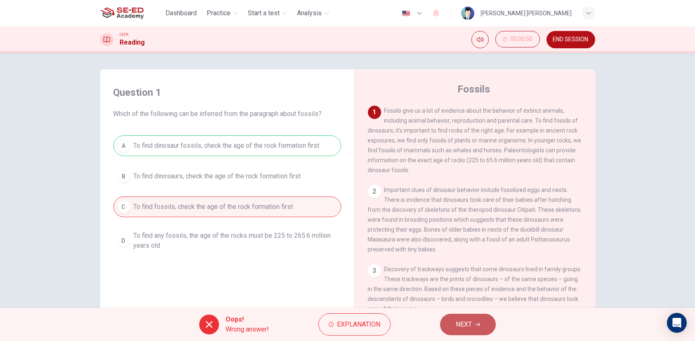
click at [486, 325] on button "NEXT" at bounding box center [468, 323] width 56 height 21
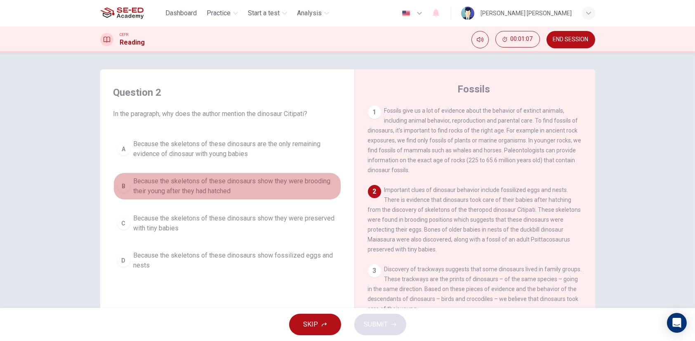
click at [209, 193] on span "Because the skeletons of these dinosaurs show they were brooding their young af…" at bounding box center [236, 186] width 204 height 20
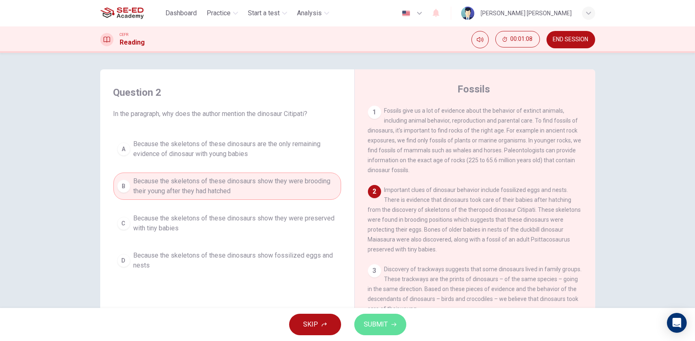
click at [373, 321] on span "SUBMIT" at bounding box center [376, 324] width 24 height 12
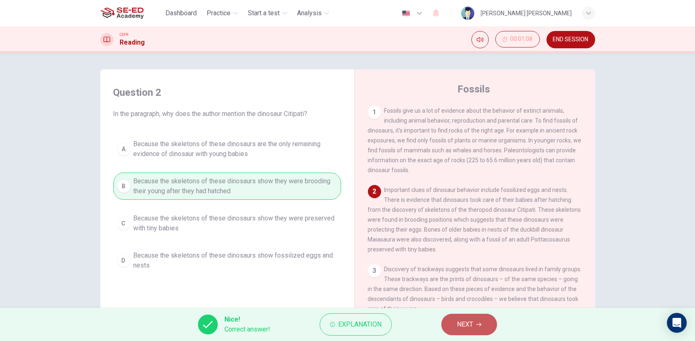
click at [471, 329] on span "NEXT" at bounding box center [465, 324] width 16 height 12
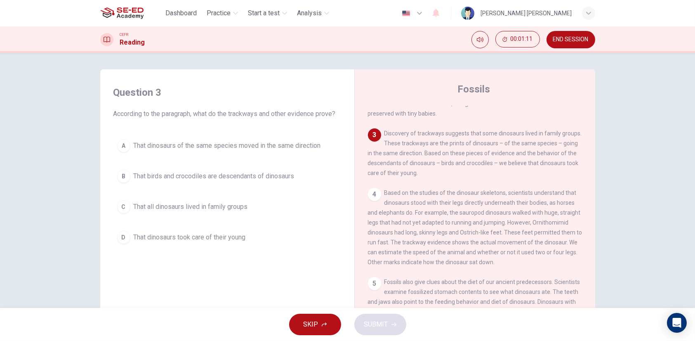
scroll to position [124, 0]
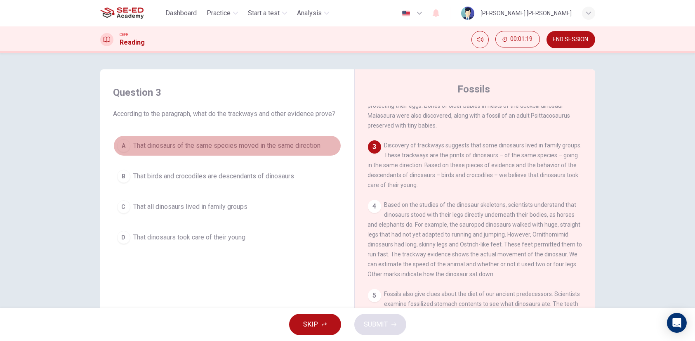
click at [256, 150] on span "That dinosaurs of the same species moved in the same direction" at bounding box center [227, 146] width 187 height 10
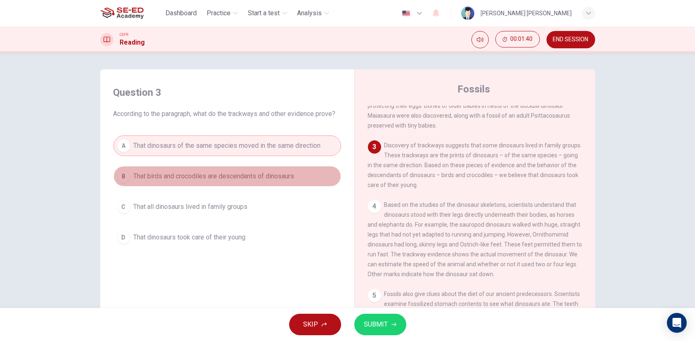
click at [220, 177] on span "That birds and crocodiles are descendants of dinosaurs" at bounding box center [214, 176] width 161 height 10
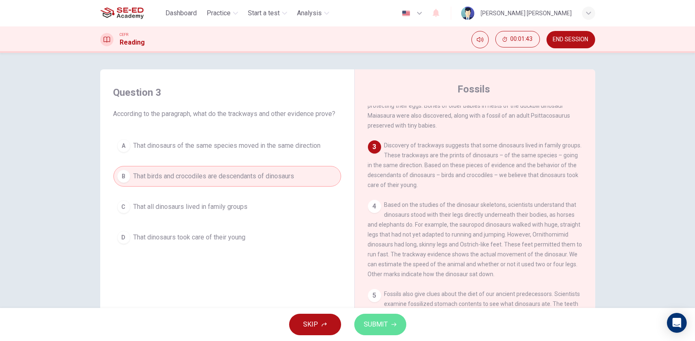
click at [385, 319] on span "SUBMIT" at bounding box center [376, 324] width 24 height 12
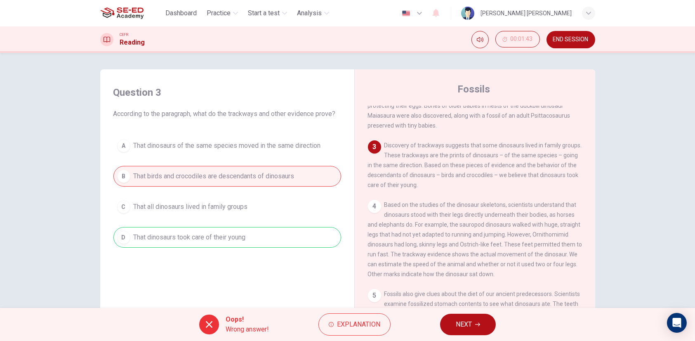
click at [457, 319] on span "NEXT" at bounding box center [464, 324] width 16 height 12
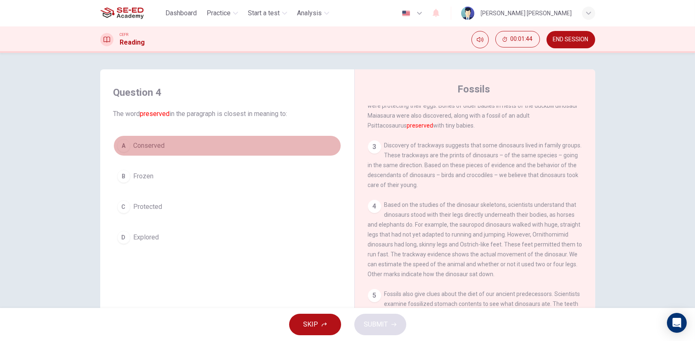
click at [156, 145] on span "Conserved" at bounding box center [149, 146] width 31 height 10
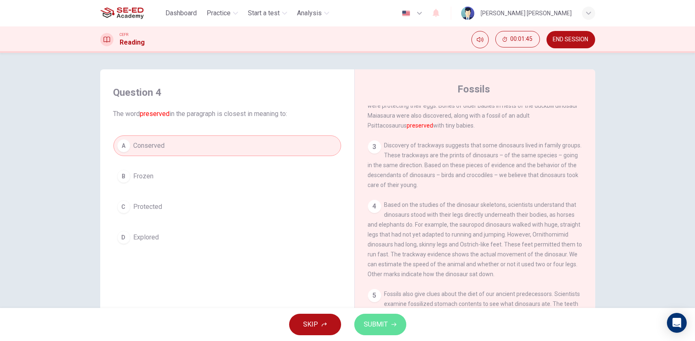
click at [376, 326] on span "SUBMIT" at bounding box center [376, 324] width 24 height 12
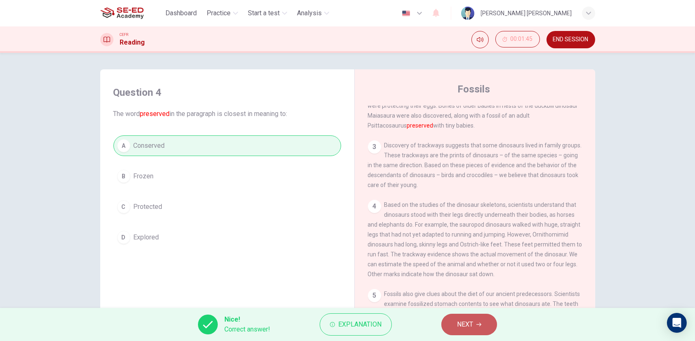
click at [480, 323] on icon "button" at bounding box center [478, 324] width 5 height 4
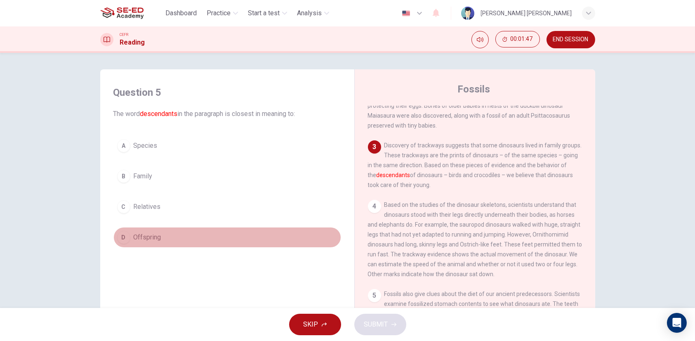
click at [150, 237] on span "Offspring" at bounding box center [148, 237] width 28 height 10
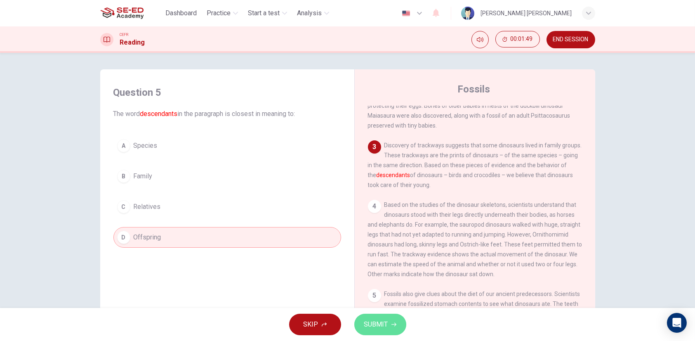
click at [379, 321] on span "SUBMIT" at bounding box center [376, 324] width 24 height 12
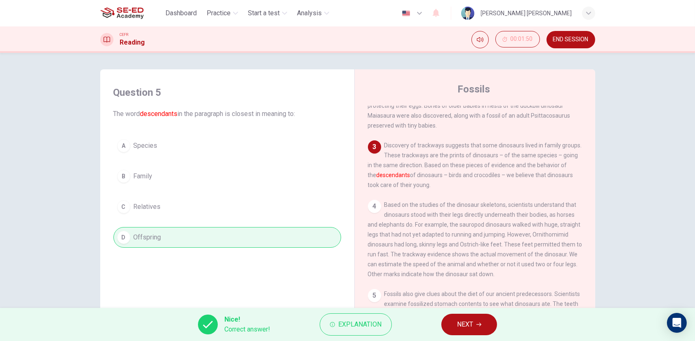
click at [461, 323] on span "NEXT" at bounding box center [465, 324] width 16 height 12
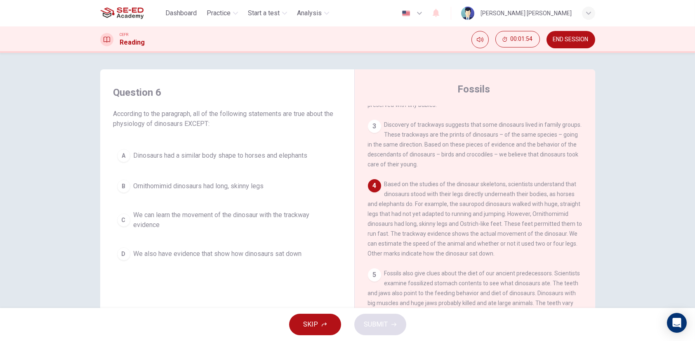
scroll to position [165, 0]
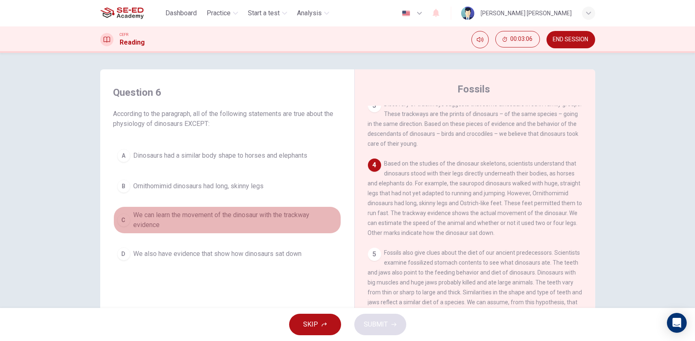
click at [176, 215] on span "We can learn the movement of the dinosaur with the trackway evidence" at bounding box center [236, 220] width 204 height 20
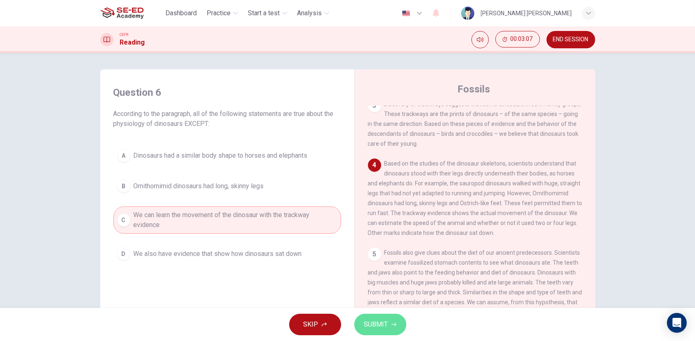
click at [371, 324] on span "SUBMIT" at bounding box center [376, 324] width 24 height 12
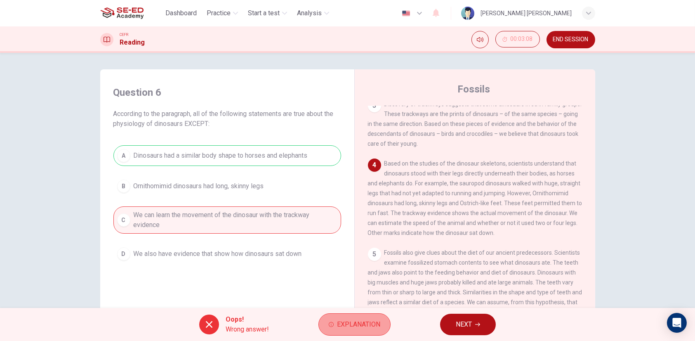
click at [338, 323] on span "Explanation" at bounding box center [358, 324] width 43 height 12
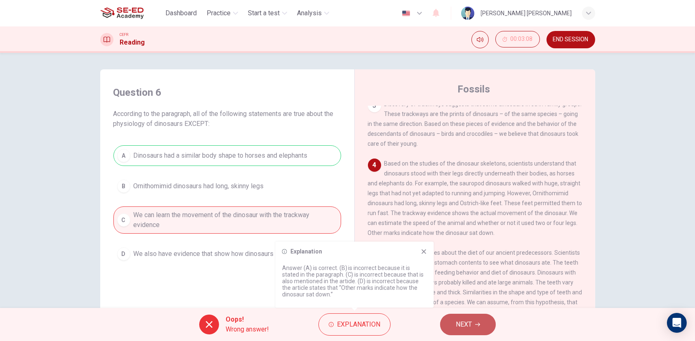
drag, startPoint x: 457, startPoint y: 323, endPoint x: 459, endPoint y: 315, distance: 8.9
click at [458, 323] on span "NEXT" at bounding box center [464, 324] width 16 height 12
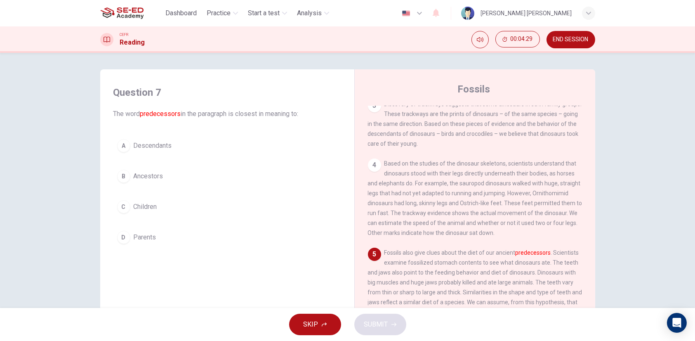
click at [557, 37] on span "END SESSION" at bounding box center [570, 39] width 35 height 7
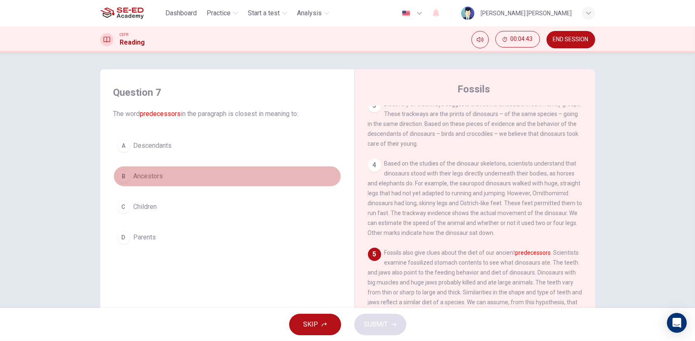
click at [151, 174] on span "Ancestors" at bounding box center [149, 176] width 30 height 10
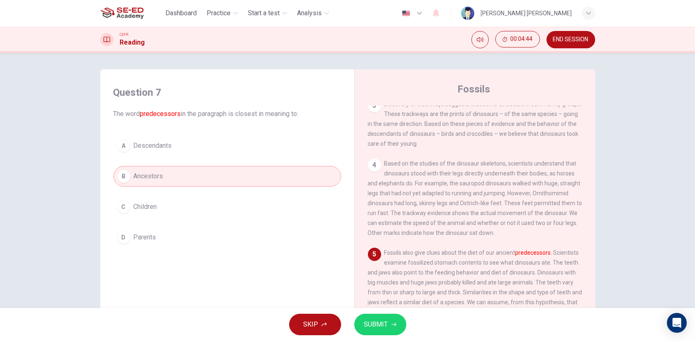
click at [382, 329] on span "SUBMIT" at bounding box center [376, 324] width 24 height 12
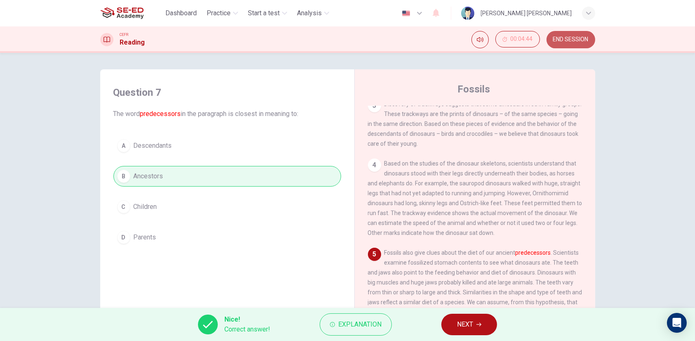
click at [560, 45] on button "END SESSION" at bounding box center [570, 39] width 49 height 17
